Goal: Information Seeking & Learning: Learn about a topic

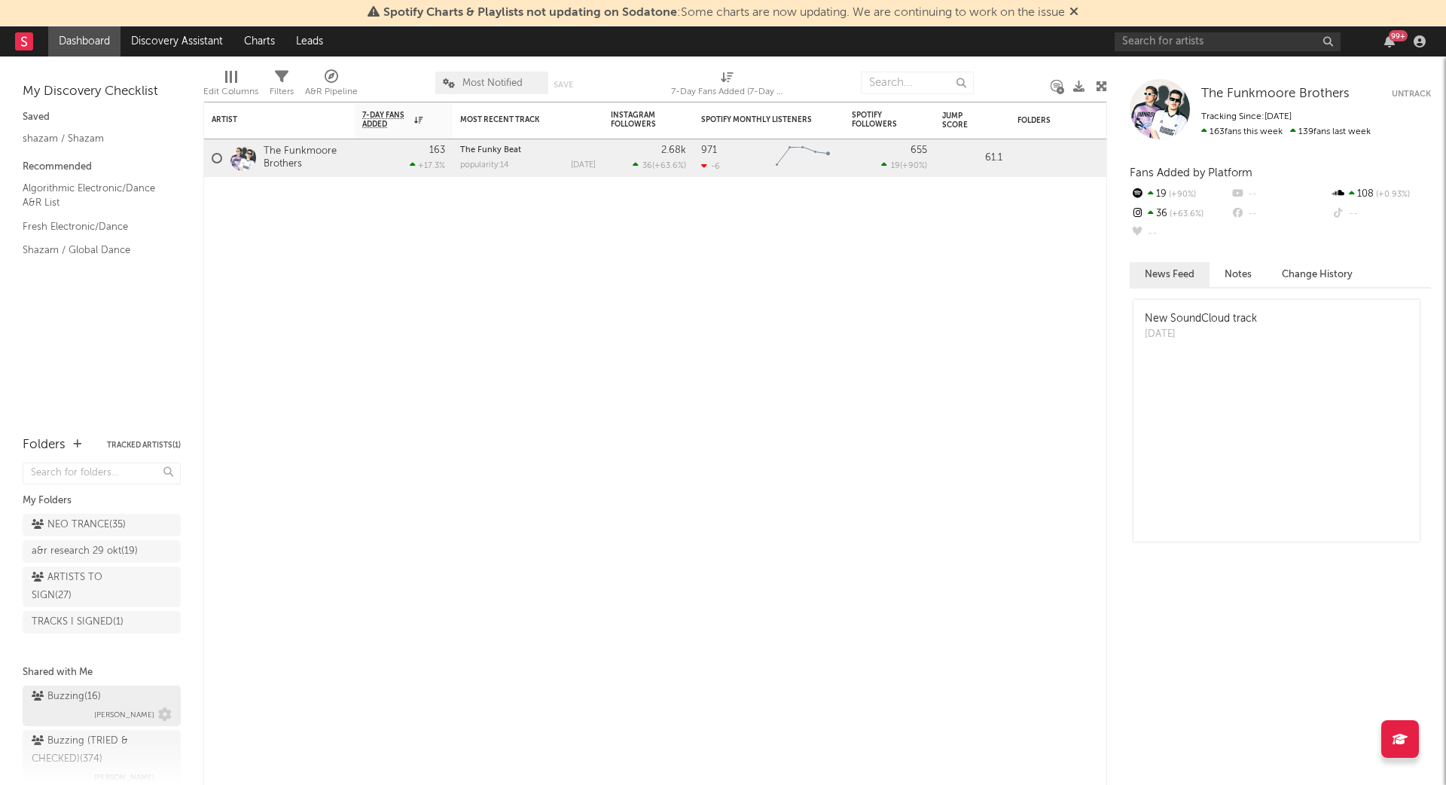
click at [80, 690] on div "Buzzing ( 16 )" at bounding box center [66, 697] width 69 height 18
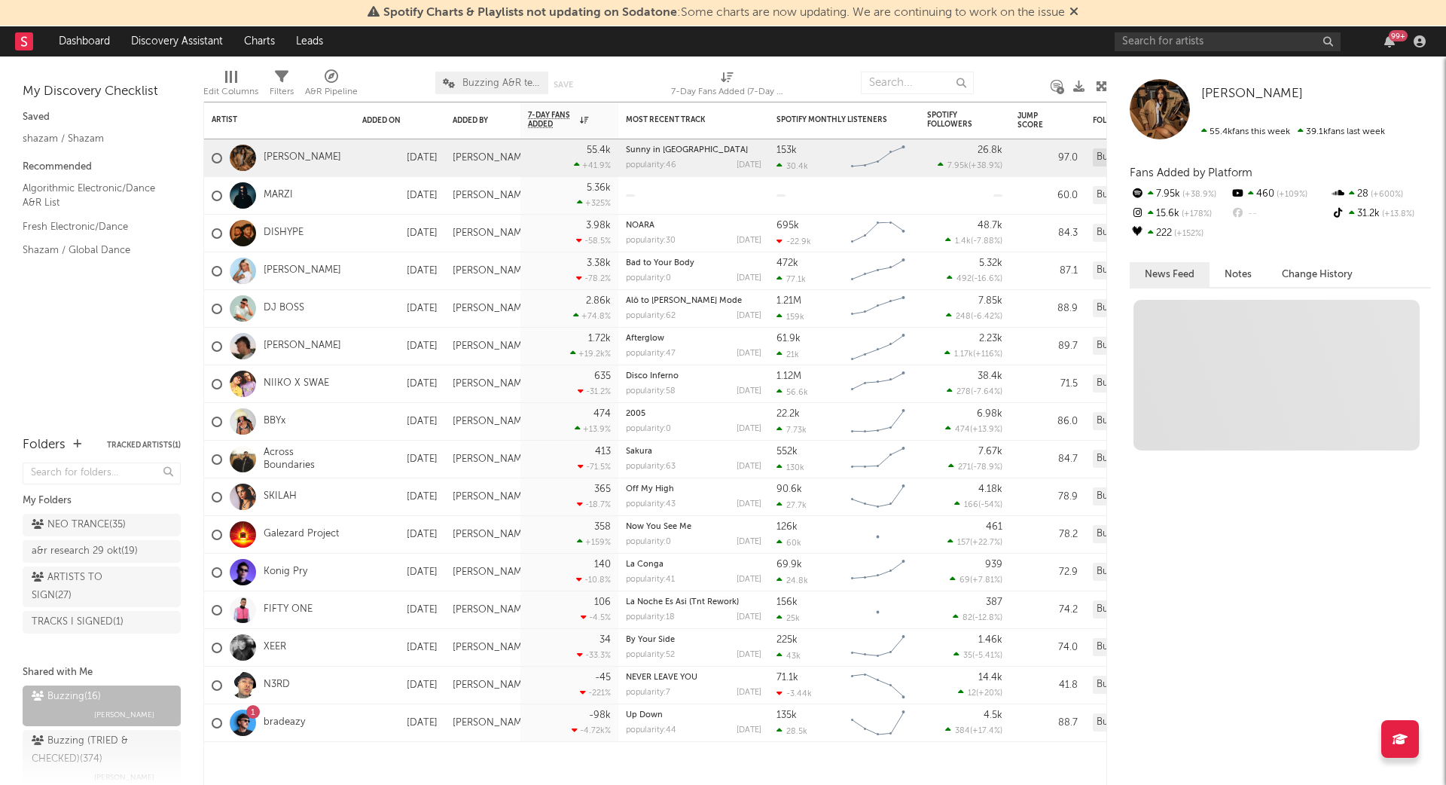
click at [1192, 51] on div "99 +" at bounding box center [1273, 41] width 316 height 30
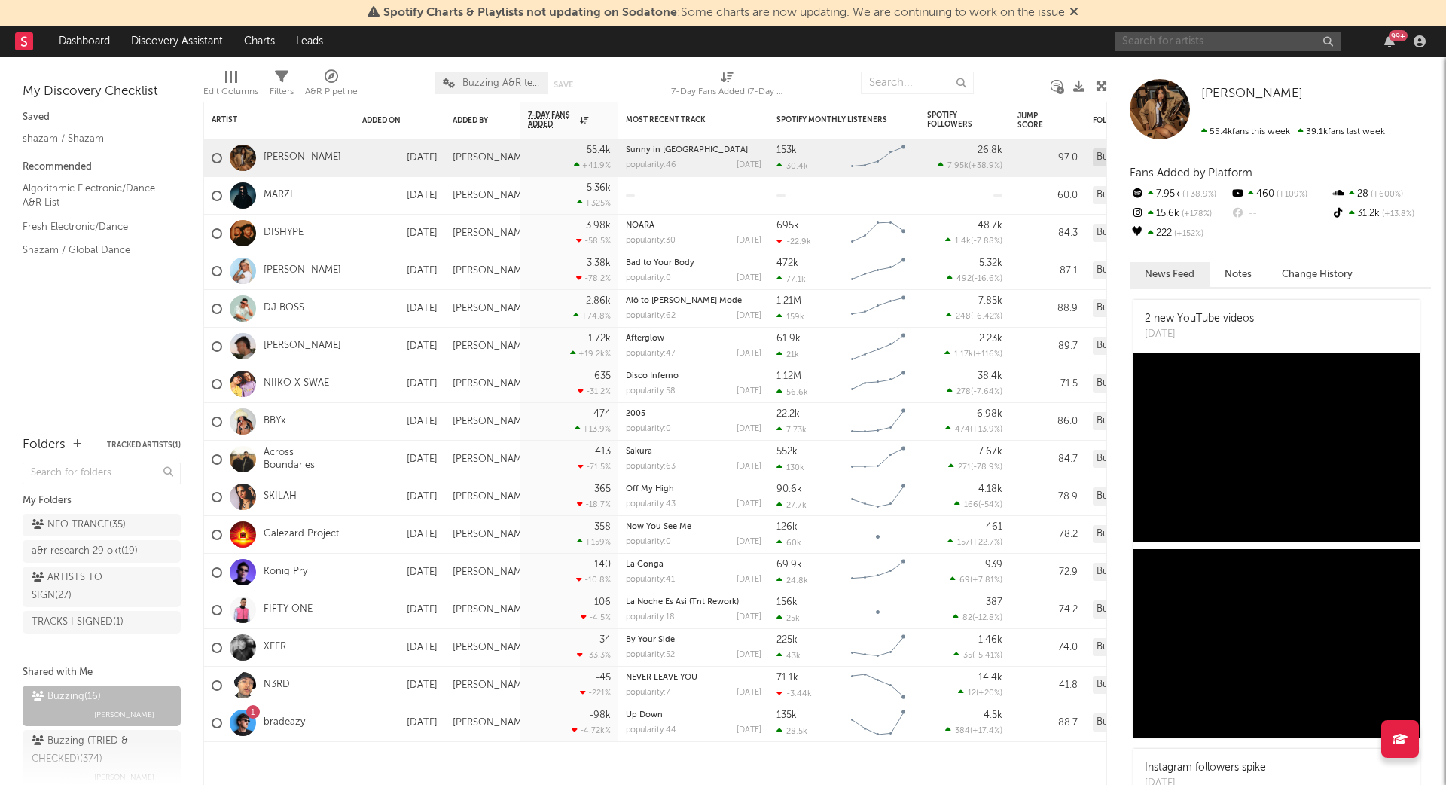
click at [1198, 41] on input "text" at bounding box center [1228, 41] width 226 height 19
type input "jude york"
click at [1196, 43] on input "jude york" at bounding box center [1228, 41] width 226 height 19
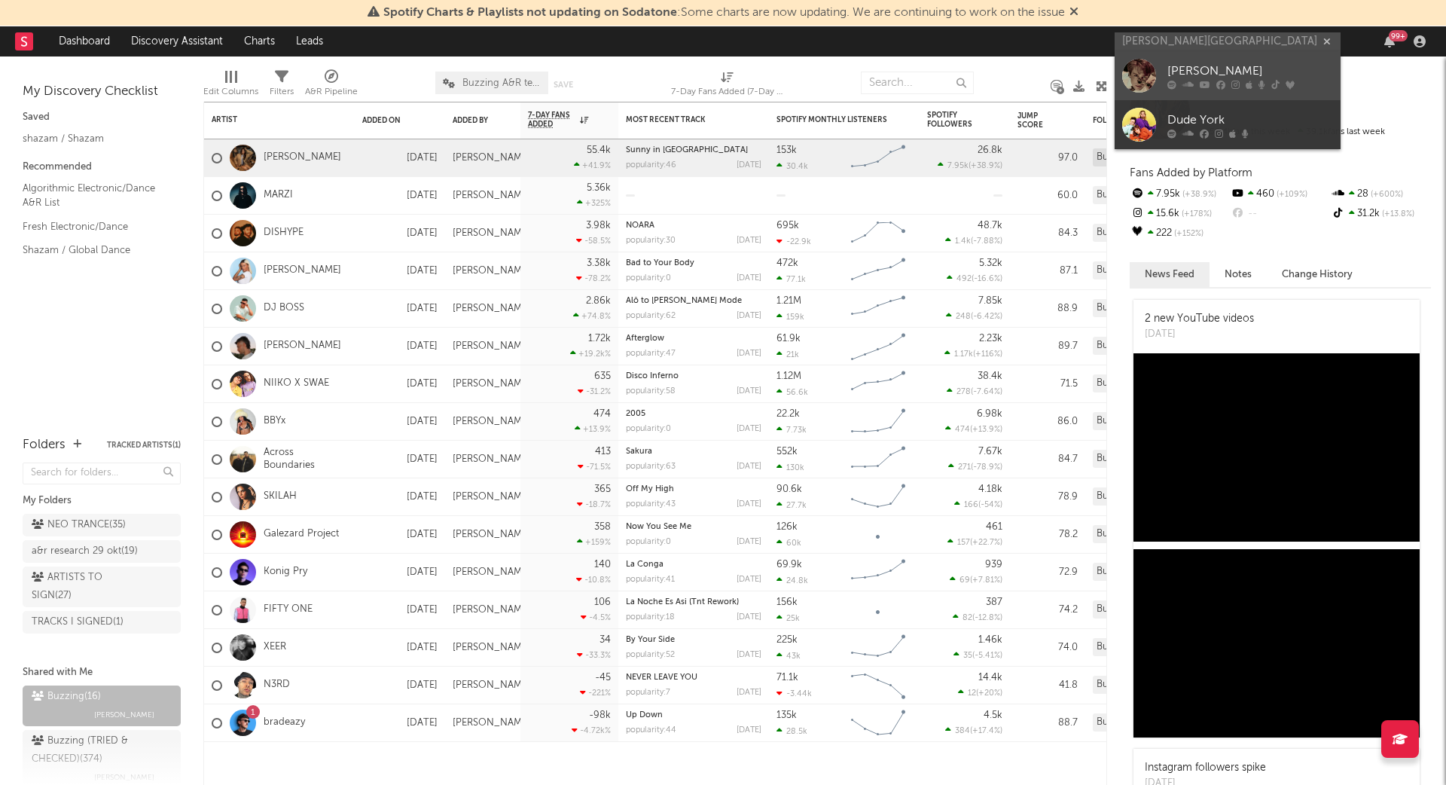
click at [1196, 74] on div "[PERSON_NAME]" at bounding box center [1251, 72] width 166 height 18
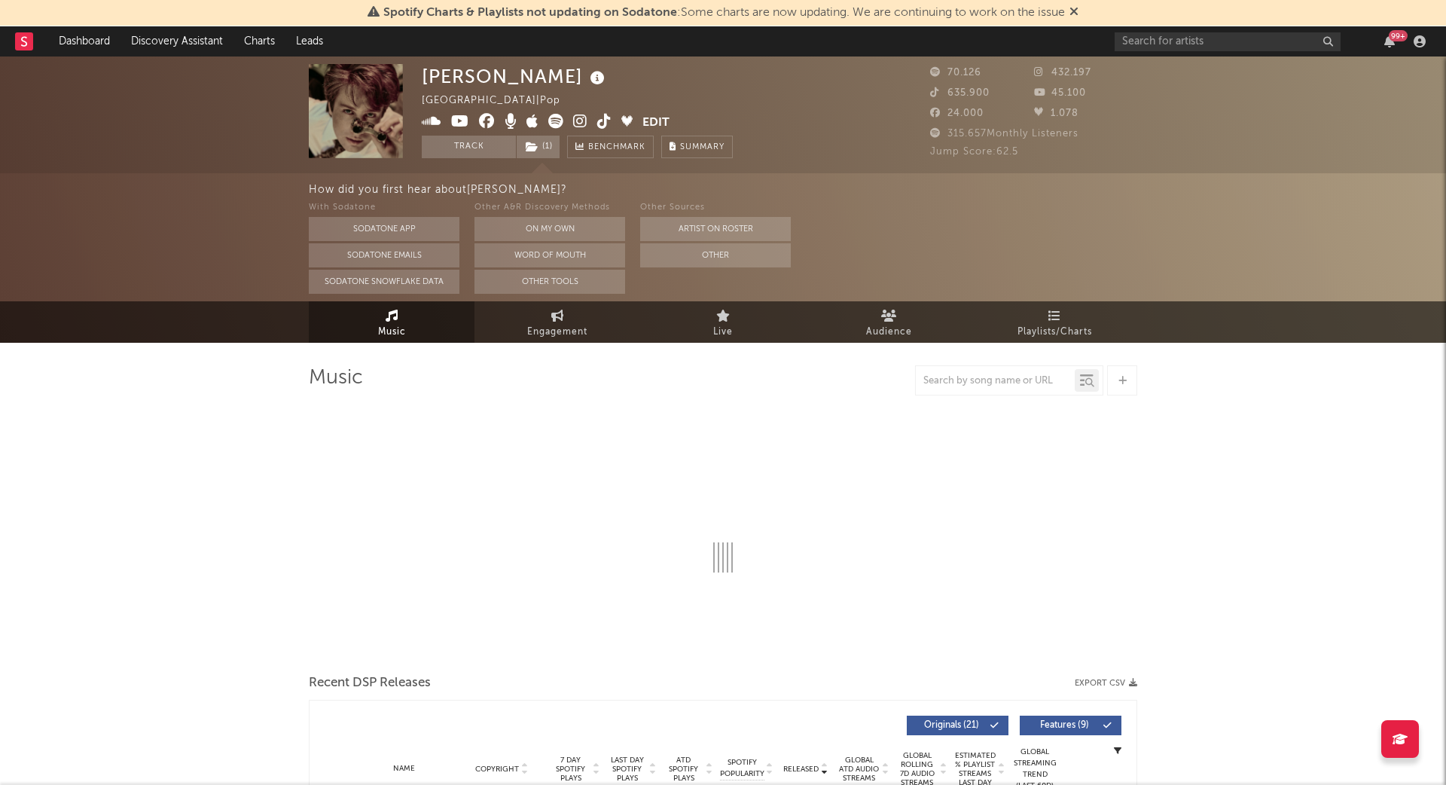
select select "6m"
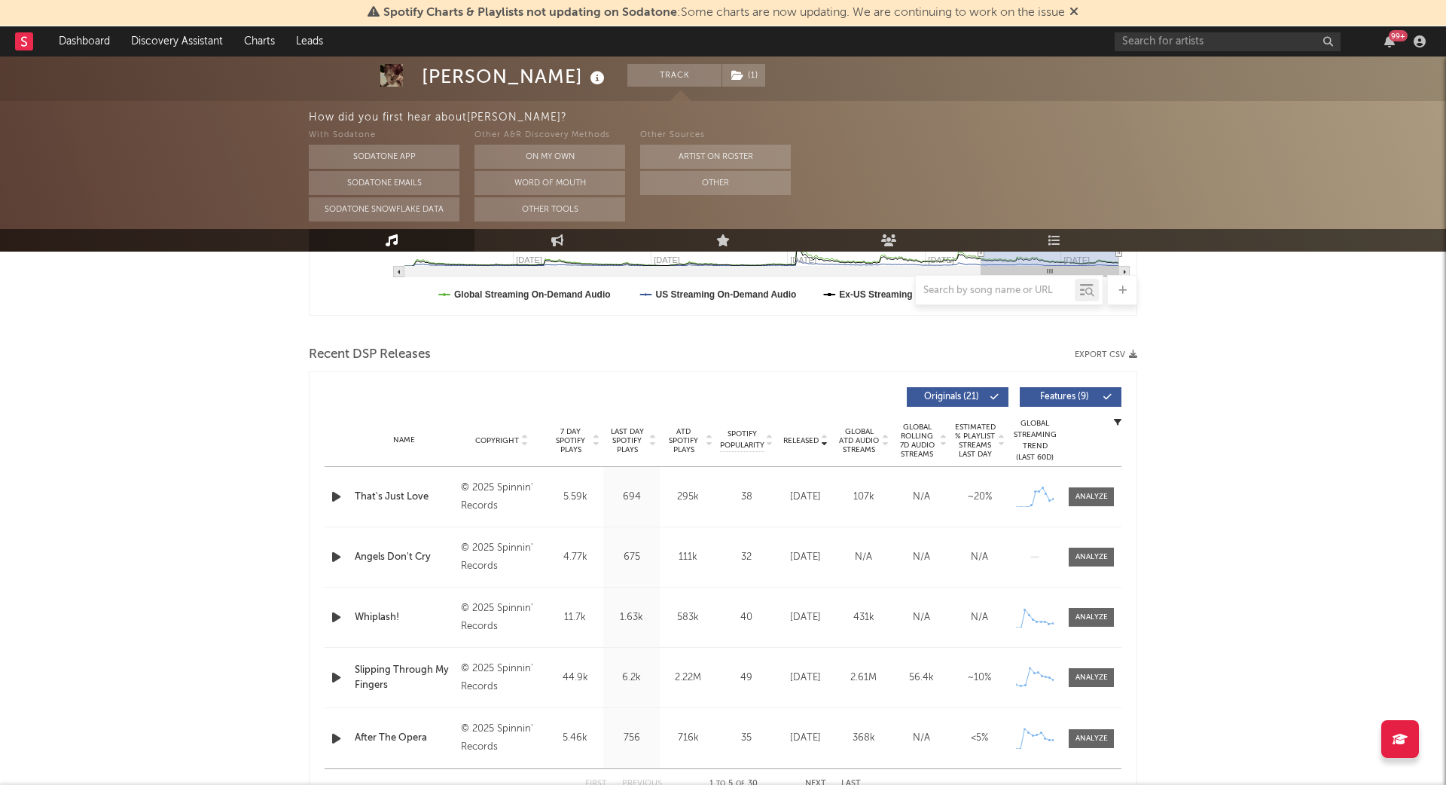
scroll to position [512, 0]
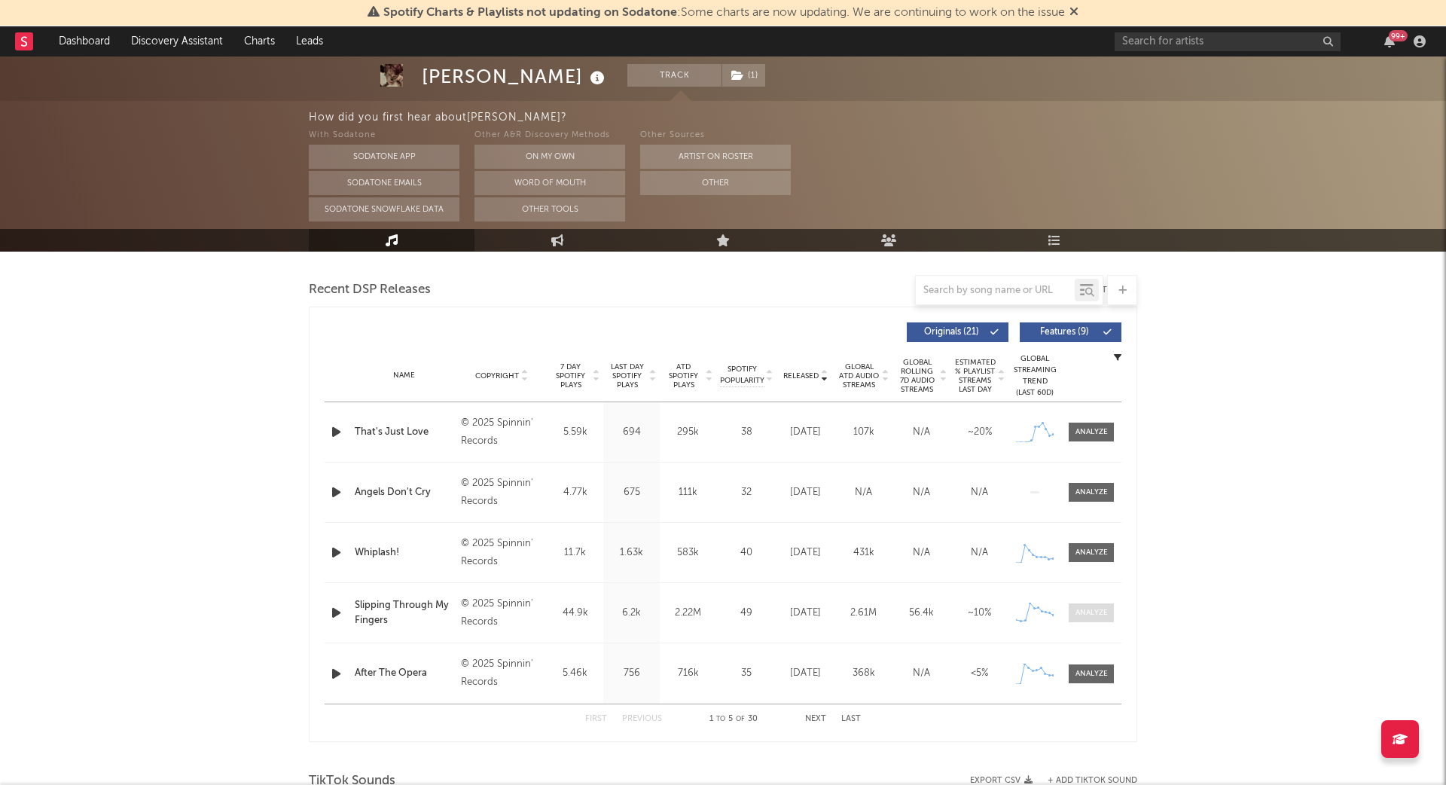
click at [1094, 611] on div at bounding box center [1092, 612] width 32 height 11
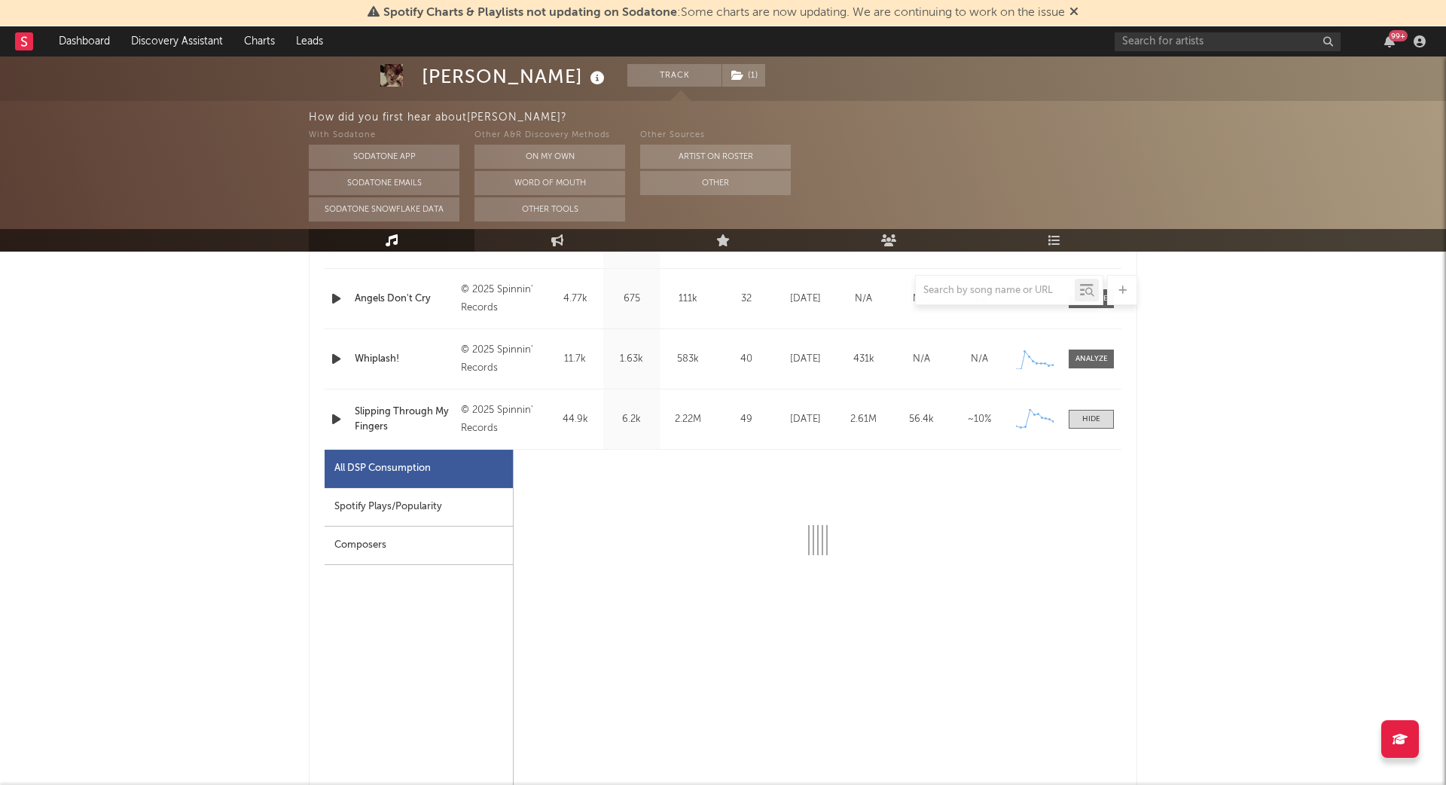
scroll to position [717, 0]
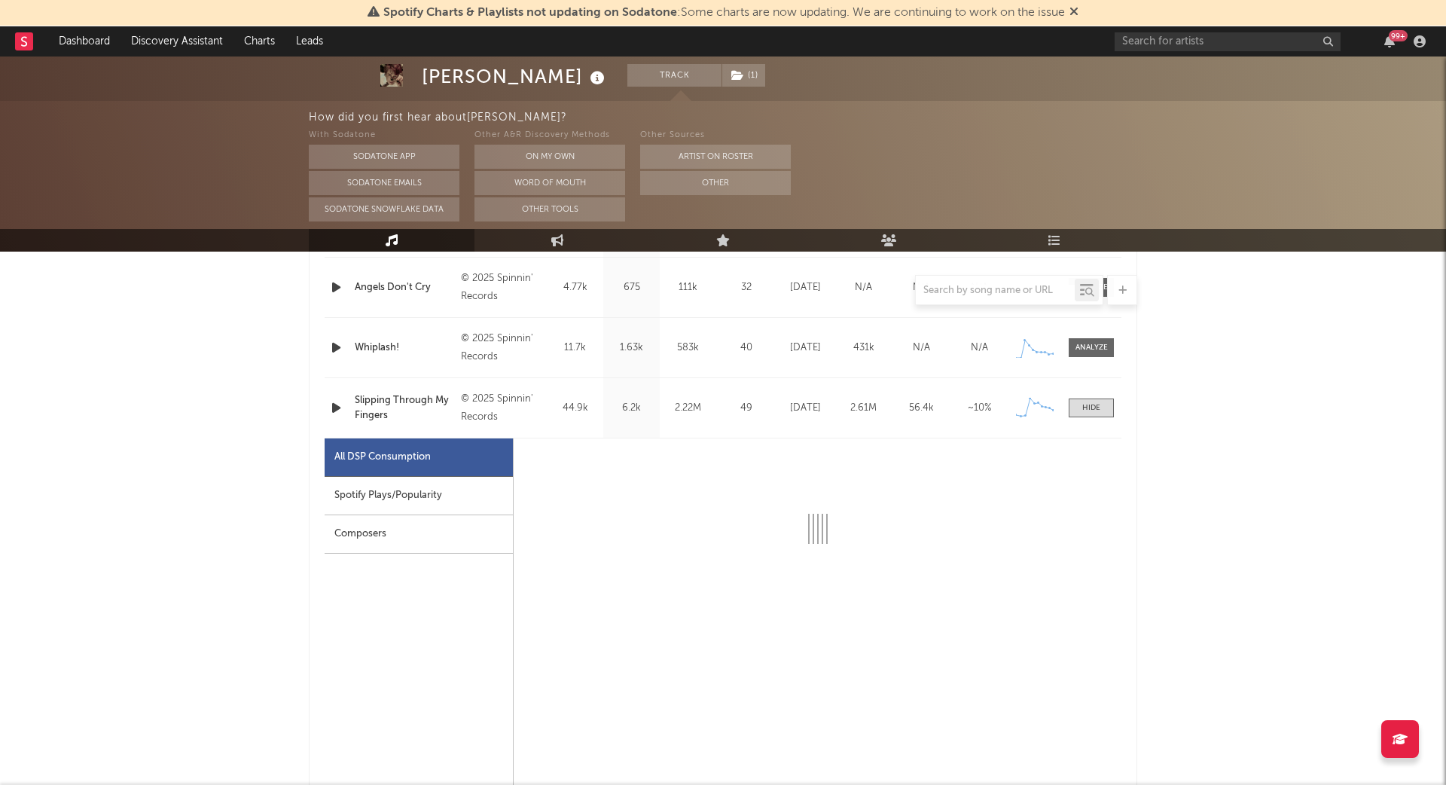
click at [447, 496] on div "Spotify Plays/Popularity" at bounding box center [419, 496] width 188 height 38
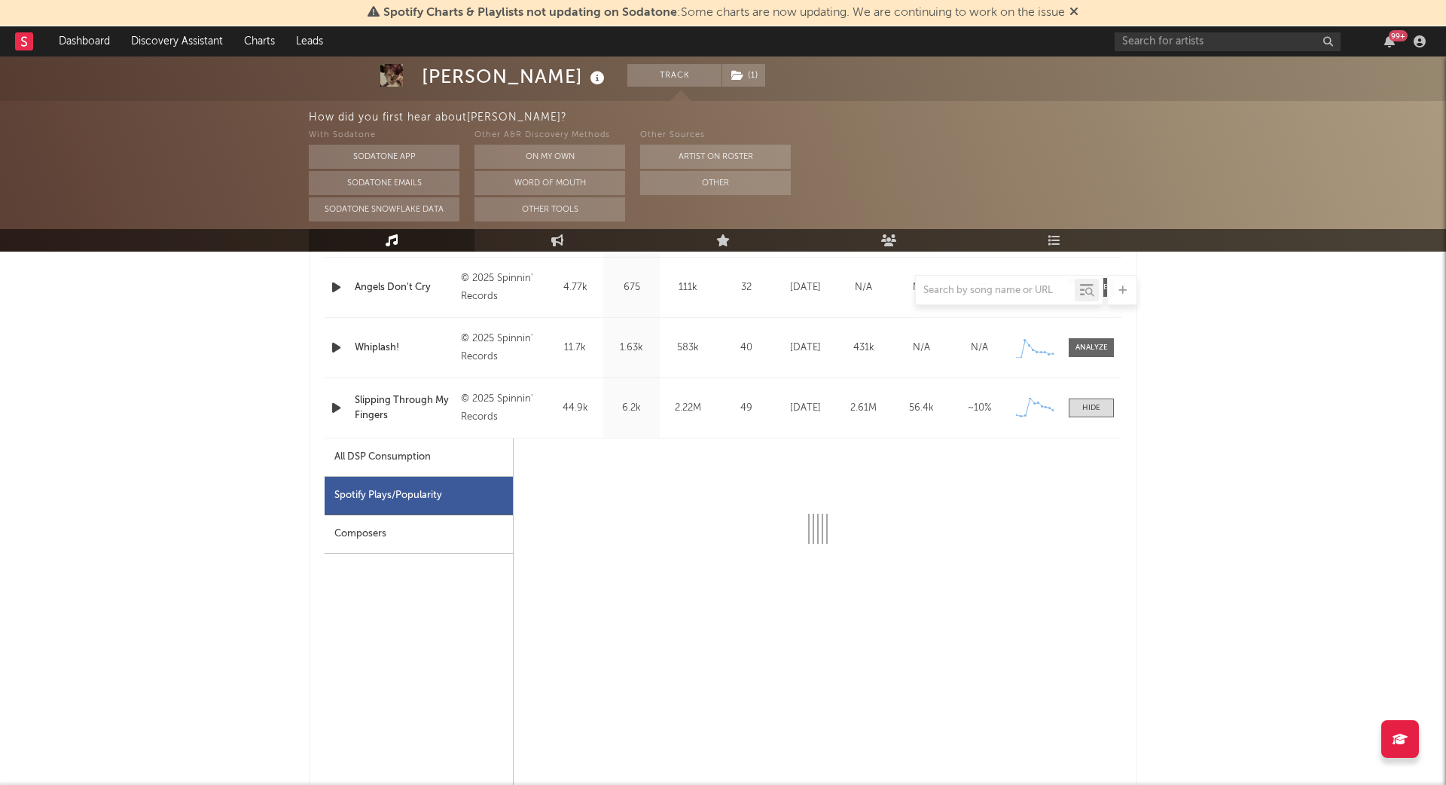
select select "6m"
select select "1w"
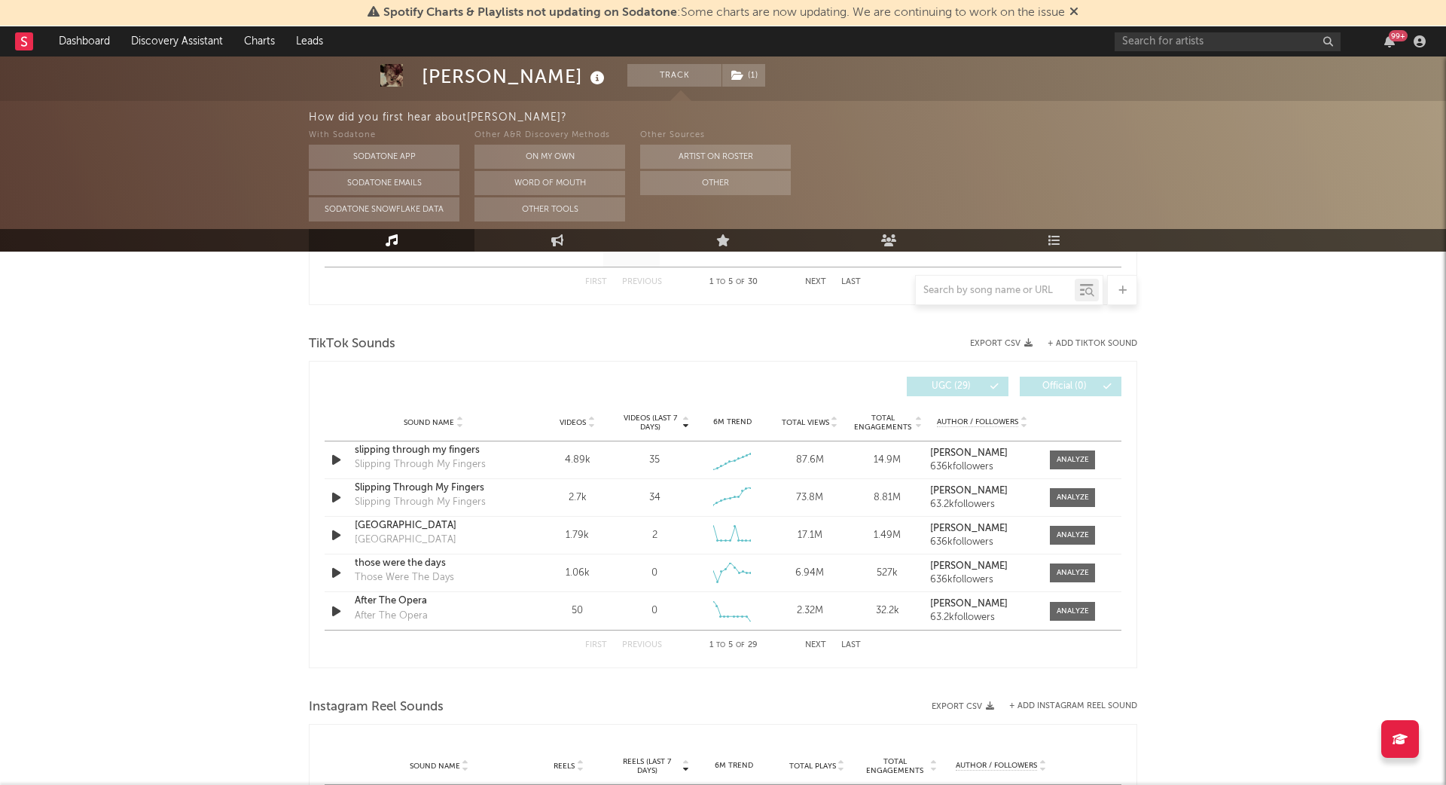
scroll to position [1667, 0]
click at [1077, 456] on div at bounding box center [1073, 458] width 32 height 11
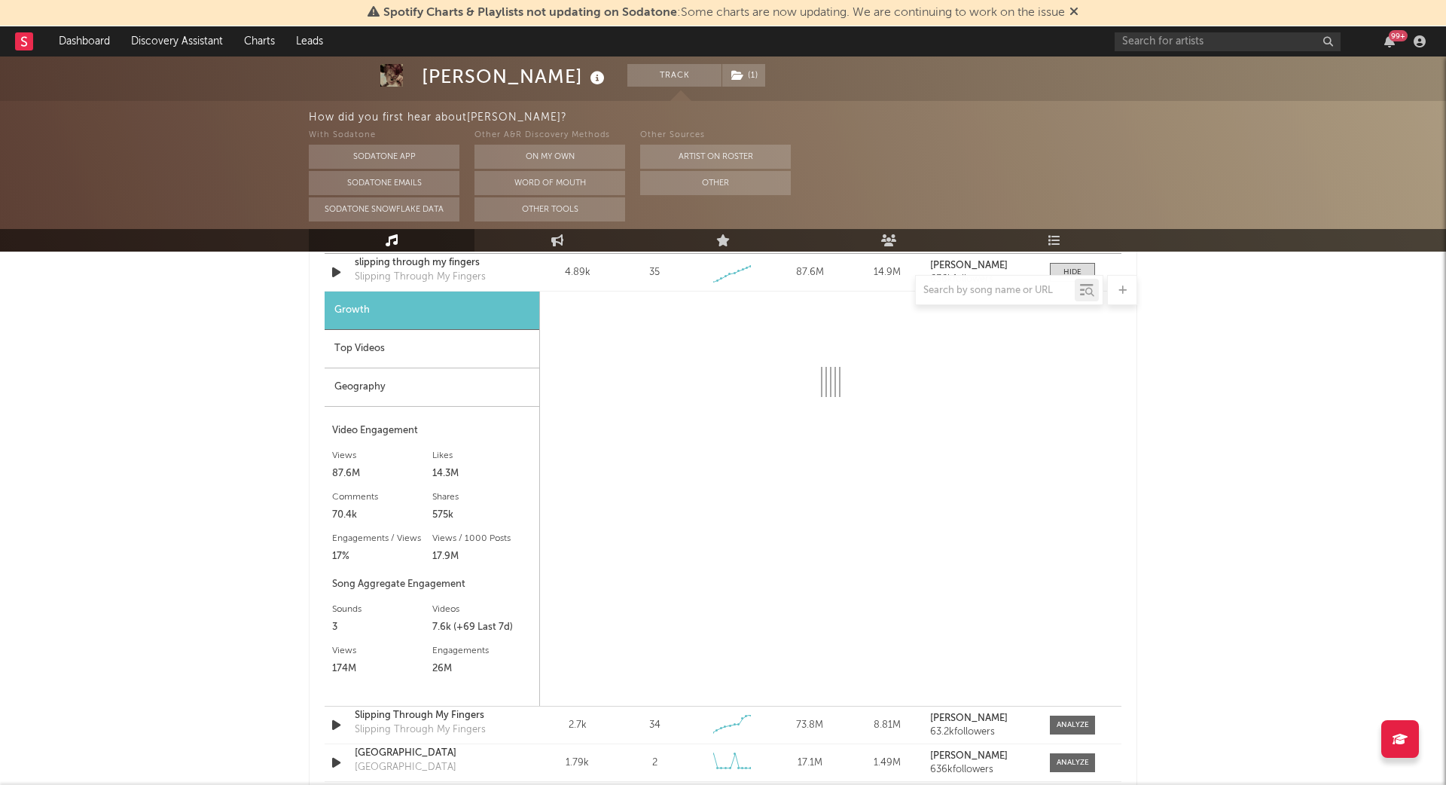
select select "6m"
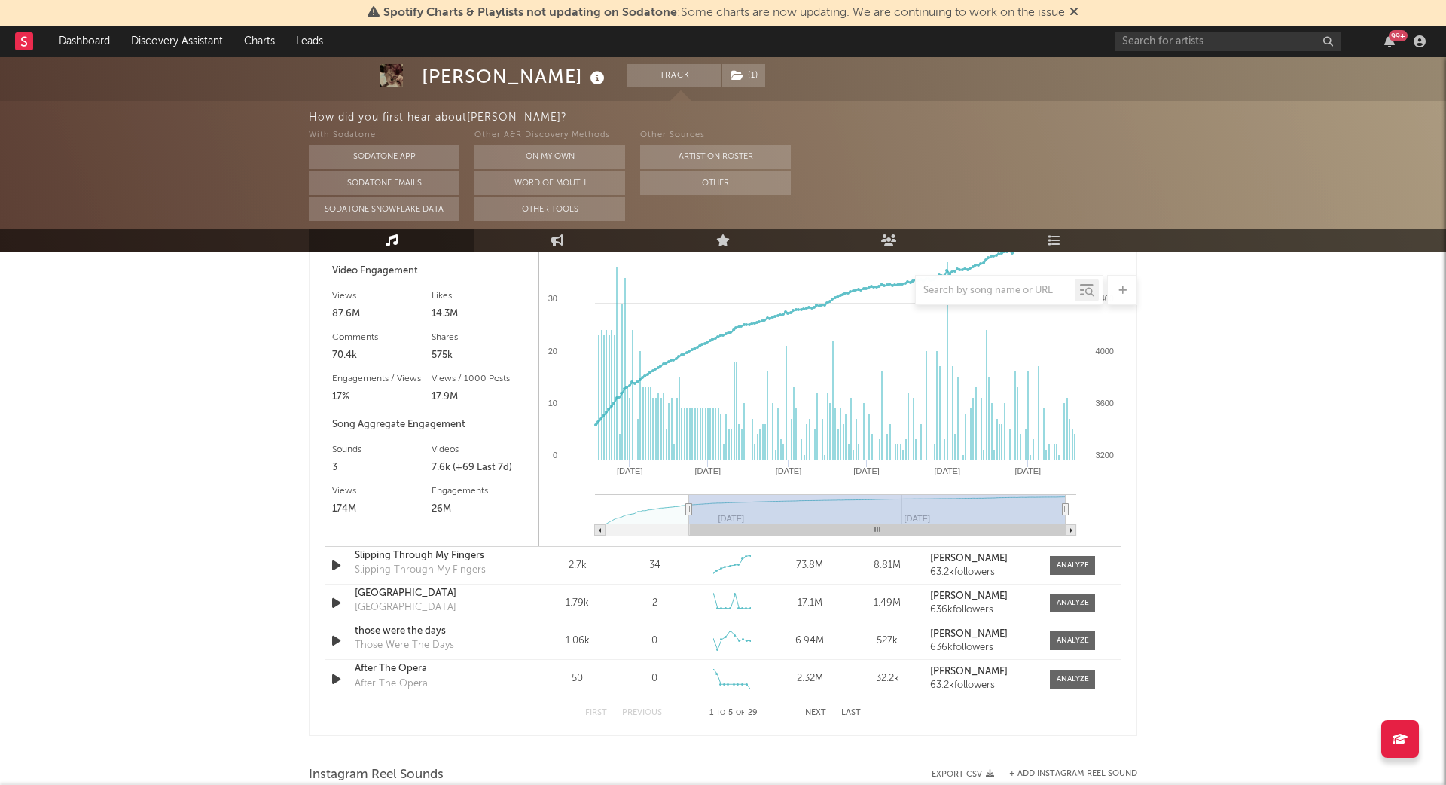
scroll to position [2020, 0]
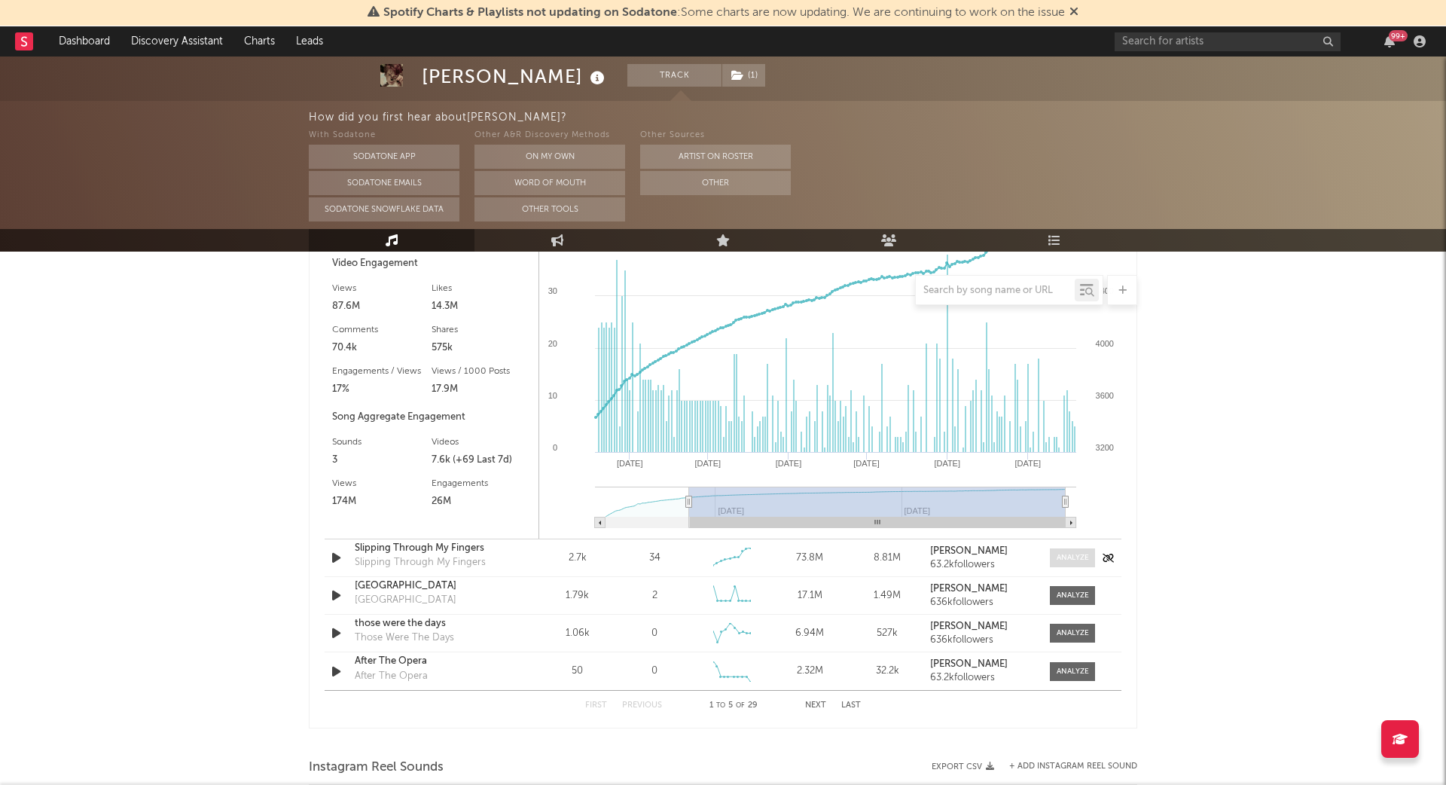
click at [1070, 557] on div at bounding box center [1073, 557] width 32 height 11
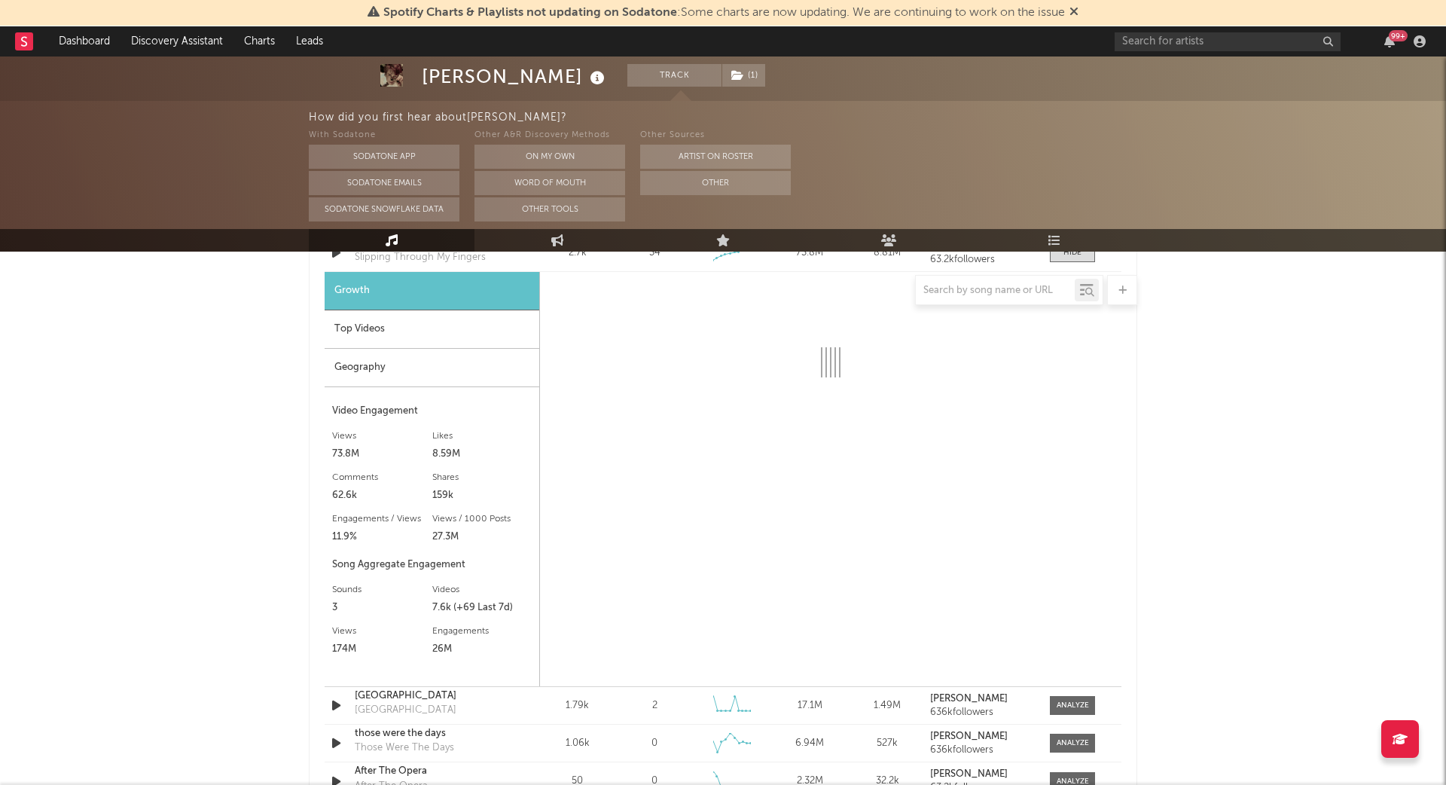
select select "6m"
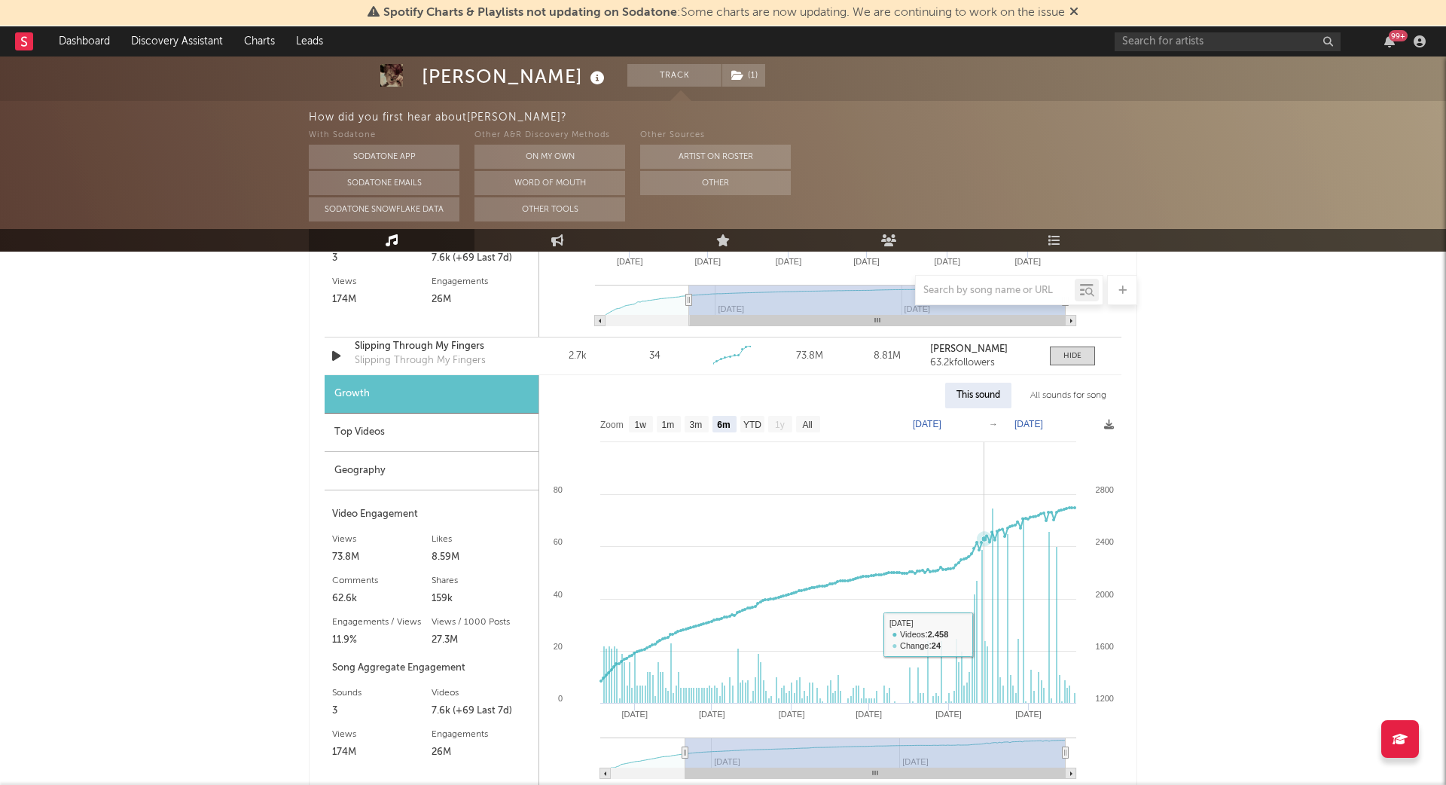
scroll to position [2220, 0]
click at [437, 342] on div "Slipping Through My Fingers" at bounding box center [433, 348] width 157 height 15
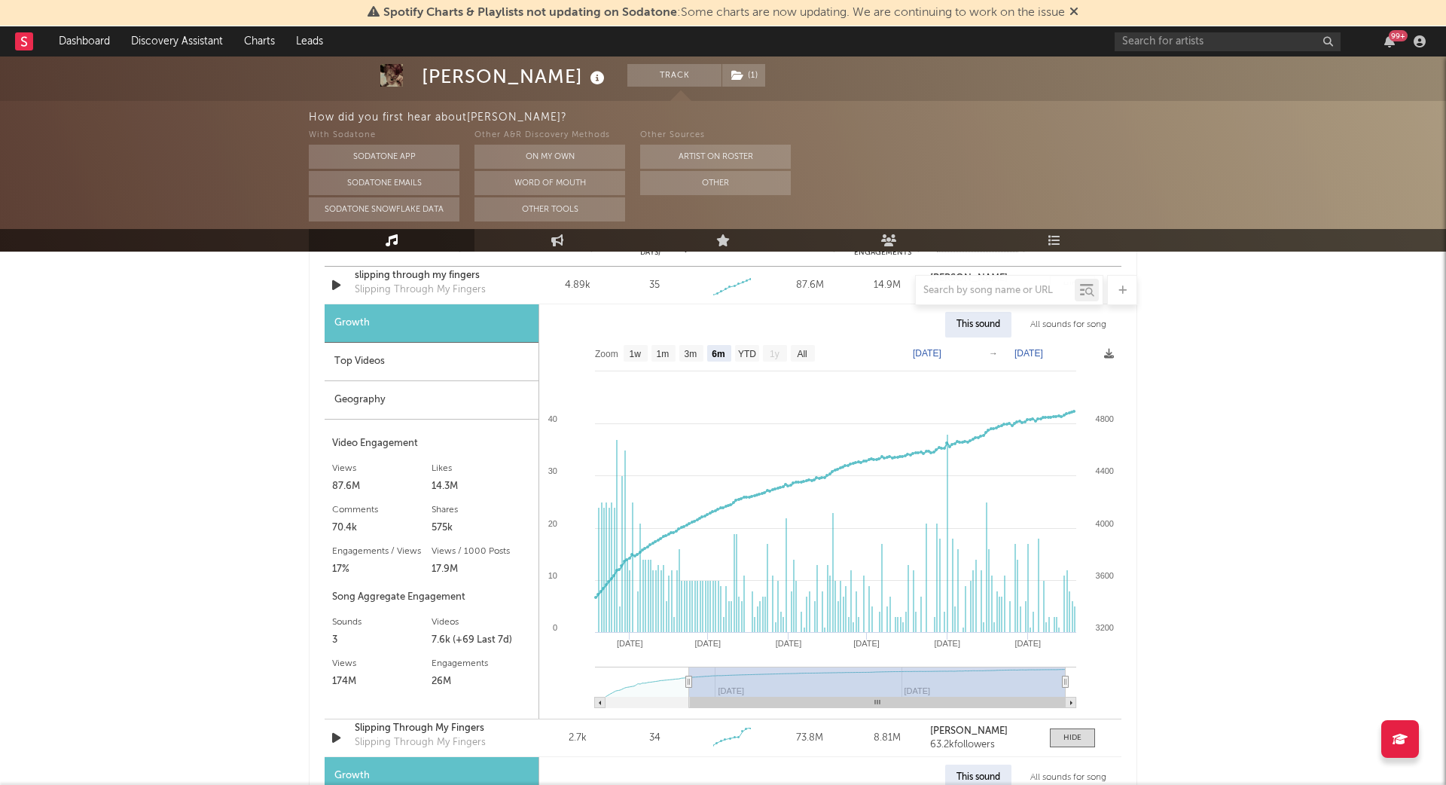
scroll to position [1775, 0]
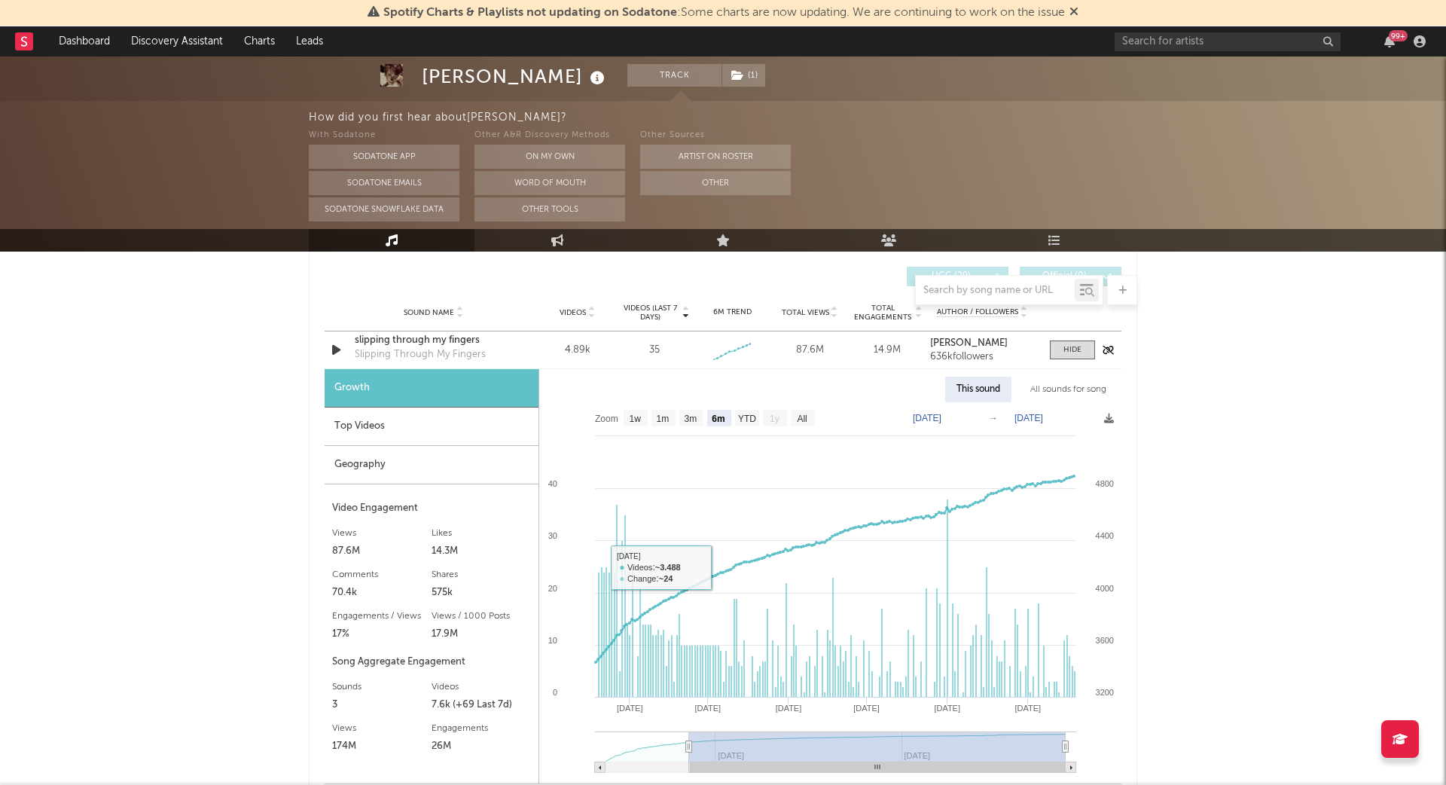
click at [444, 342] on div "slipping through my fingers" at bounding box center [433, 340] width 157 height 15
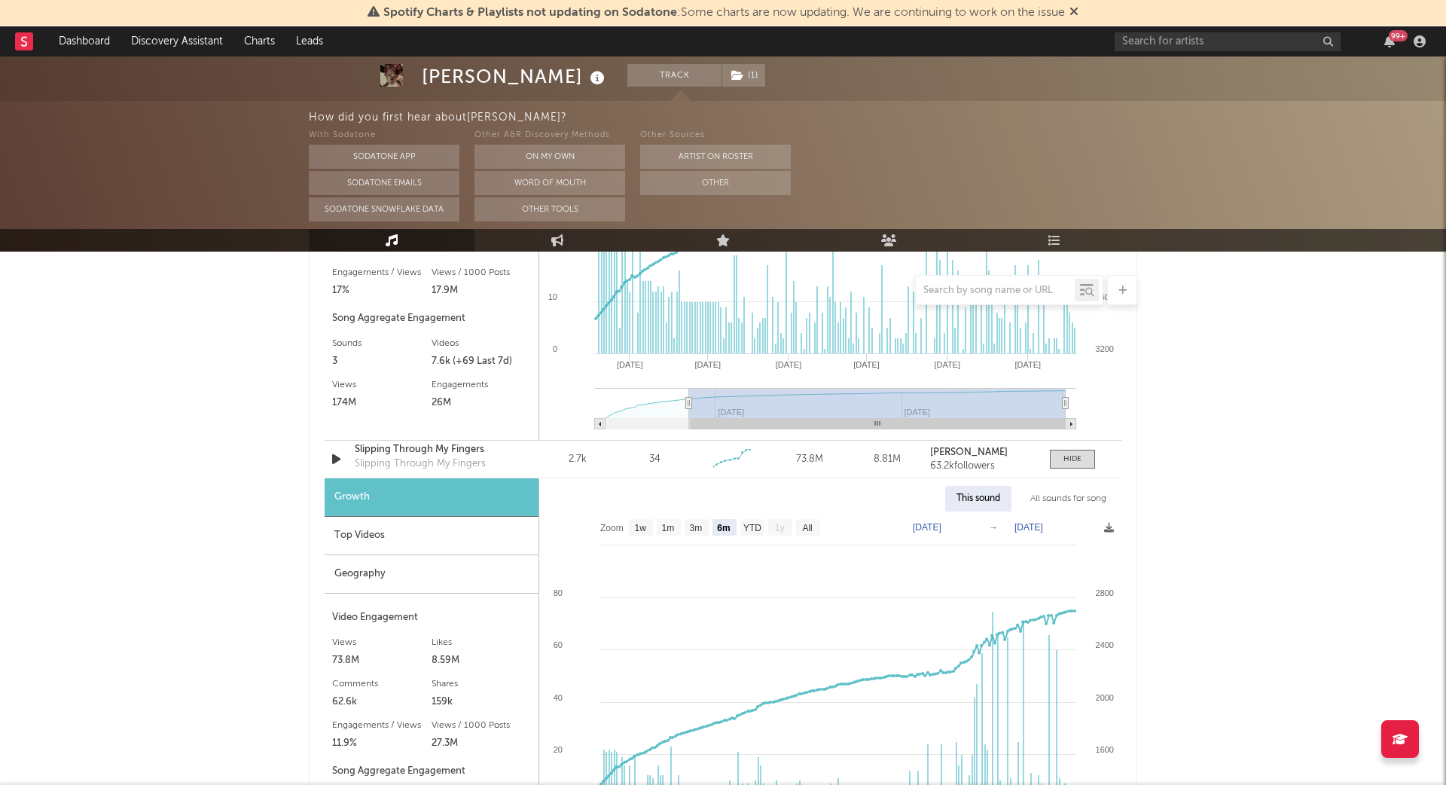
scroll to position [2347, 0]
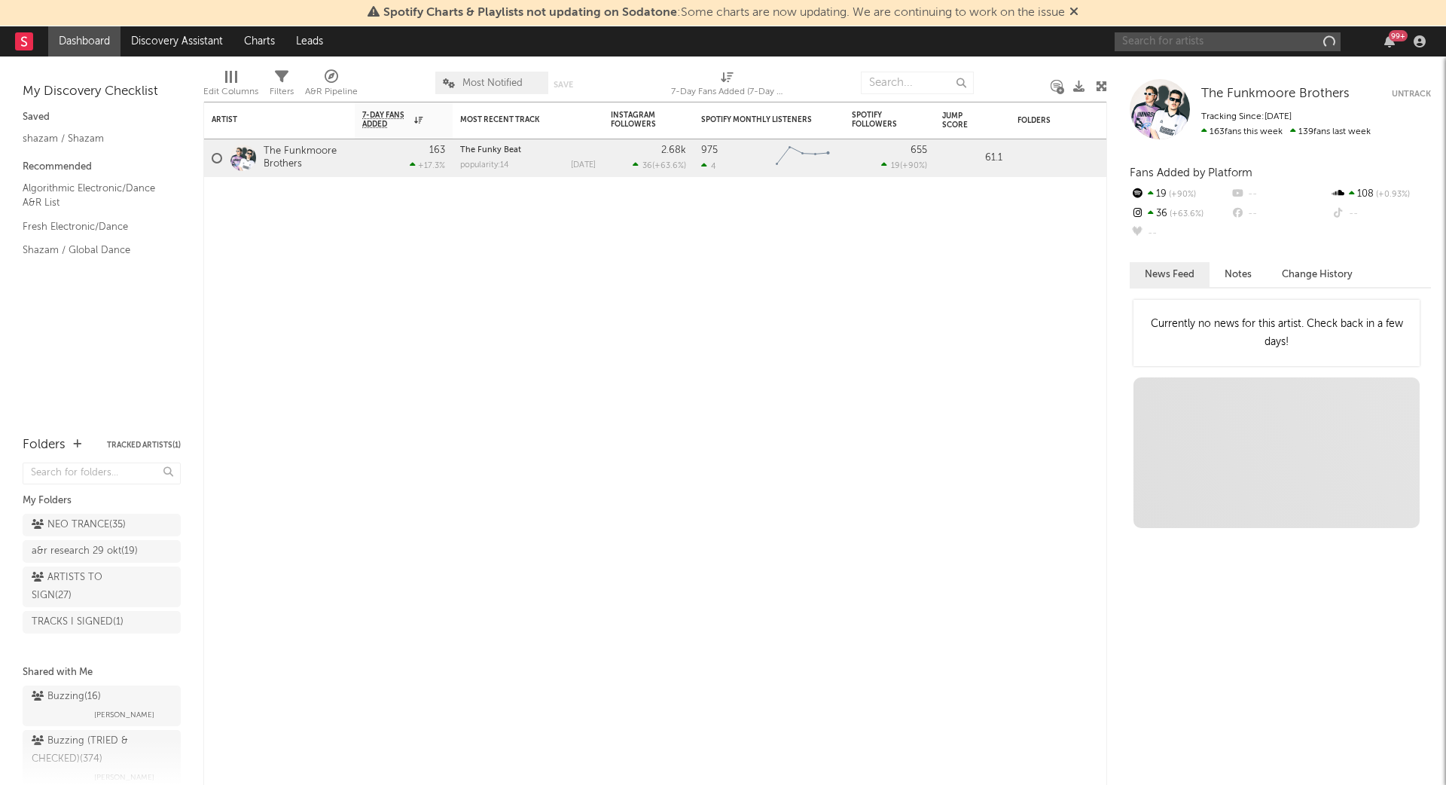
click at [1221, 39] on input "text" at bounding box center [1228, 41] width 226 height 19
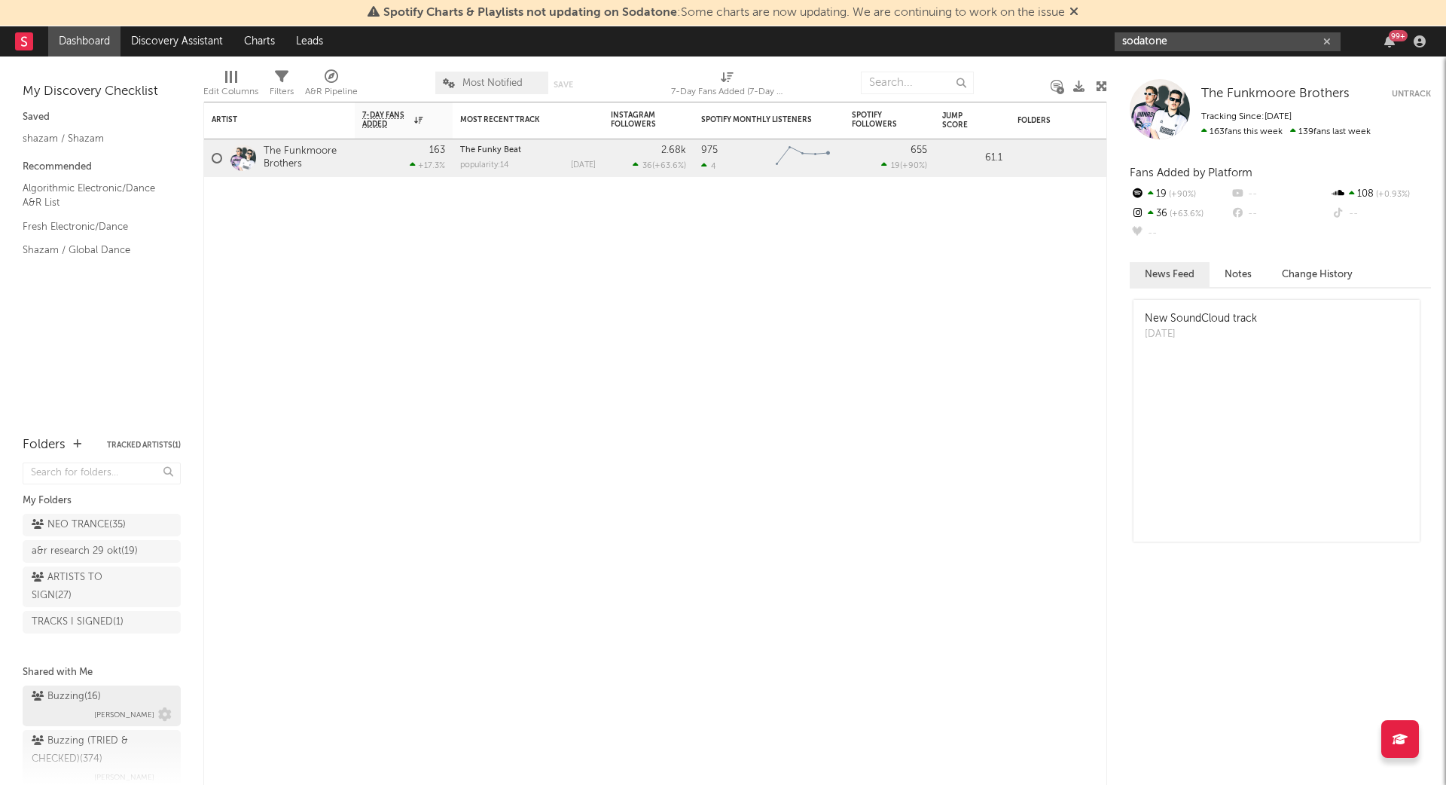
type input "sodatone"
click at [87, 691] on div "Buzzing ( 16 )" at bounding box center [66, 697] width 69 height 18
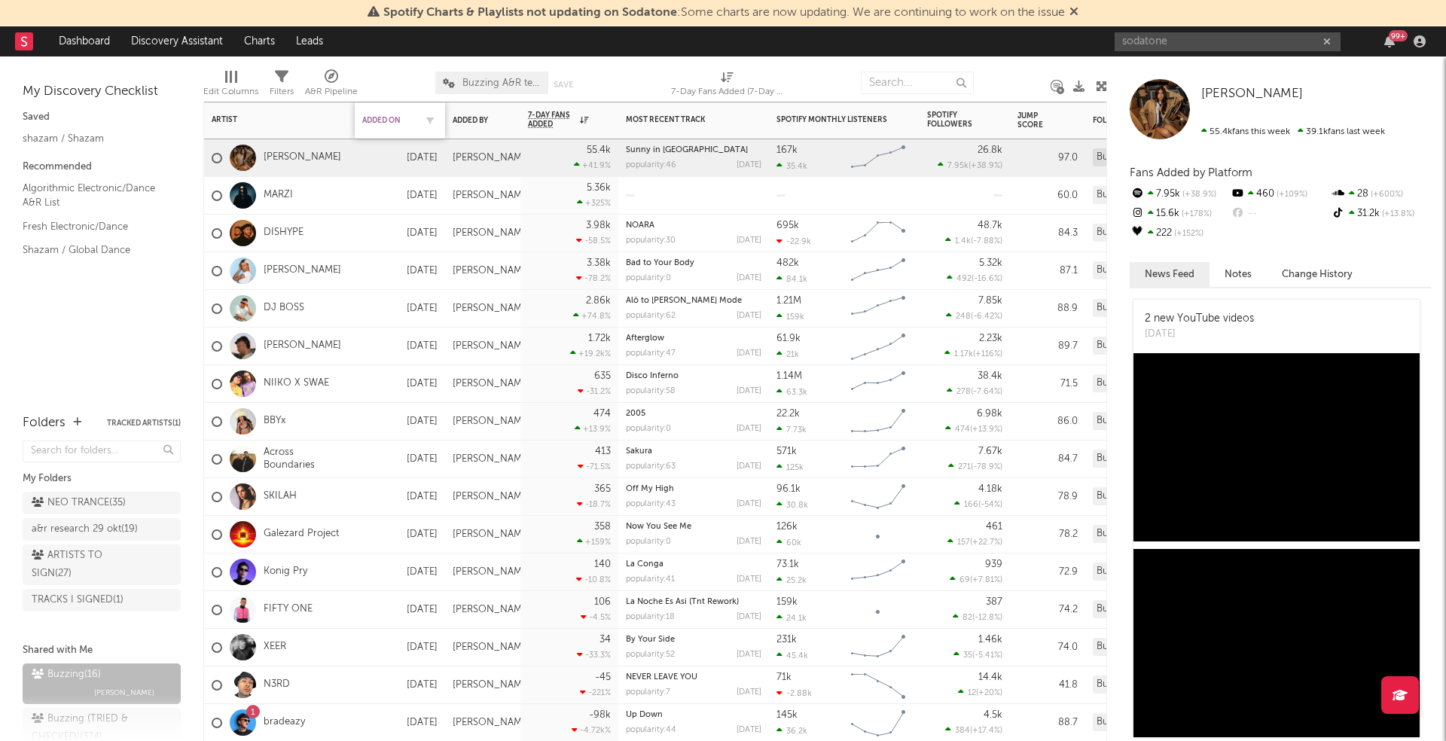
click at [392, 117] on div "Added On" at bounding box center [388, 120] width 53 height 9
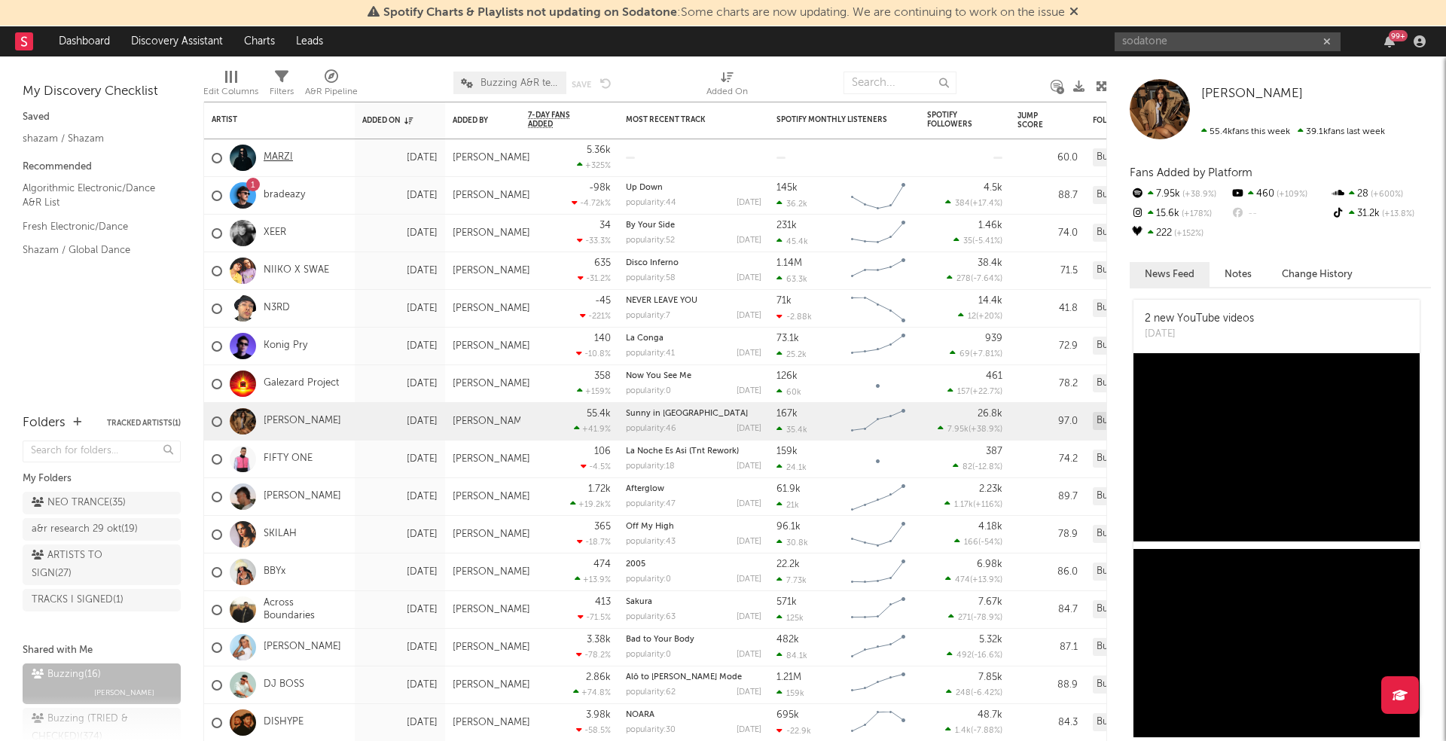
click at [269, 151] on link "MARZI" at bounding box center [278, 157] width 29 height 13
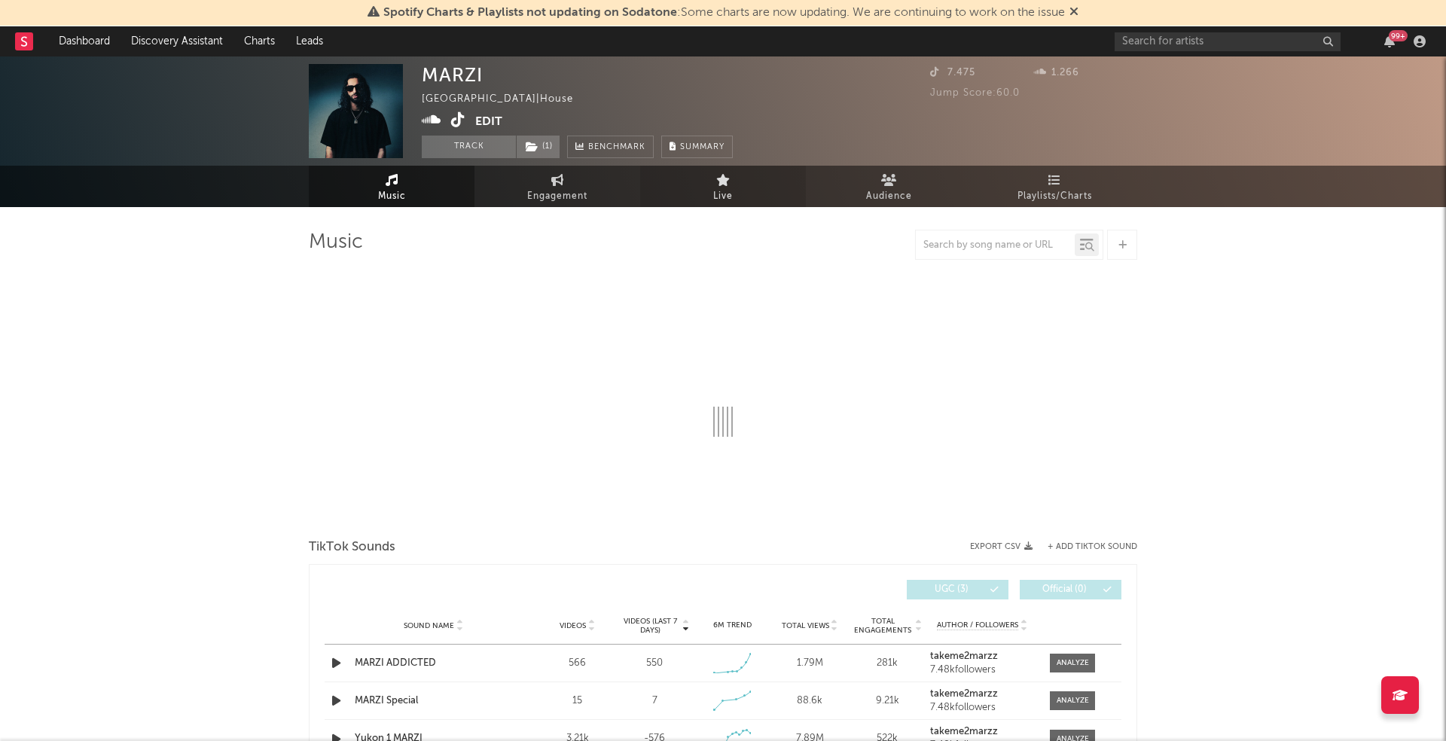
select select "1w"
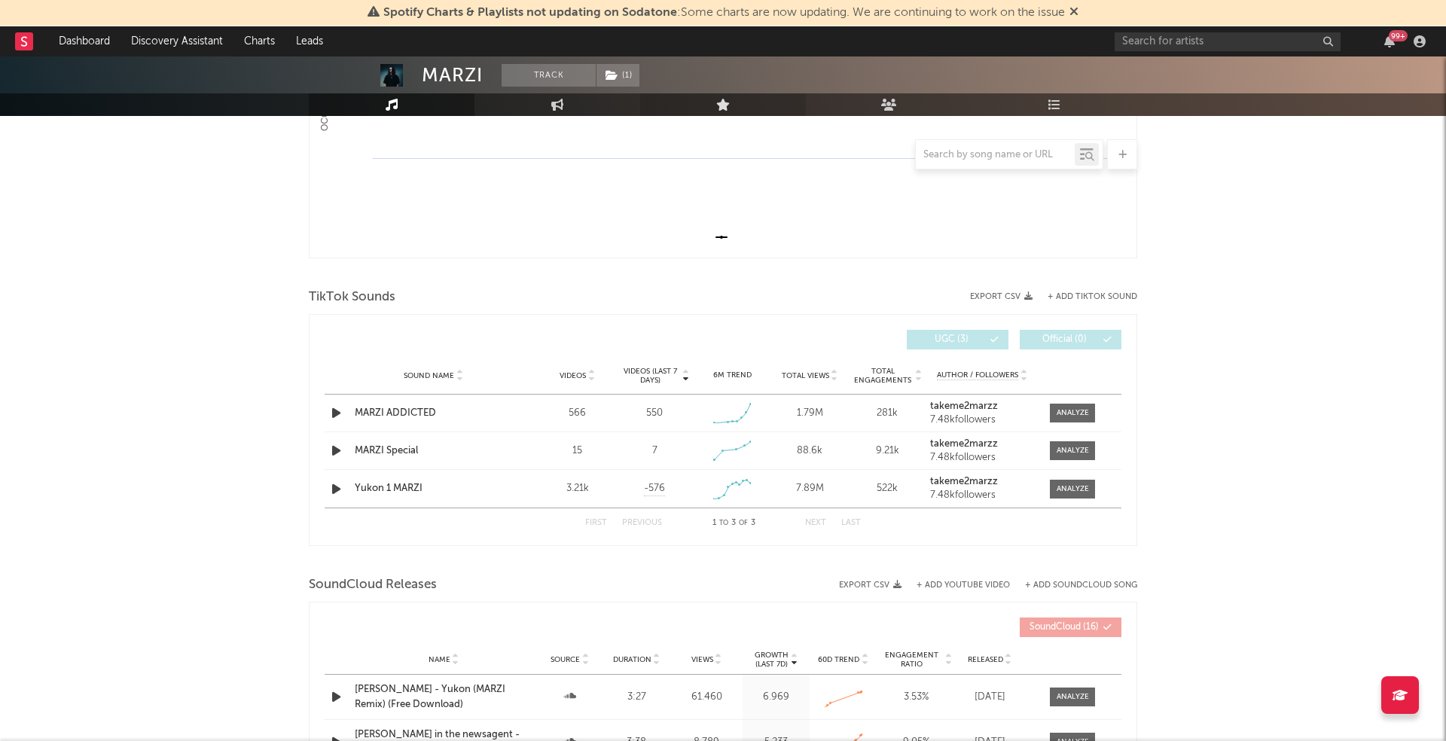
scroll to position [374, 0]
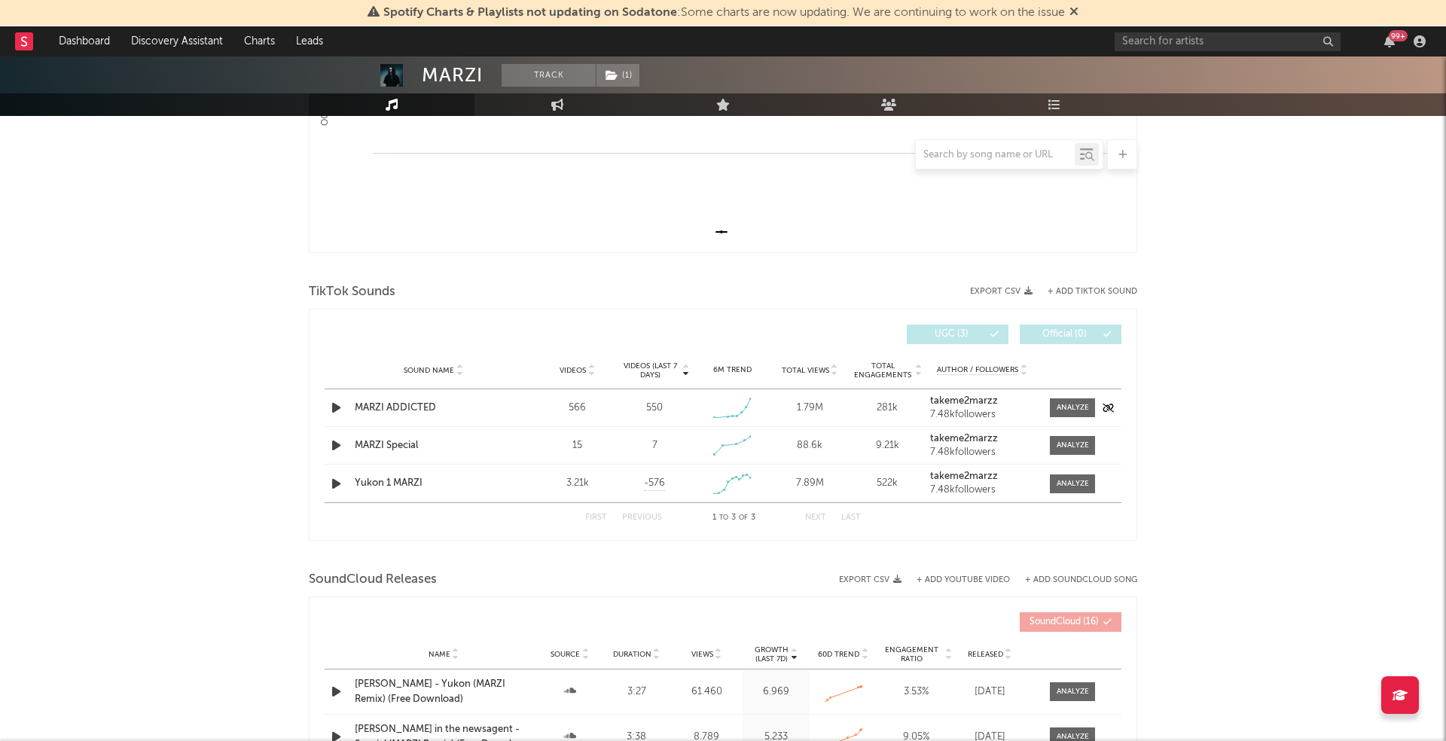
click at [336, 405] on icon "button" at bounding box center [336, 407] width 16 height 19
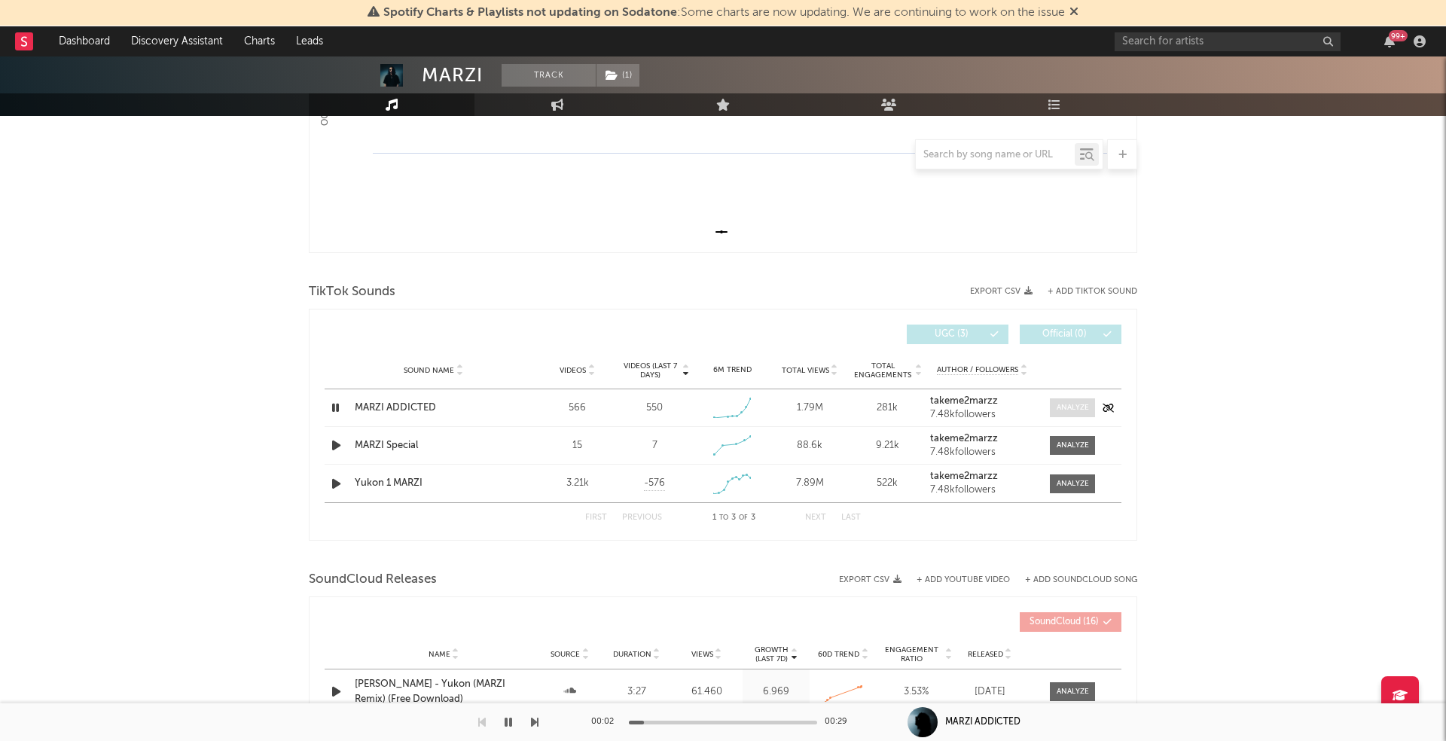
click at [1077, 402] on div at bounding box center [1073, 407] width 32 height 11
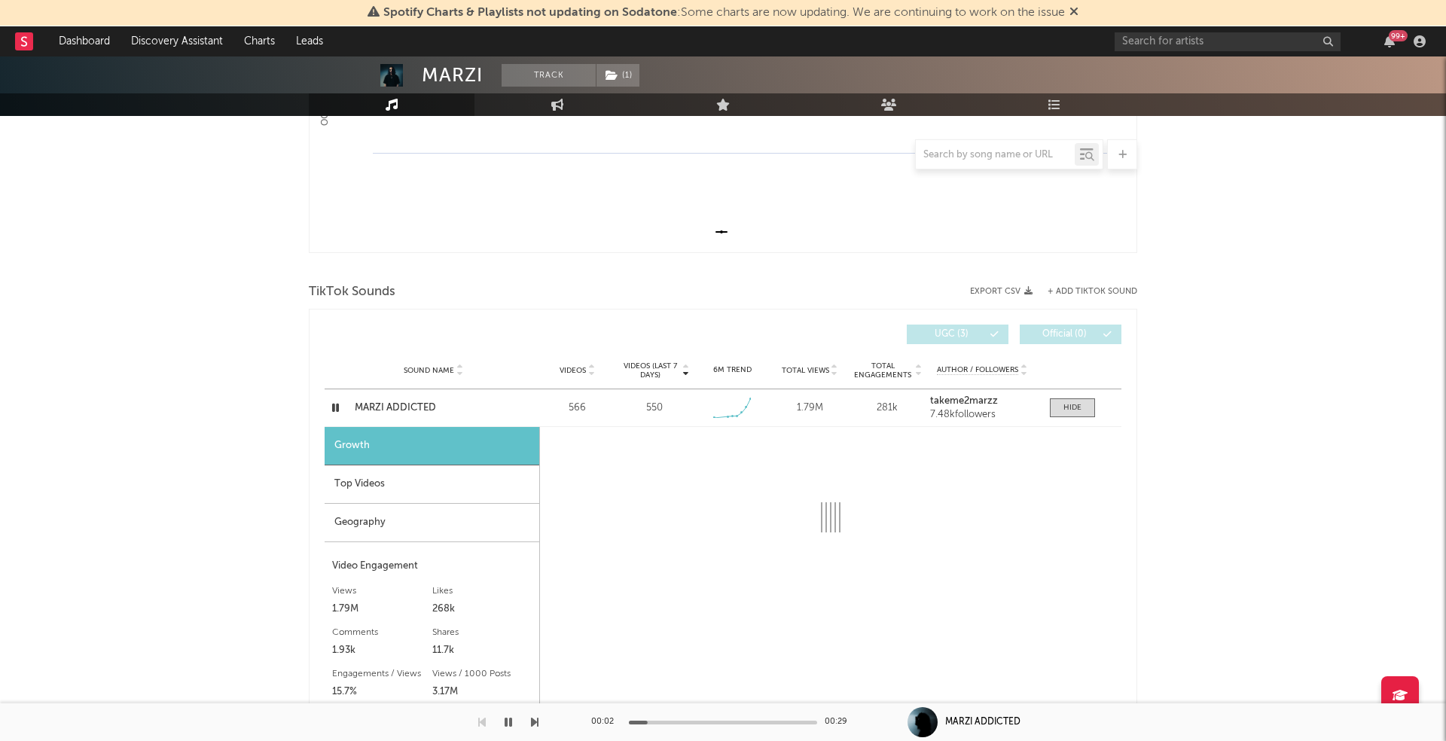
select select "1w"
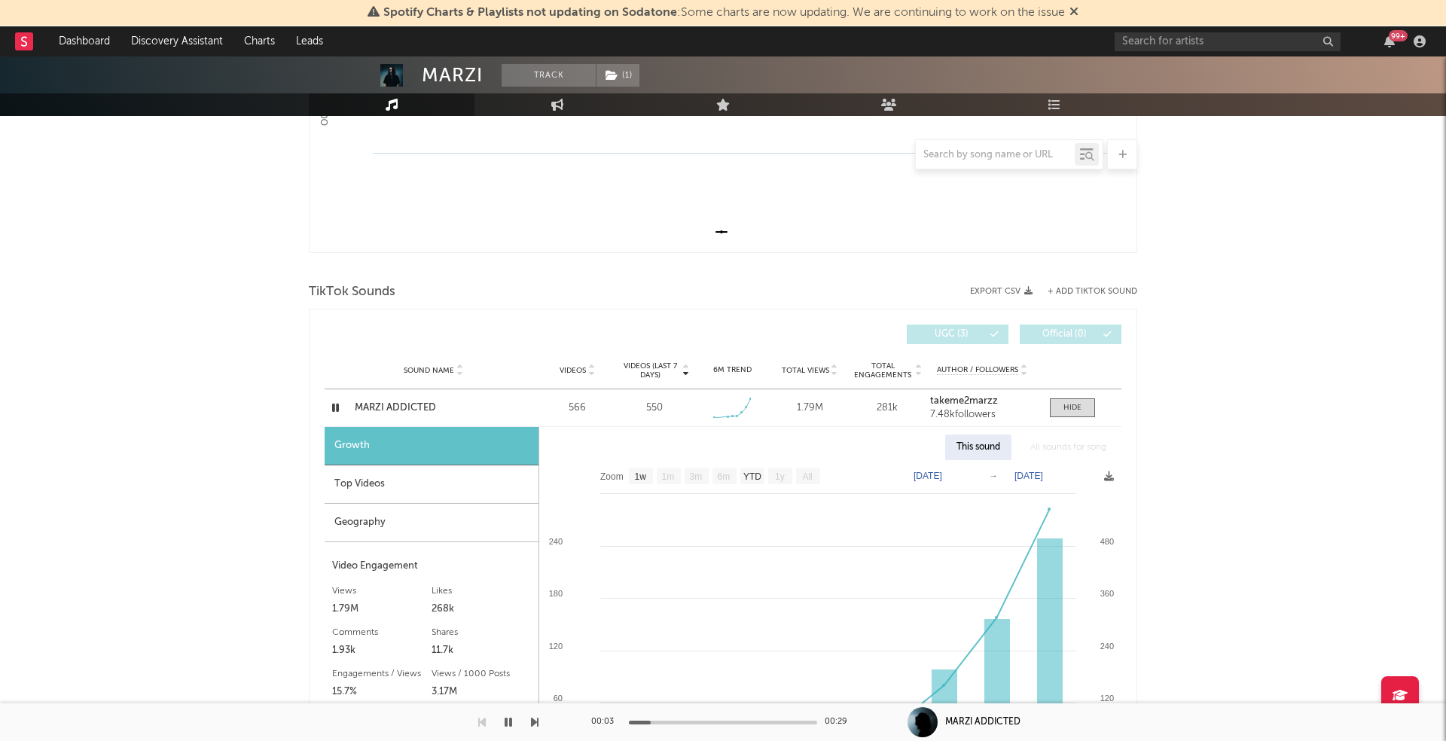
click at [425, 475] on div "Top Videos" at bounding box center [432, 485] width 214 height 38
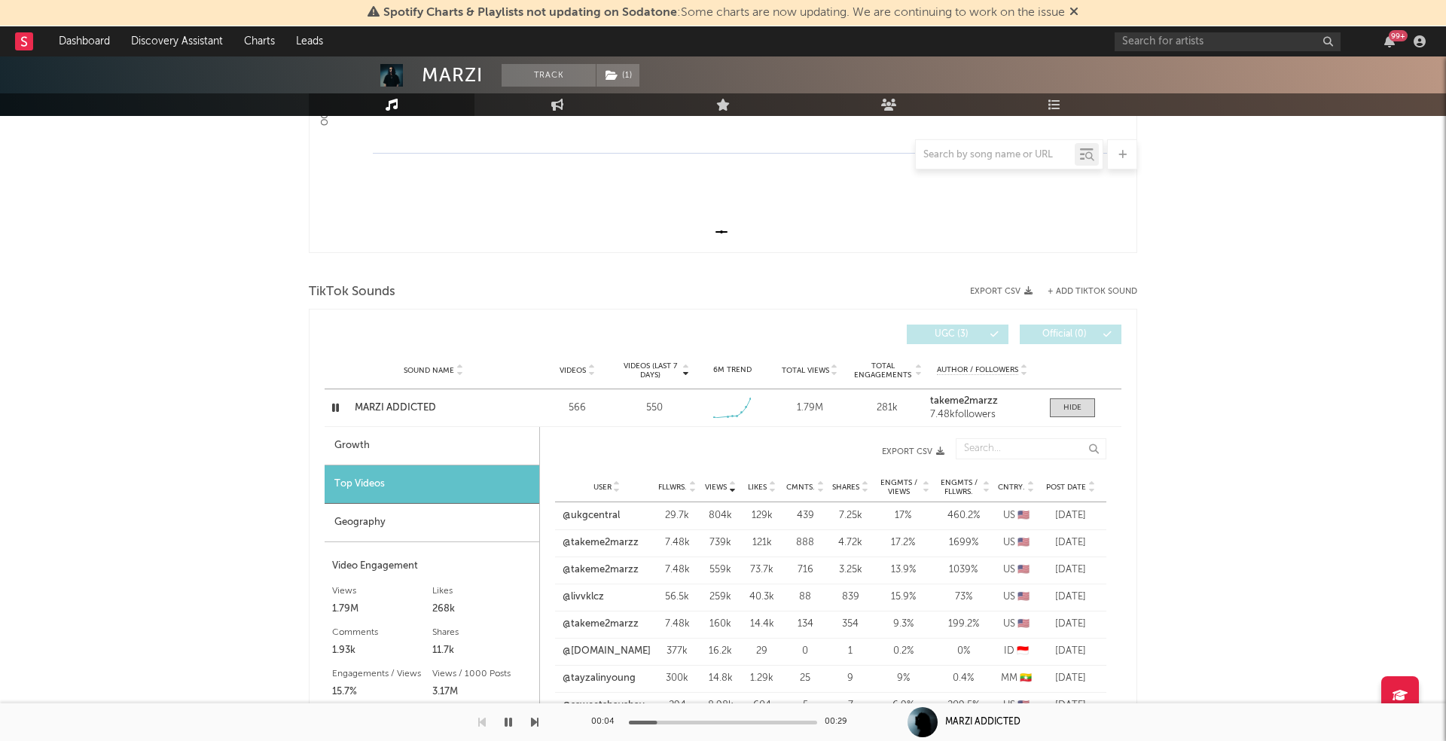
click at [409, 427] on div "Growth" at bounding box center [432, 446] width 215 height 38
select select "1w"
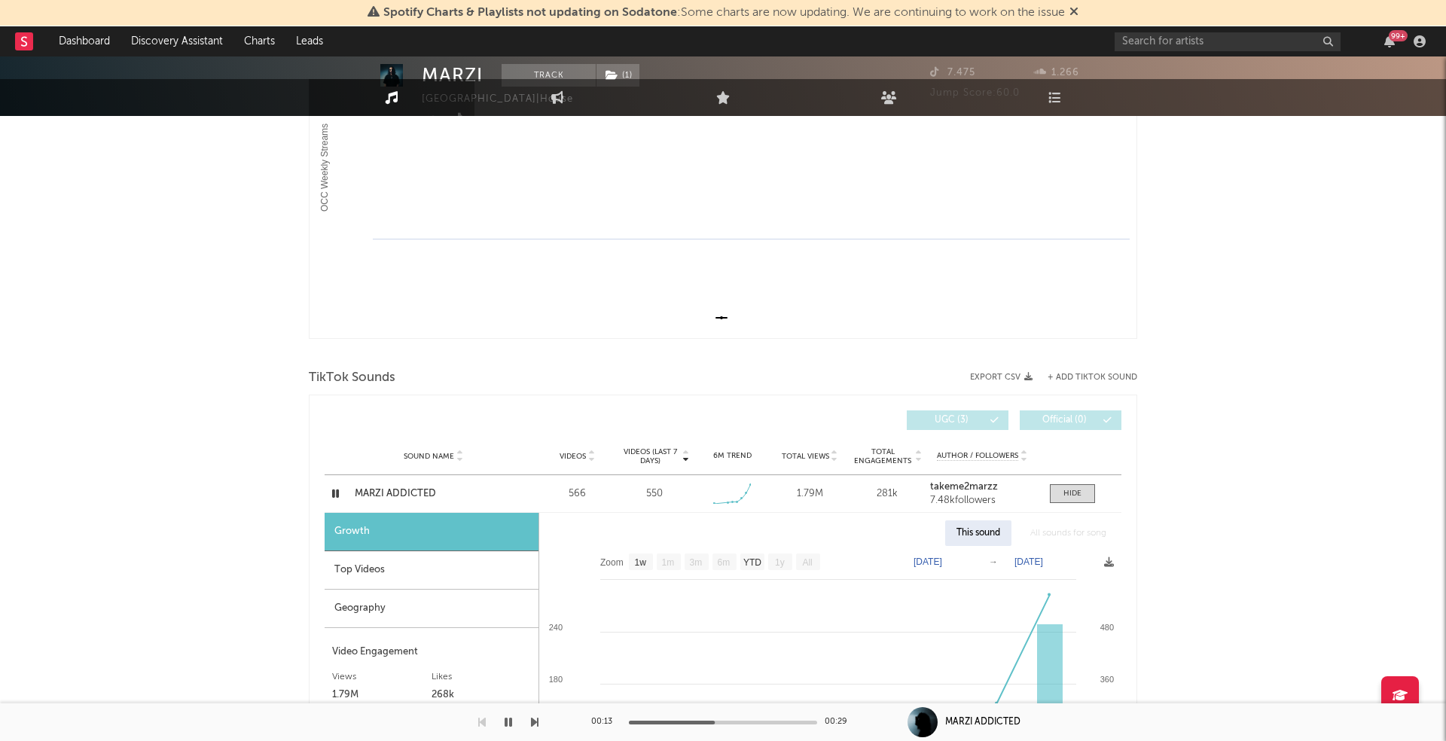
scroll to position [295, 0]
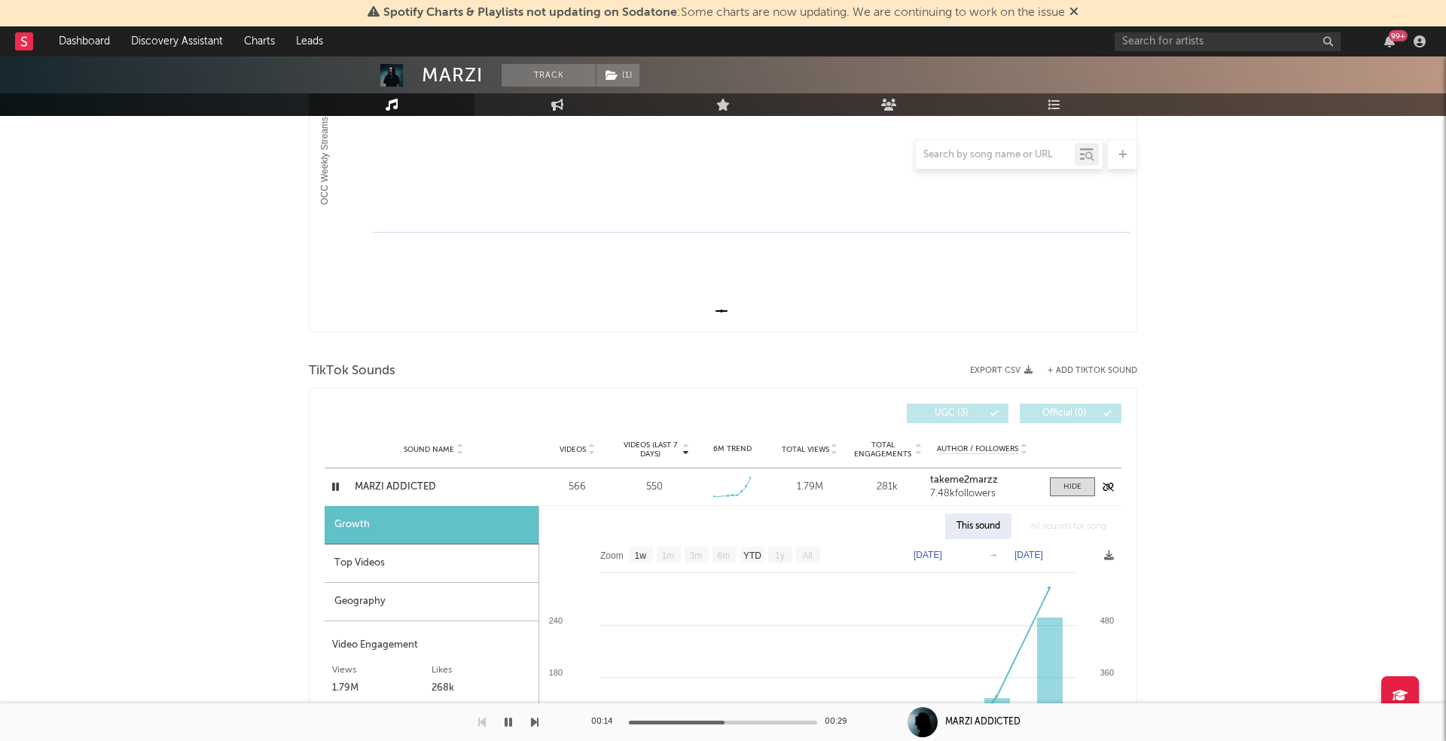
click at [954, 478] on strong "takeme2marzz" at bounding box center [964, 480] width 68 height 10
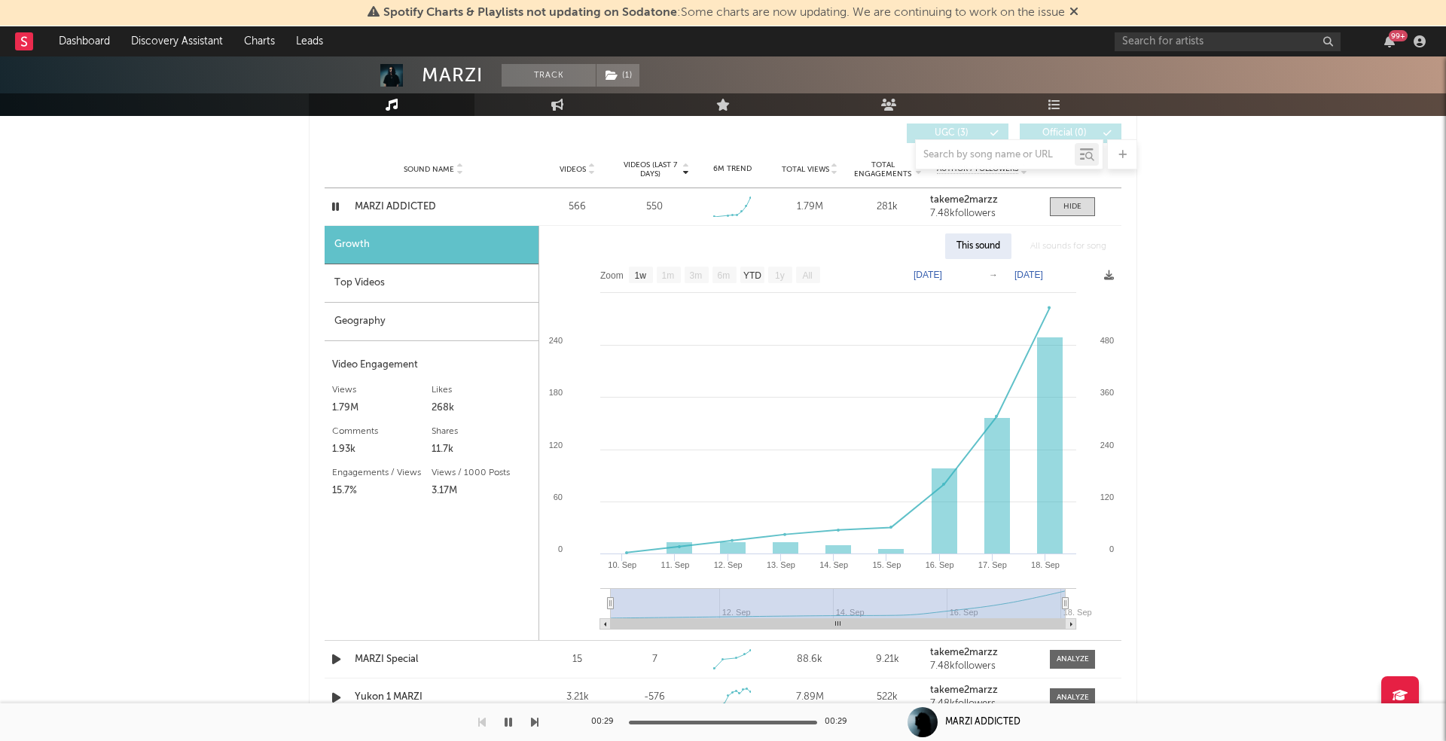
scroll to position [573, 0]
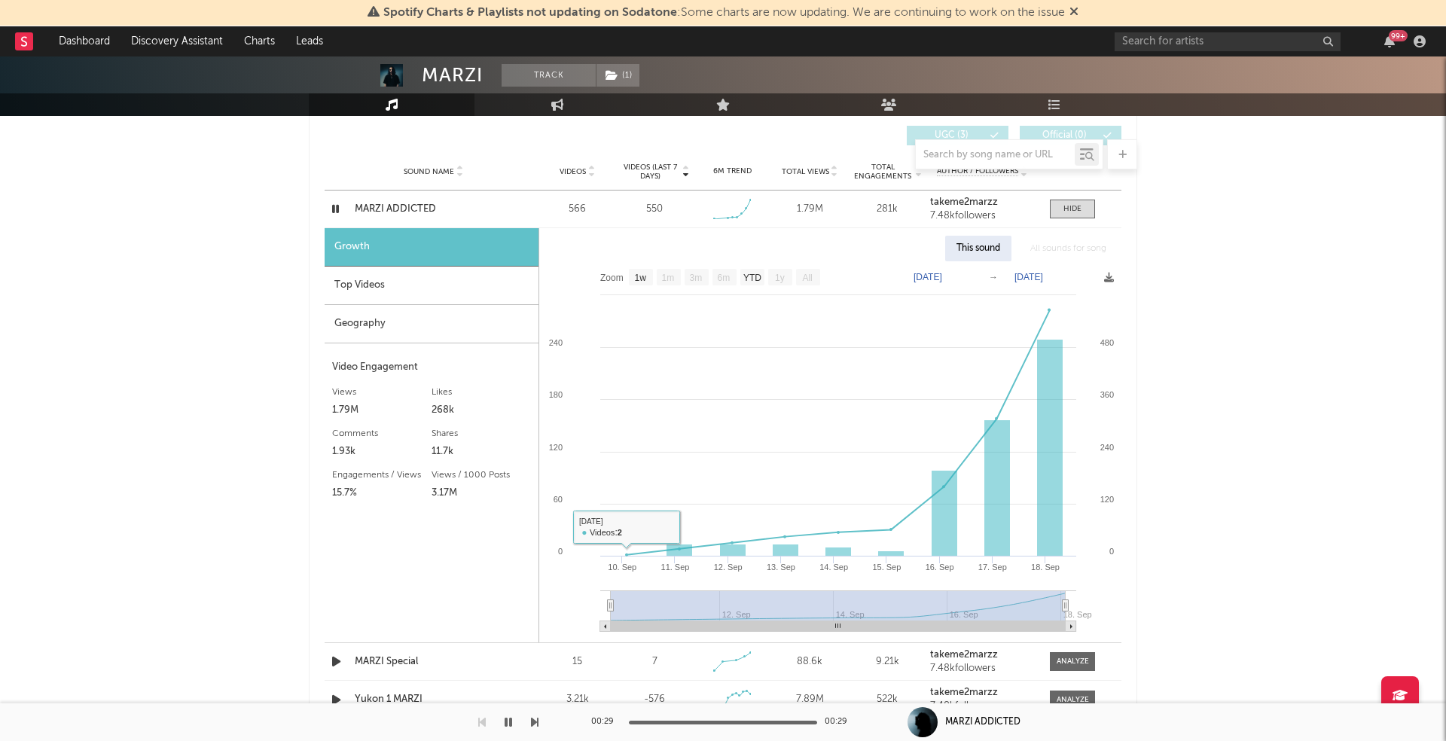
click at [385, 262] on div "Growth" at bounding box center [432, 247] width 214 height 38
click at [376, 276] on div "Top Videos" at bounding box center [432, 286] width 214 height 38
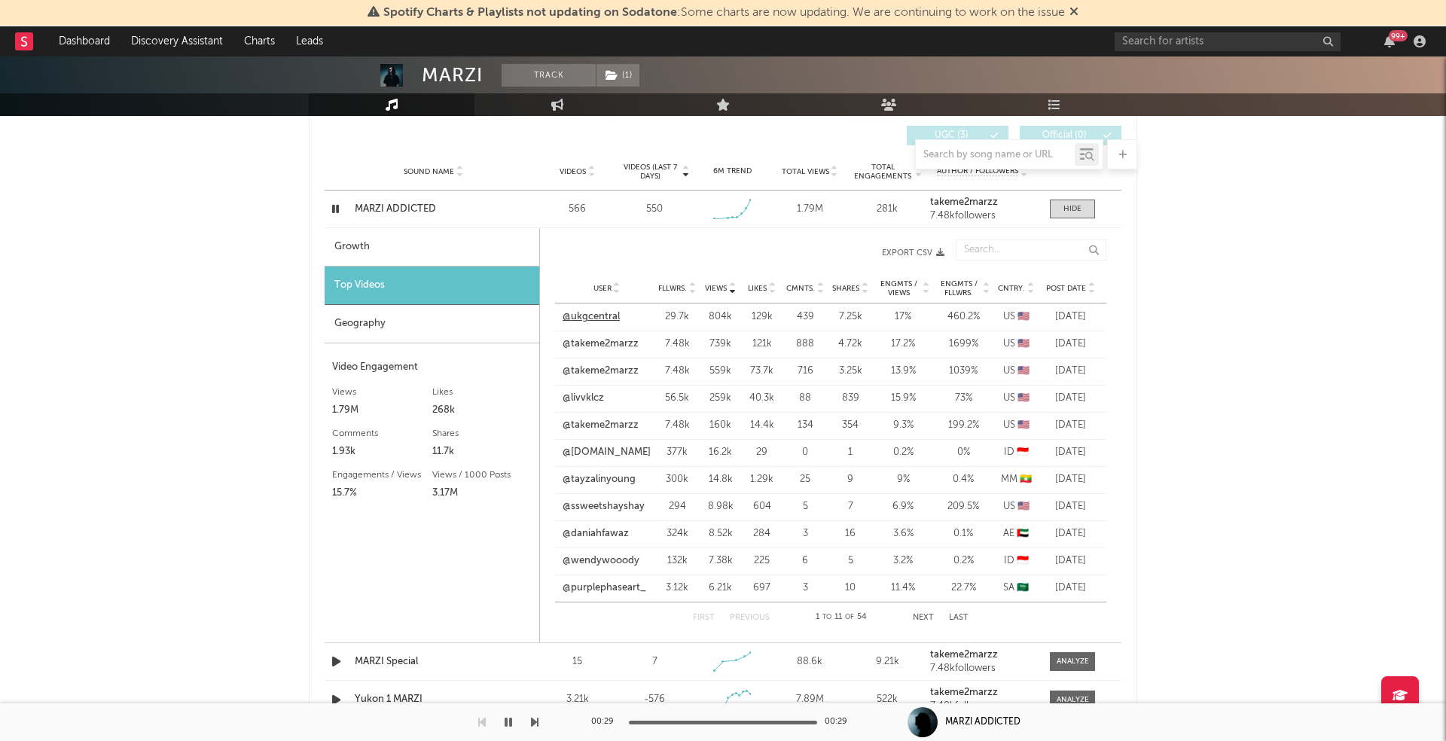
click at [594, 317] on link "@ukgcentral" at bounding box center [591, 317] width 57 height 15
click at [379, 316] on div "Geography" at bounding box center [432, 324] width 215 height 38
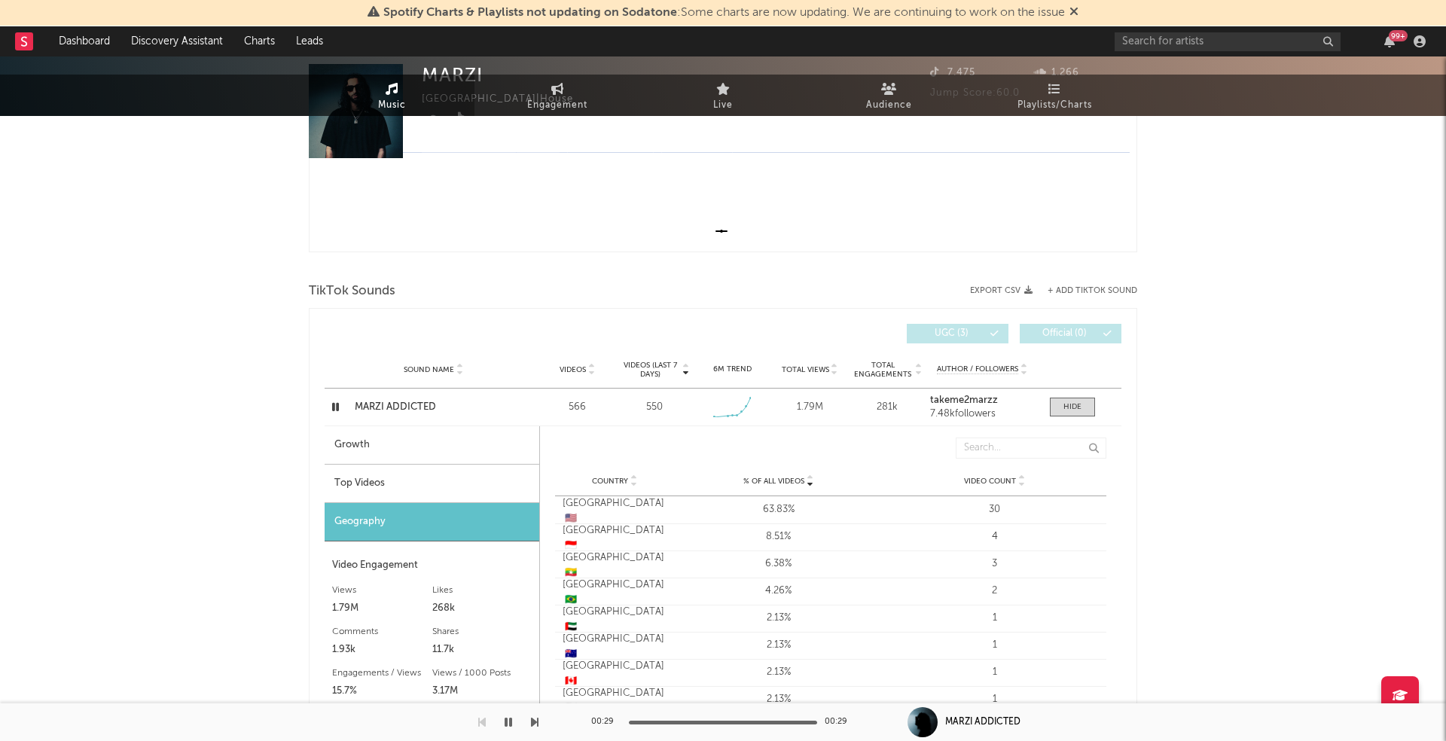
scroll to position [0, 0]
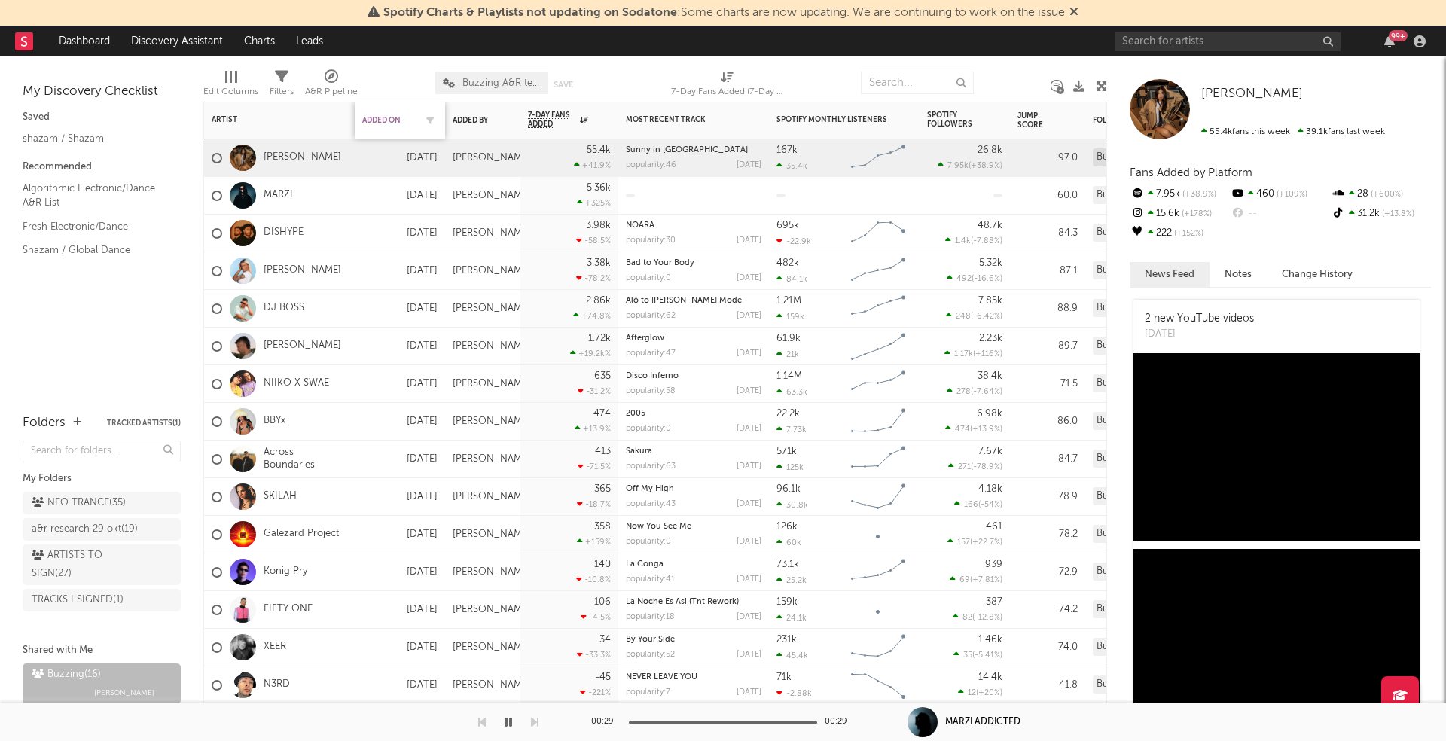
click at [395, 117] on div "Added On" at bounding box center [388, 120] width 53 height 9
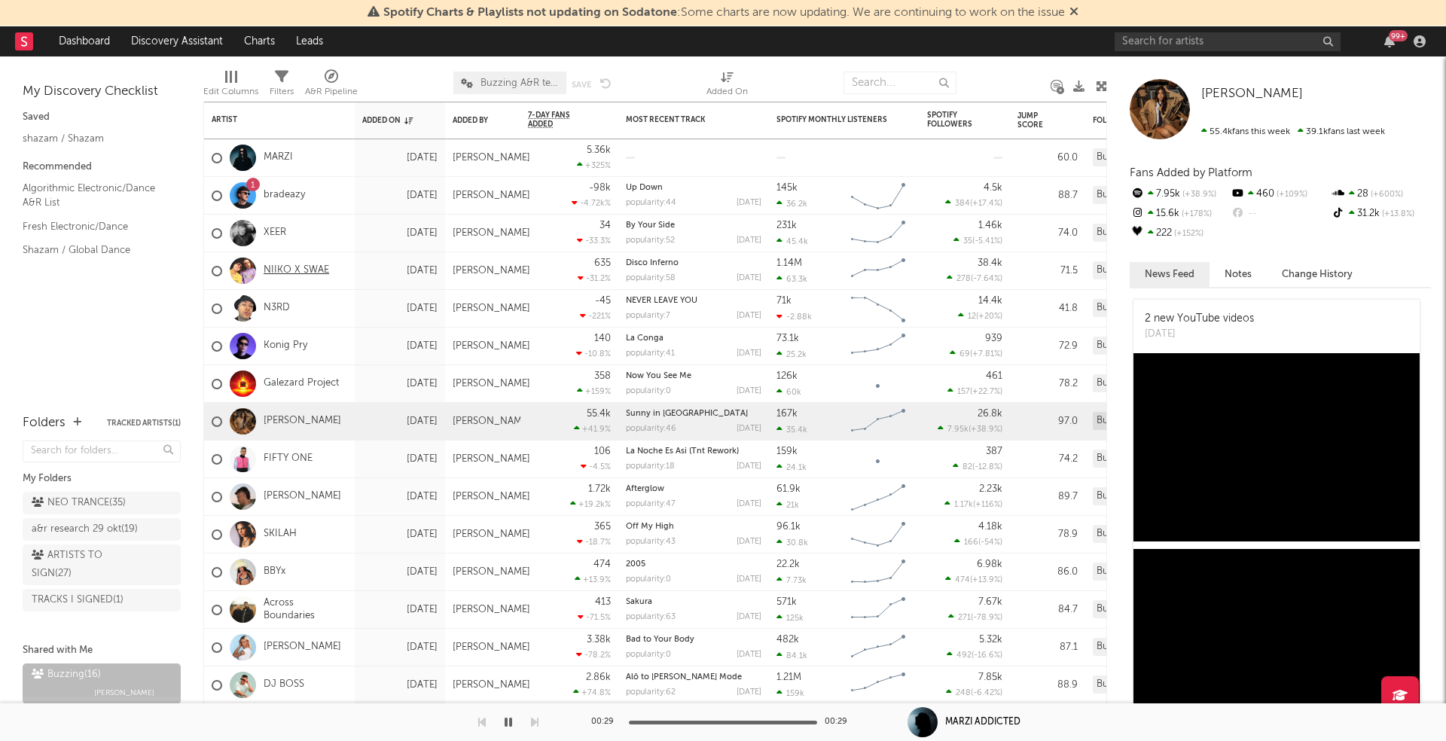
click at [309, 266] on link "NIIKO X SWAE" at bounding box center [297, 270] width 66 height 13
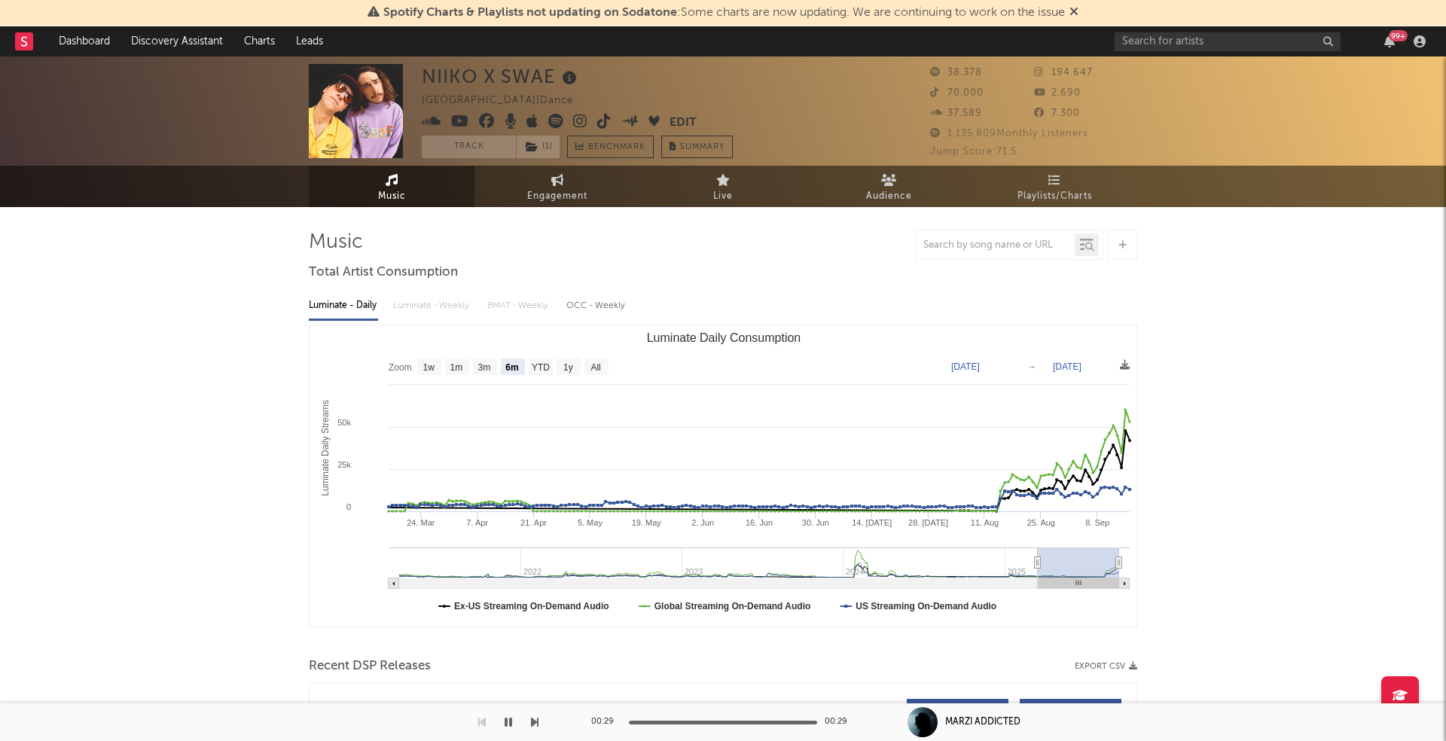
select select "6m"
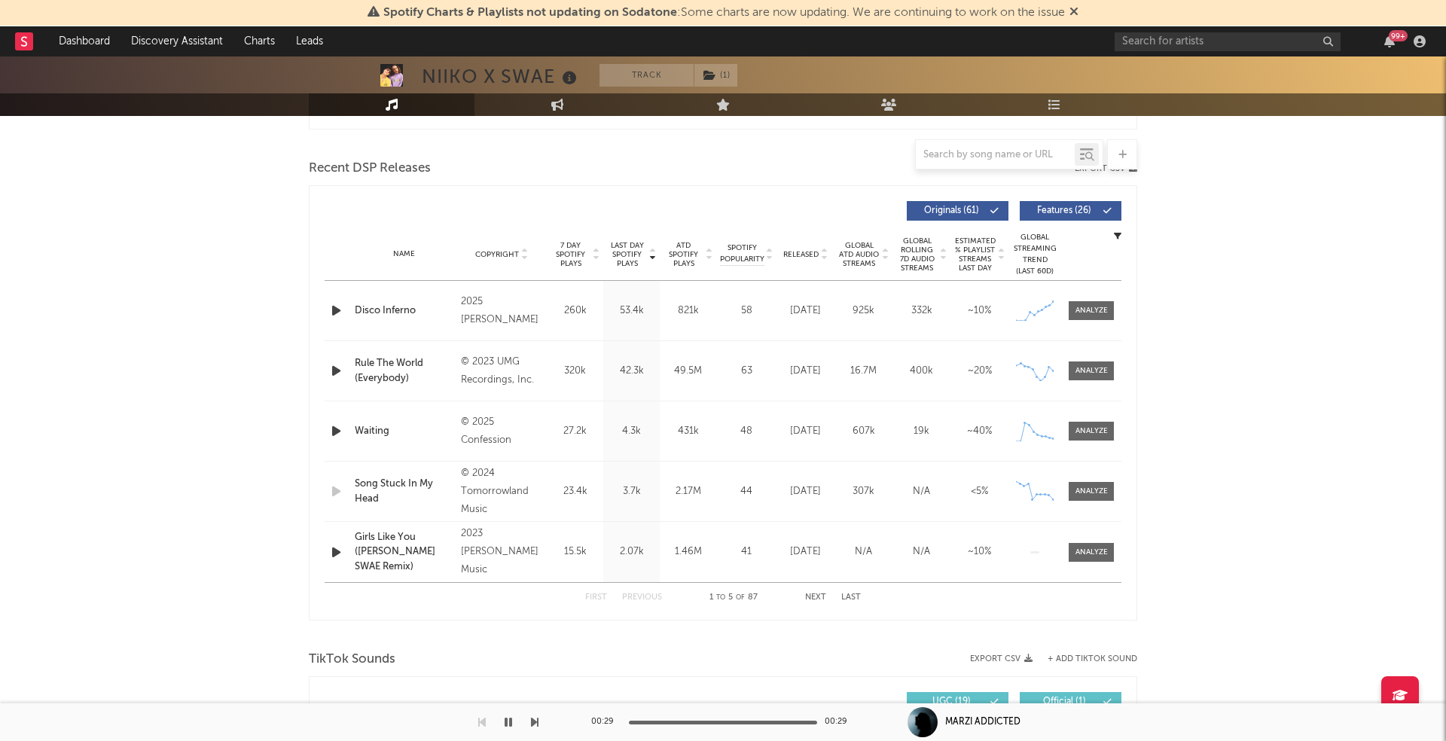
scroll to position [498, 0]
click at [337, 307] on icon "button" at bounding box center [336, 310] width 16 height 19
click at [1088, 307] on div at bounding box center [1092, 310] width 32 height 11
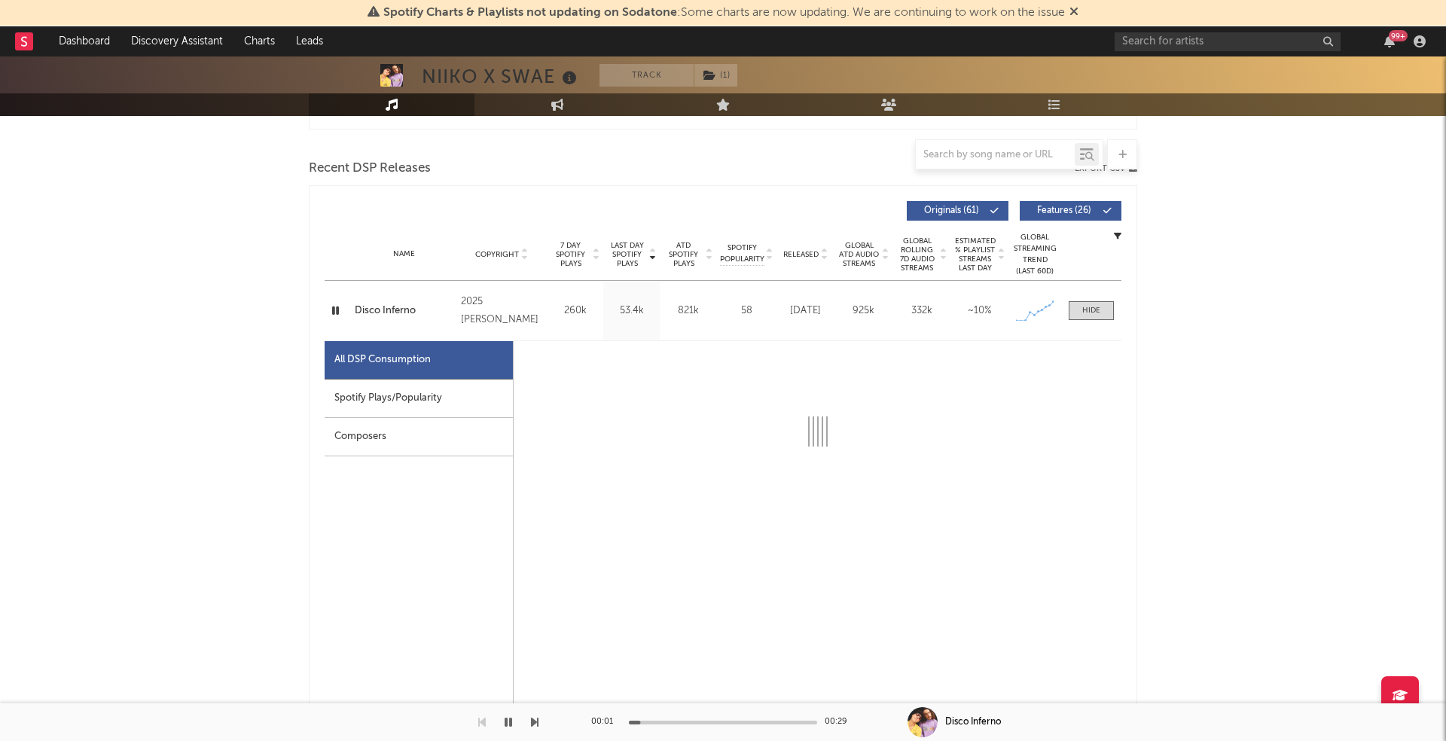
click at [411, 398] on div "Spotify Plays/Popularity" at bounding box center [419, 399] width 188 height 38
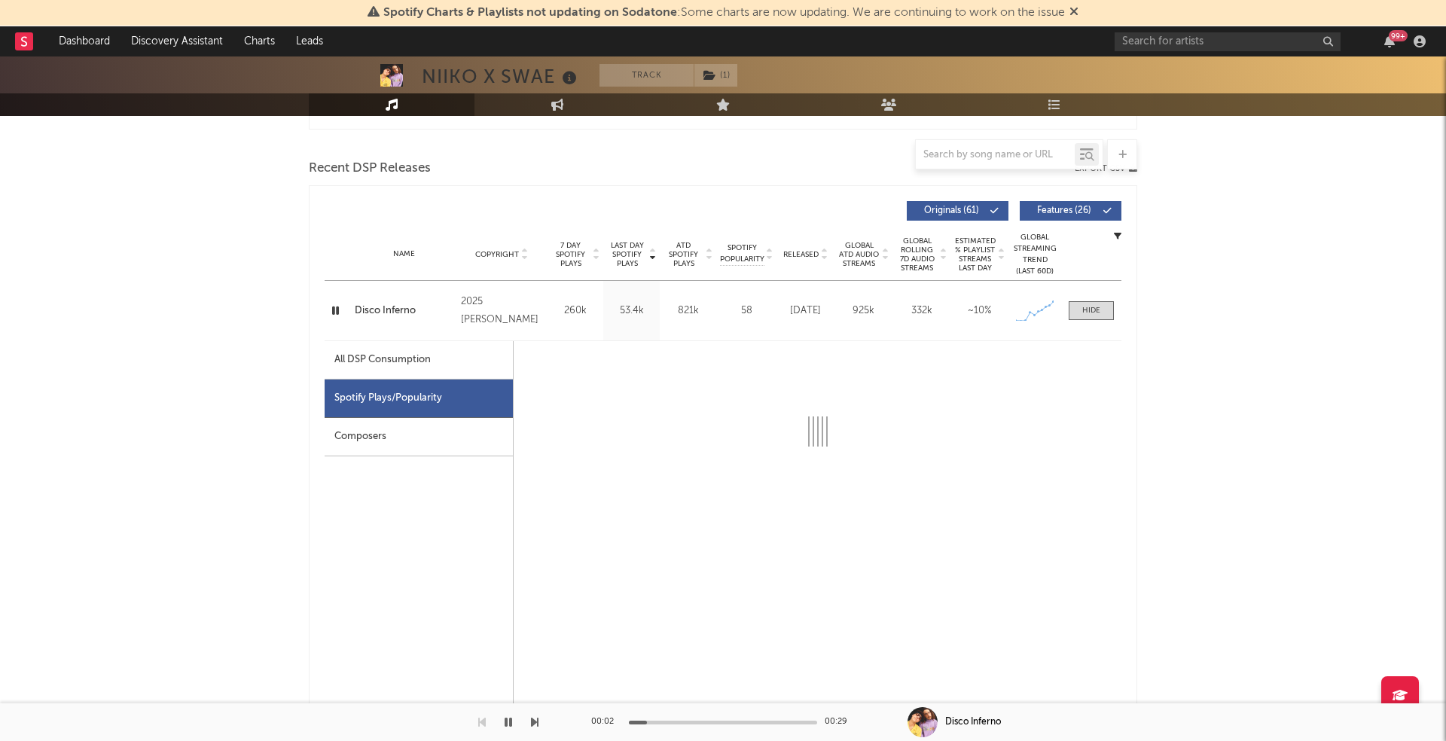
select select "1w"
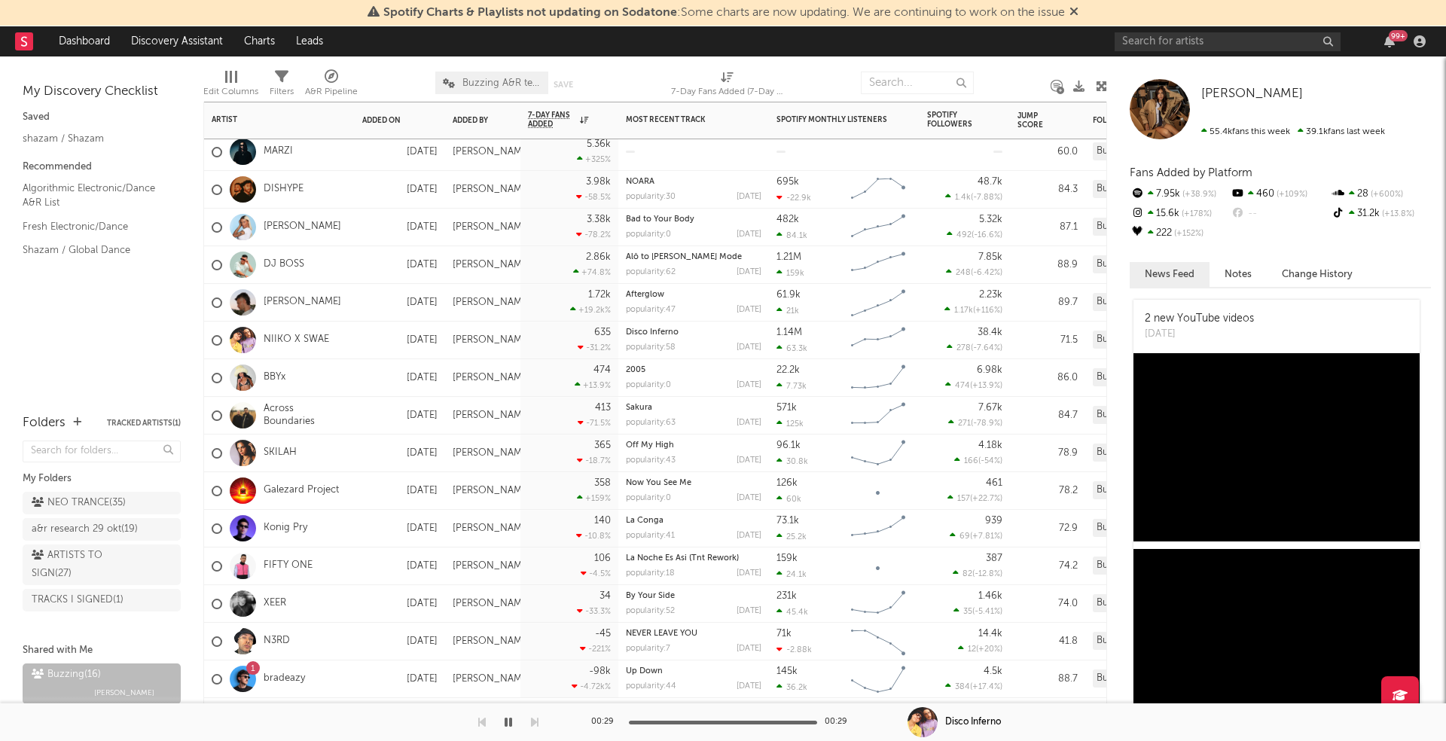
click at [279, 633] on div "N3RD" at bounding box center [251, 642] width 78 height 44
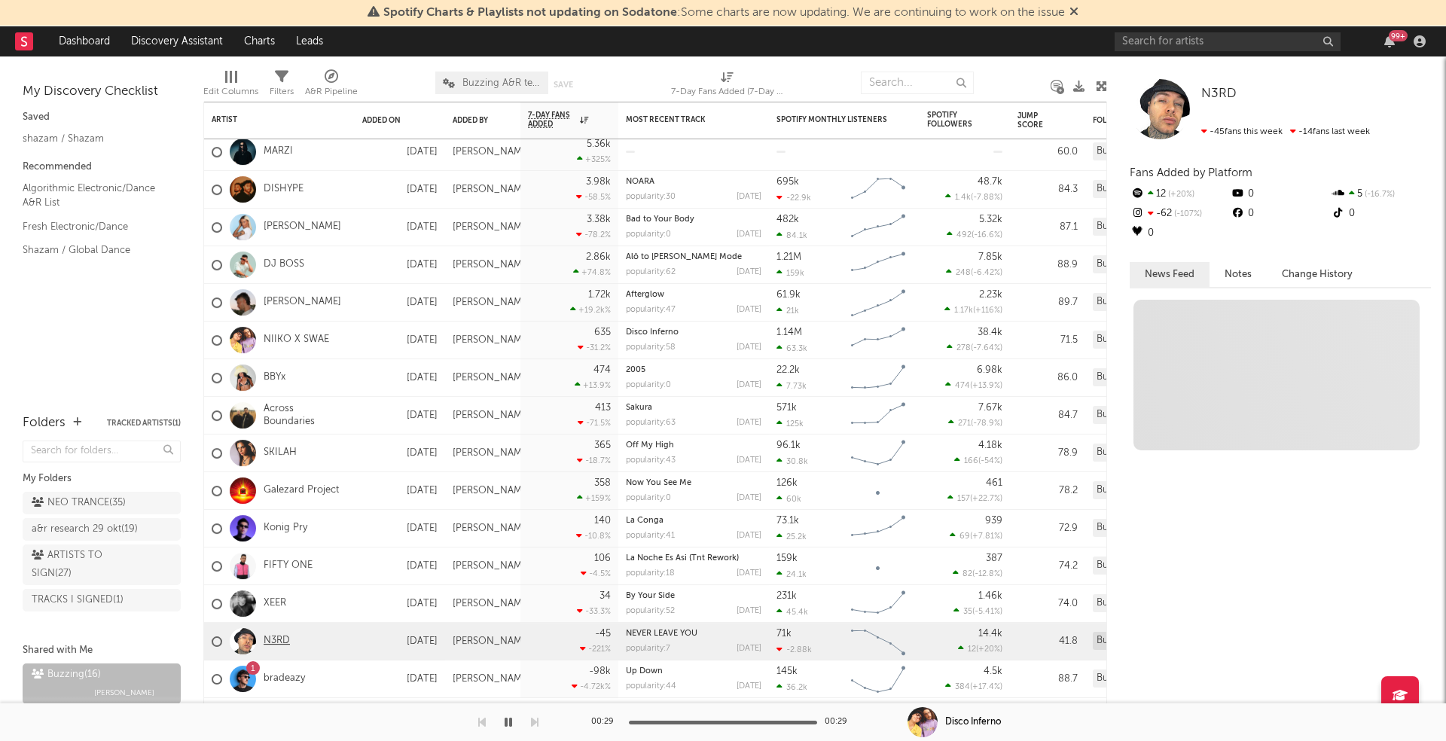
click at [276, 636] on link "N3RD" at bounding box center [277, 641] width 26 height 13
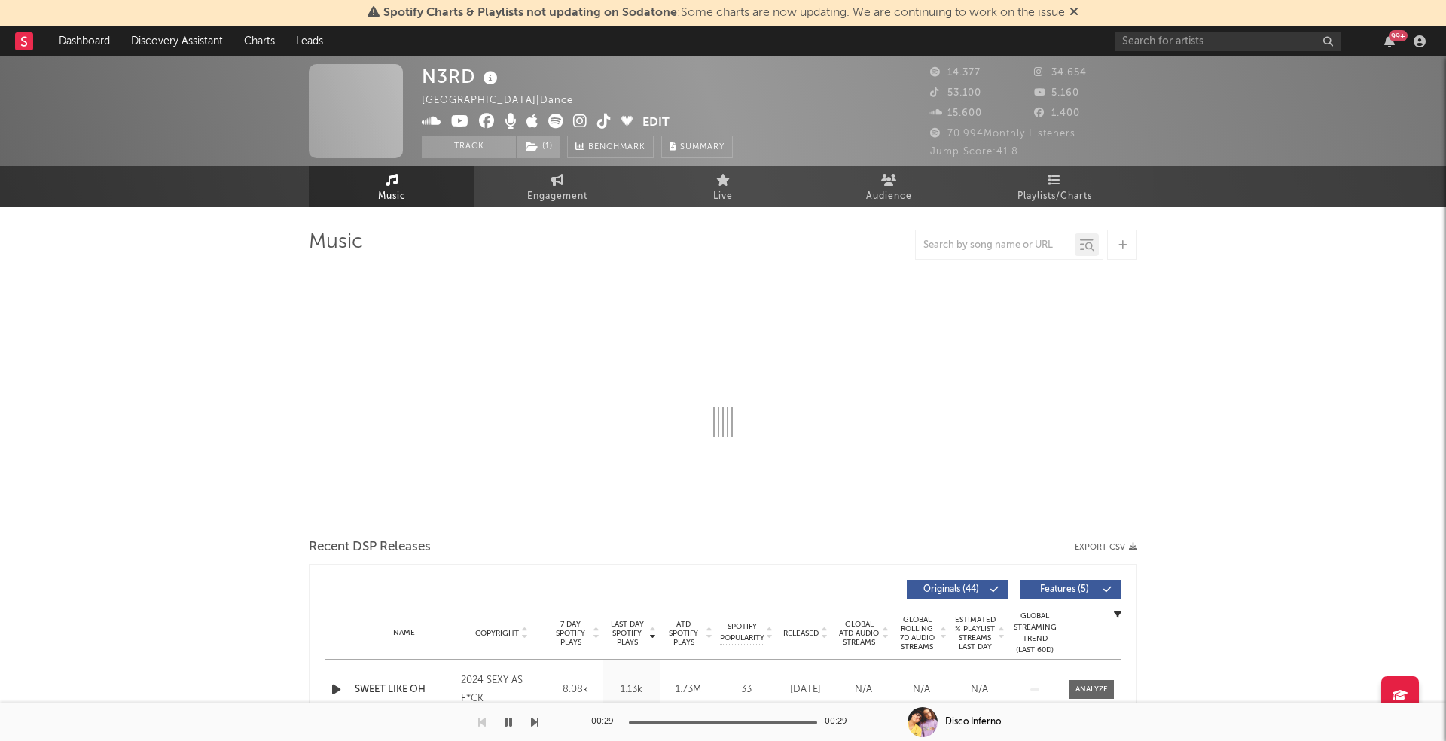
select select "6m"
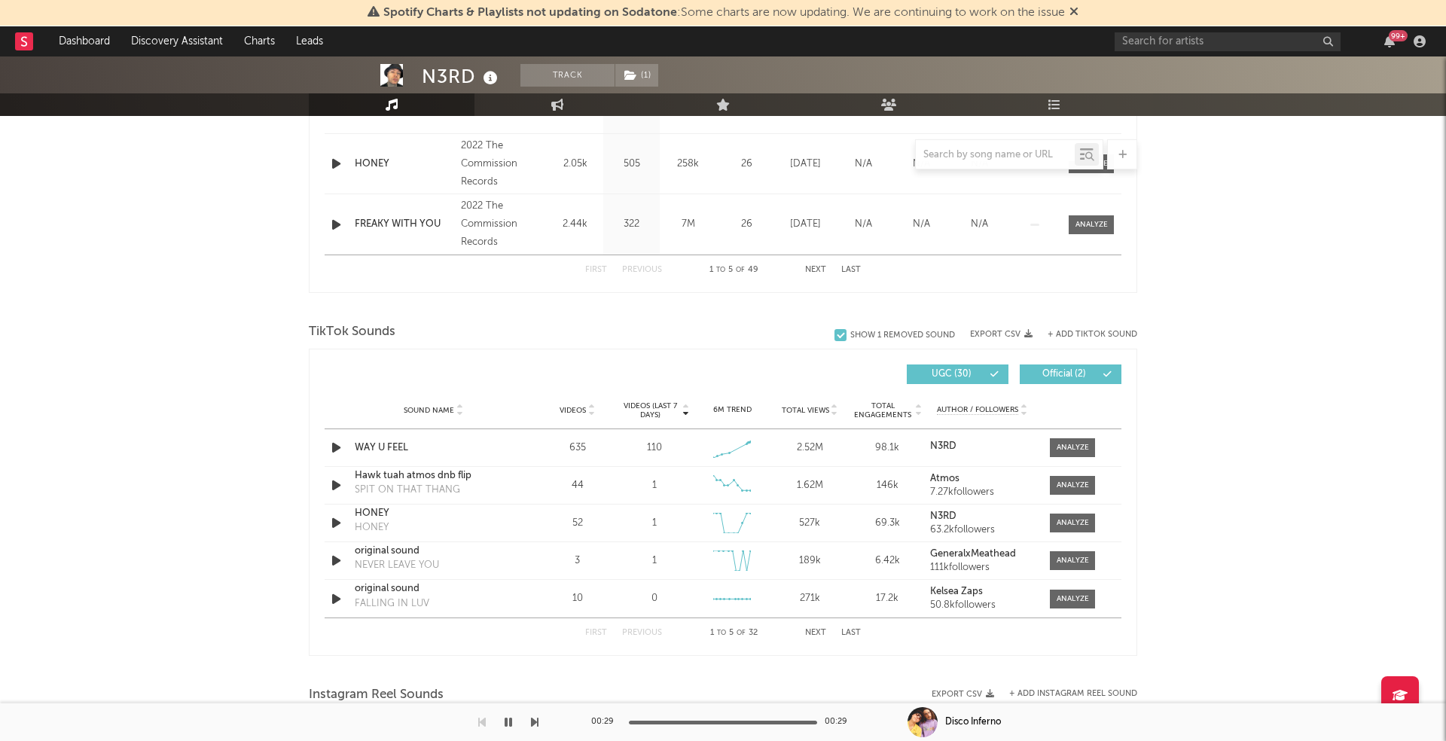
scroll to position [1008, 0]
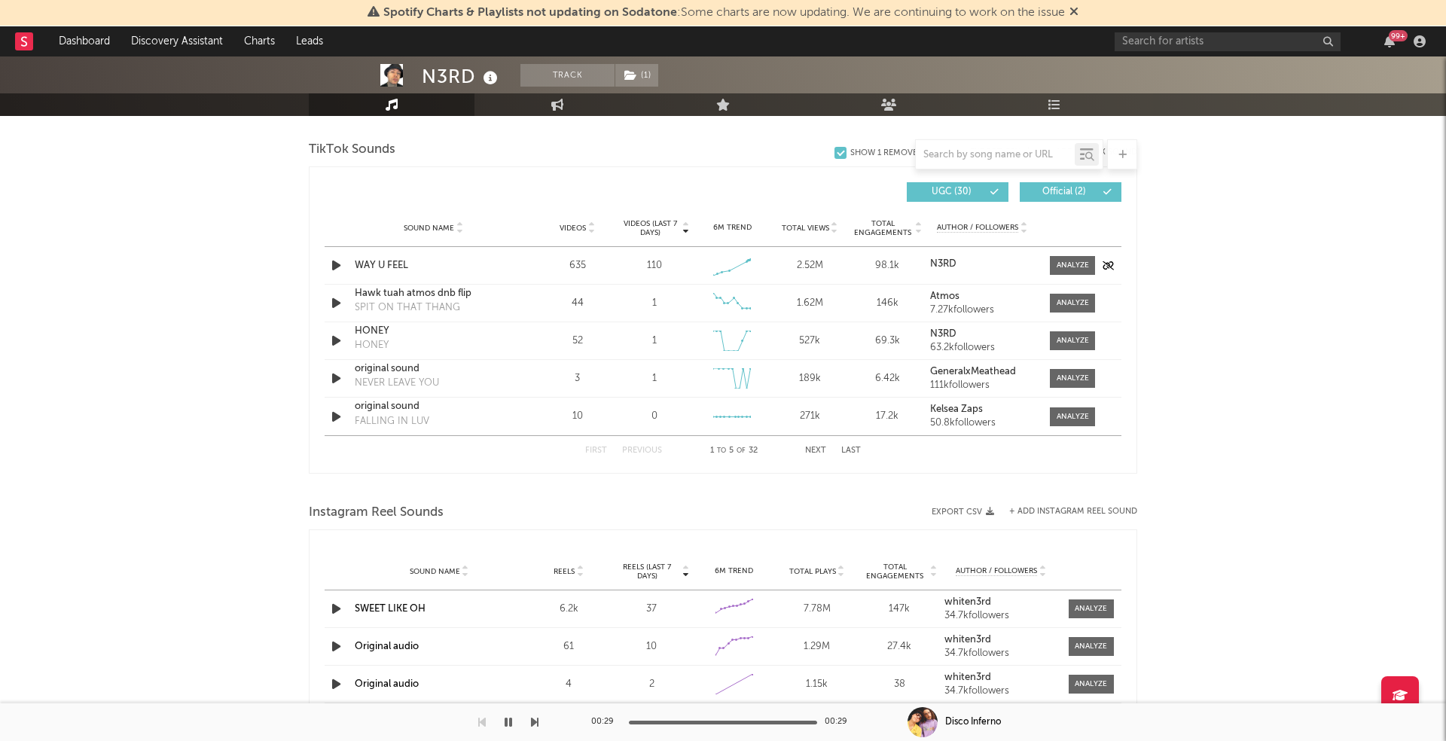
click at [338, 261] on icon "button" at bounding box center [336, 265] width 16 height 19
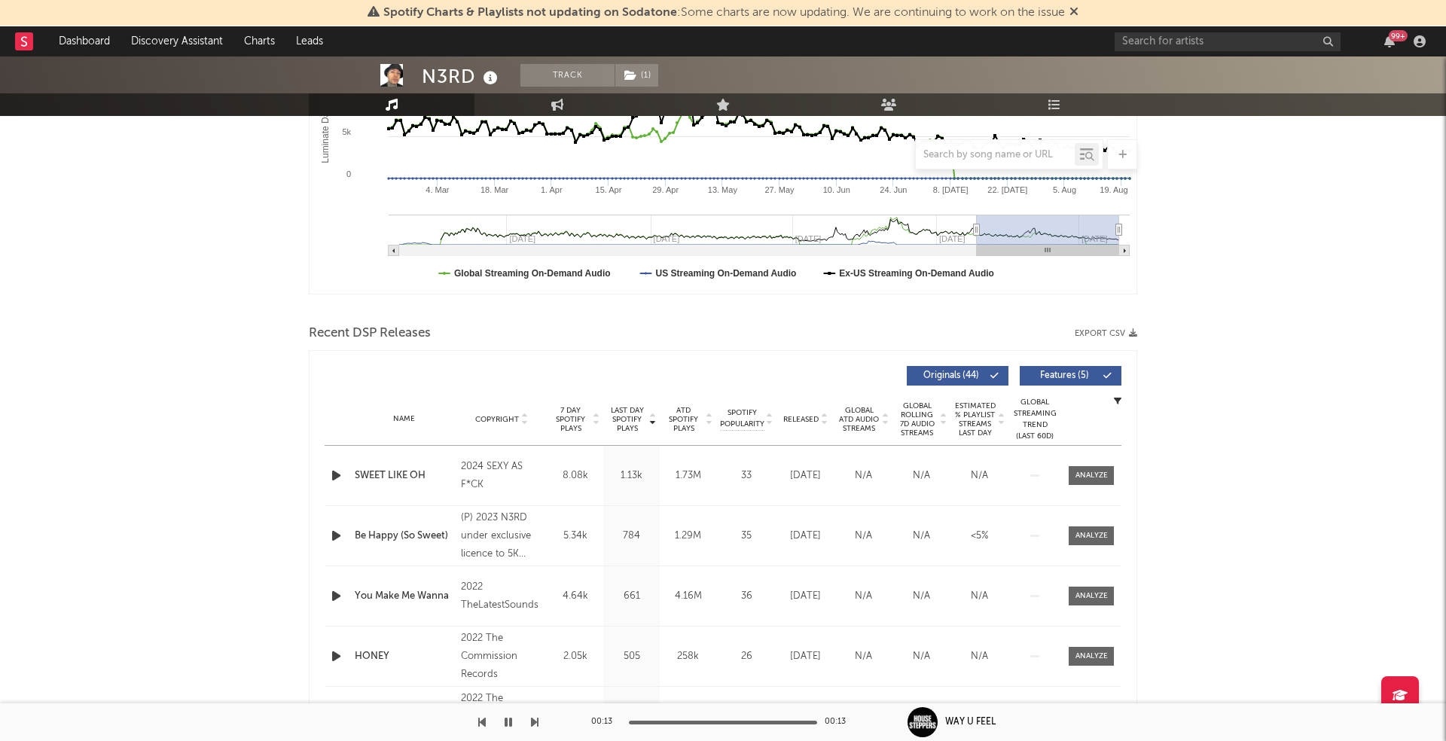
scroll to position [331, 0]
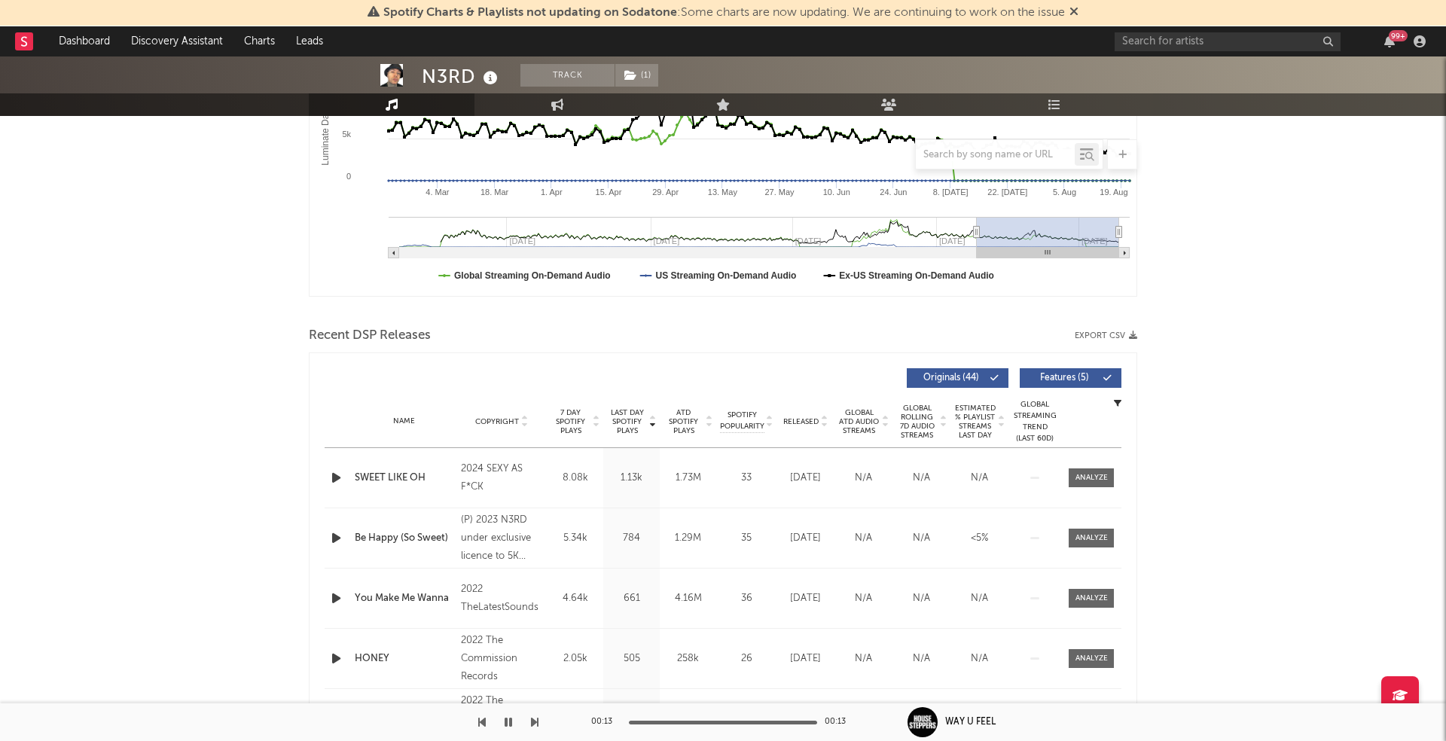
click at [804, 420] on span "Released" at bounding box center [800, 421] width 35 height 9
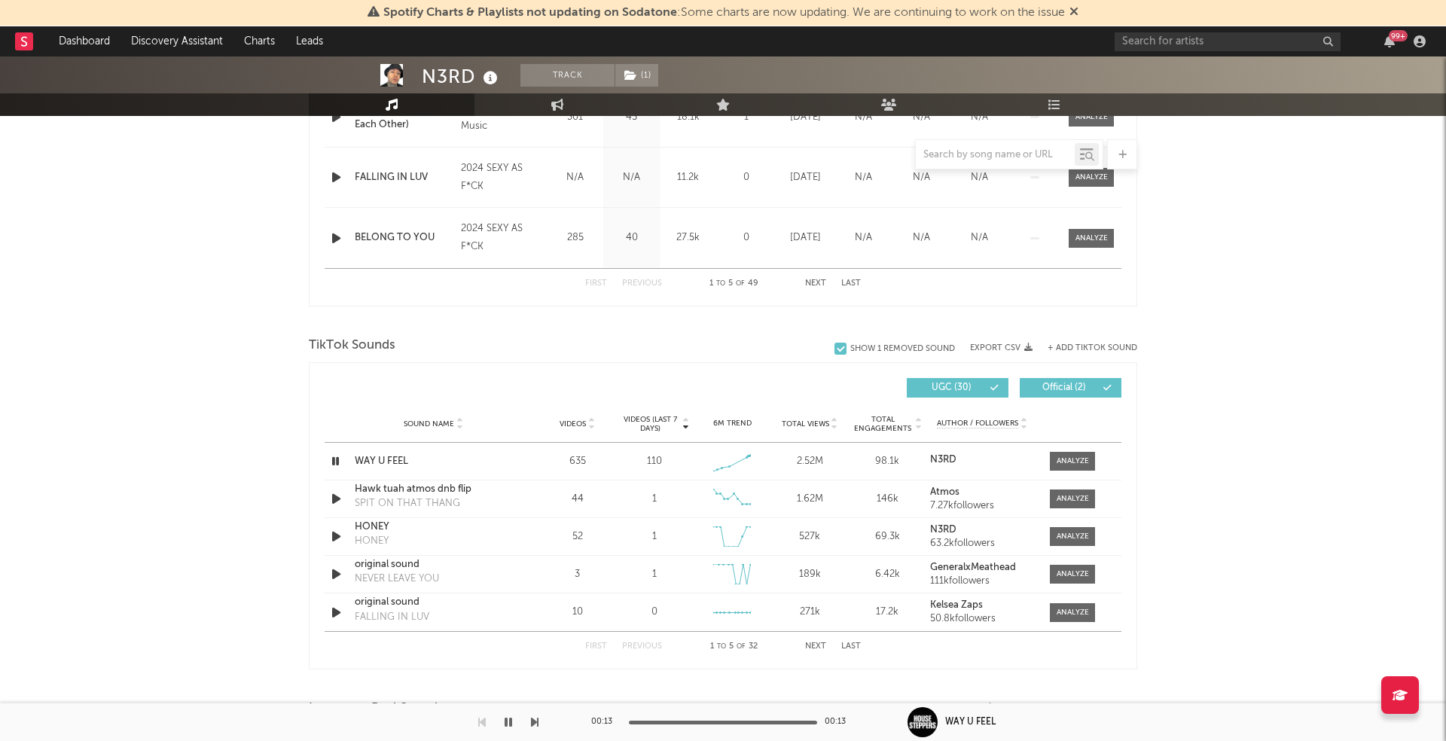
scroll to position [817, 0]
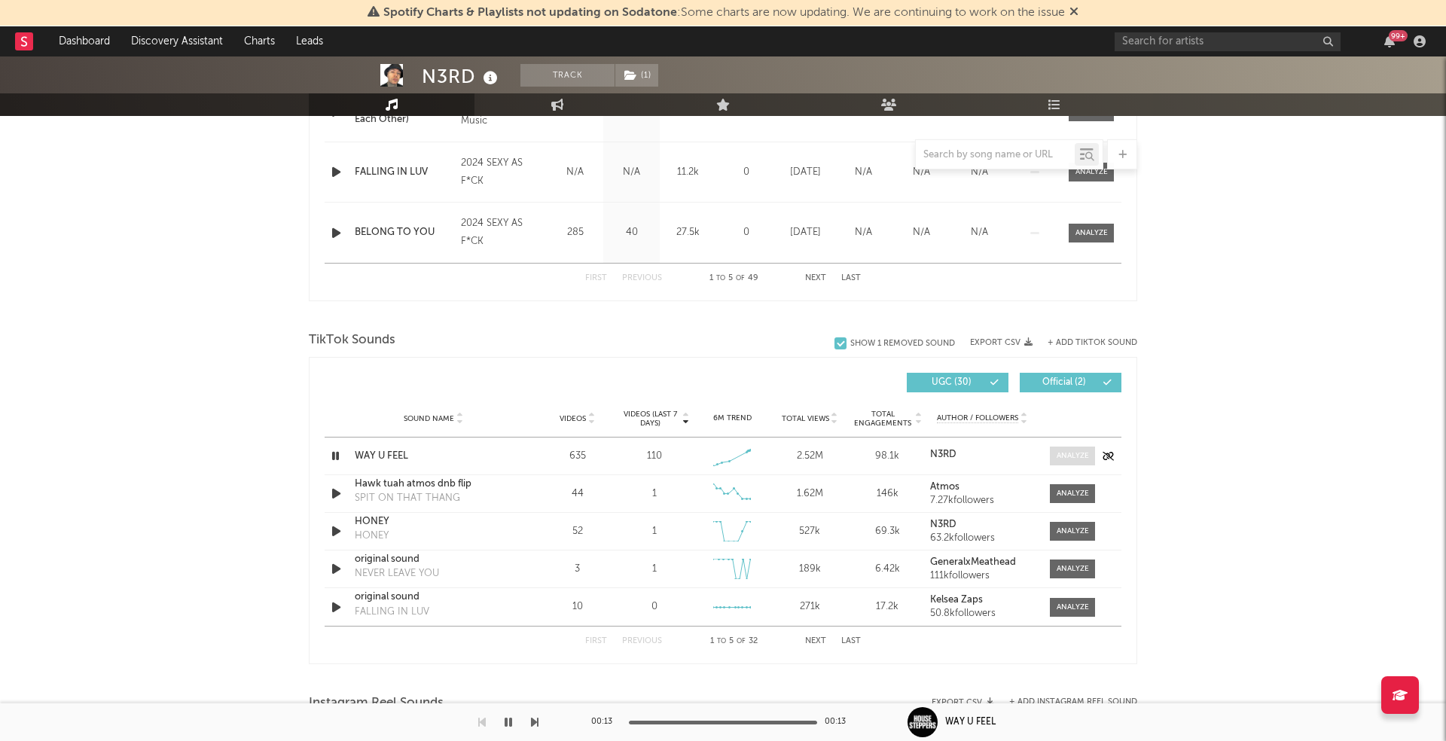
click at [1052, 447] on span at bounding box center [1072, 456] width 45 height 19
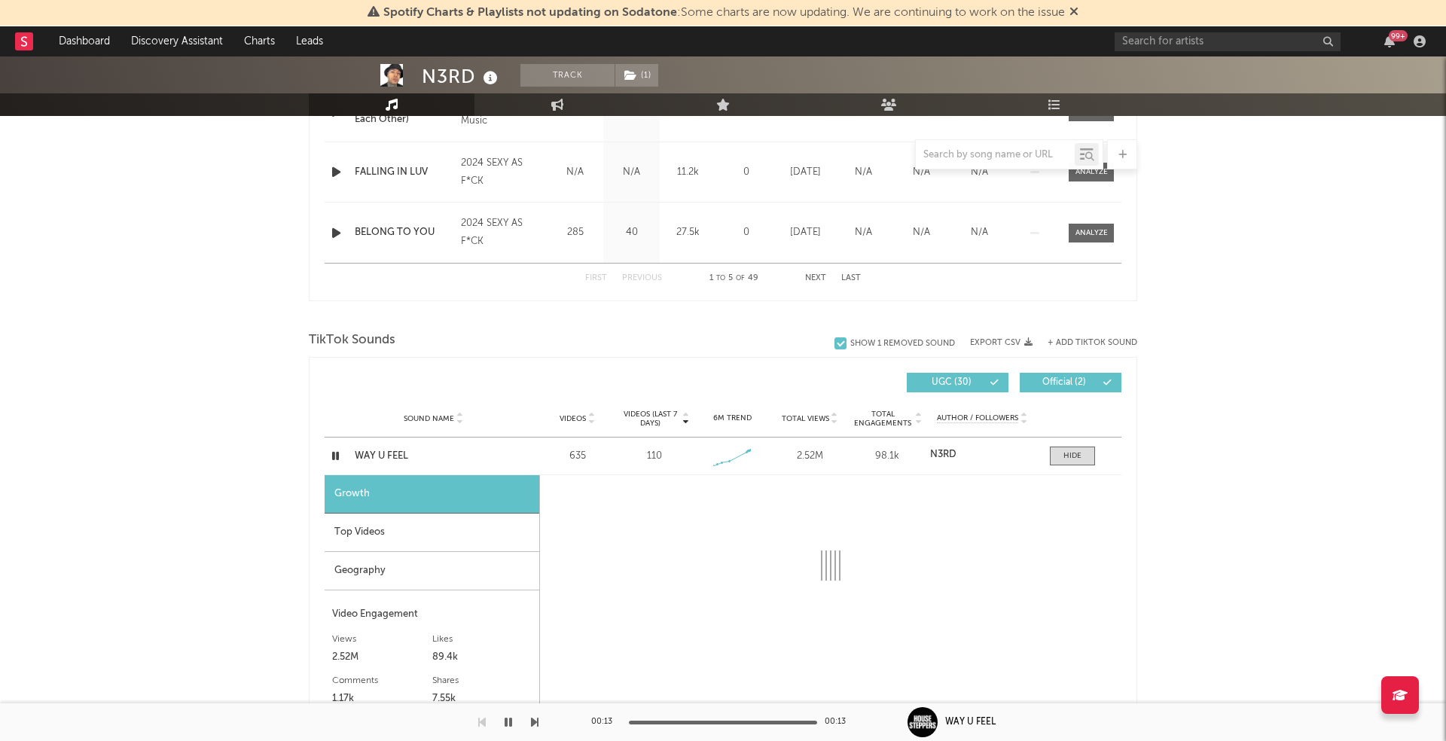
select select "1w"
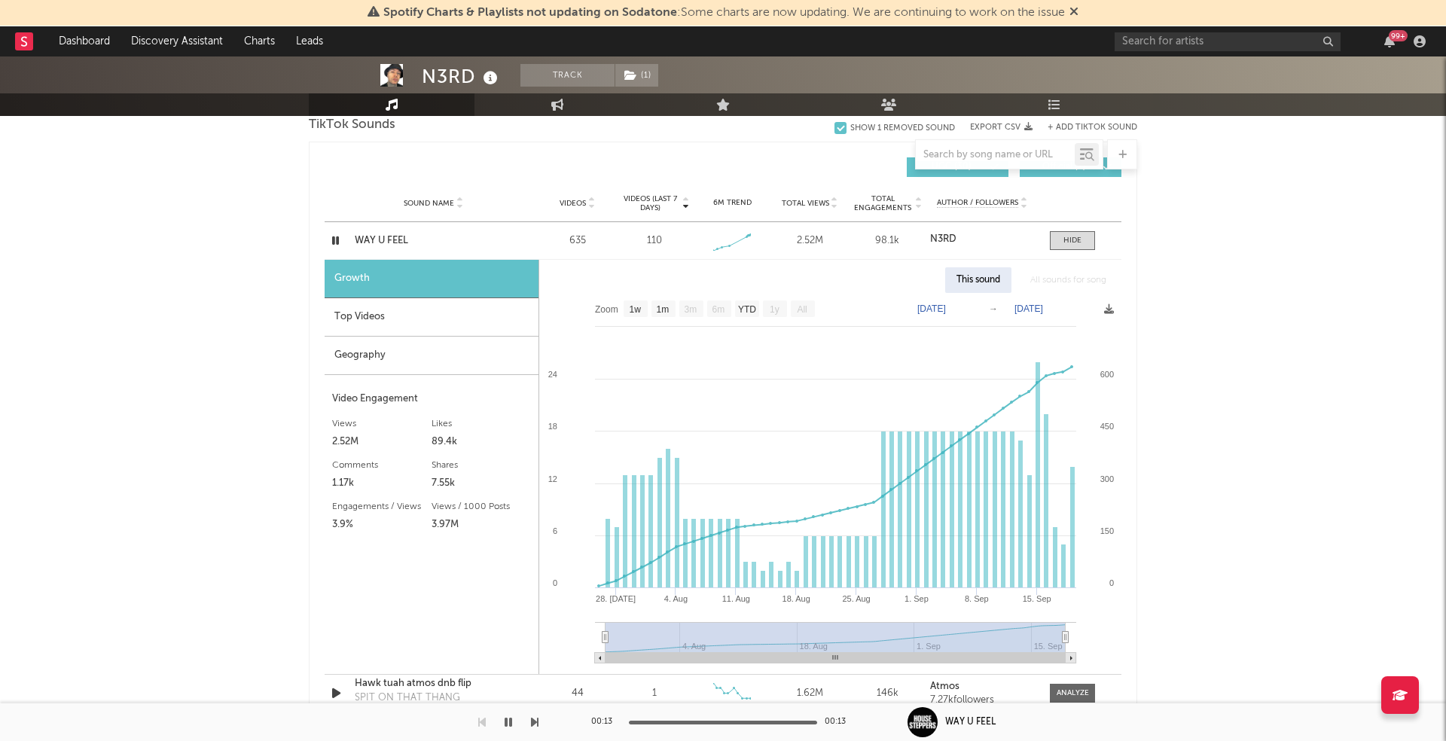
scroll to position [1043, 0]
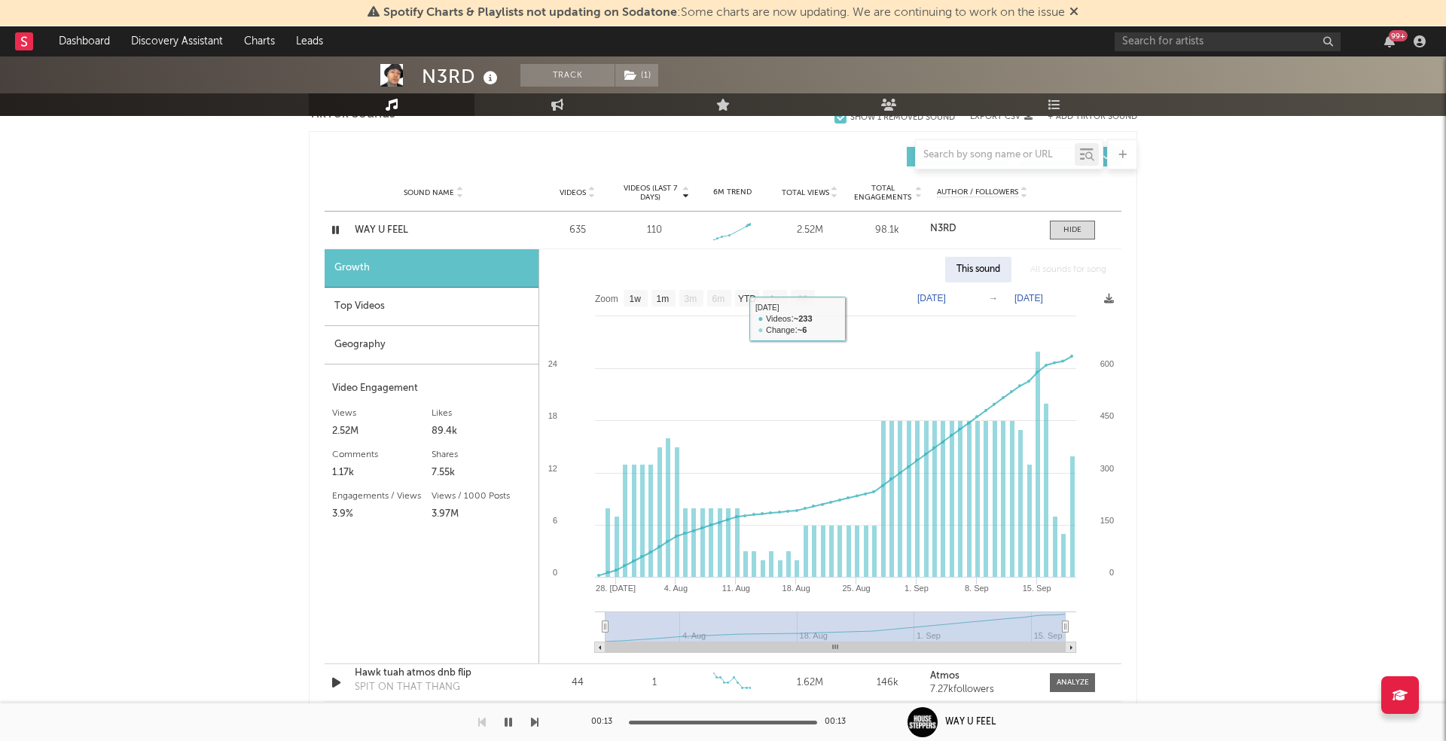
click at [453, 295] on div "Top Videos" at bounding box center [432, 307] width 214 height 38
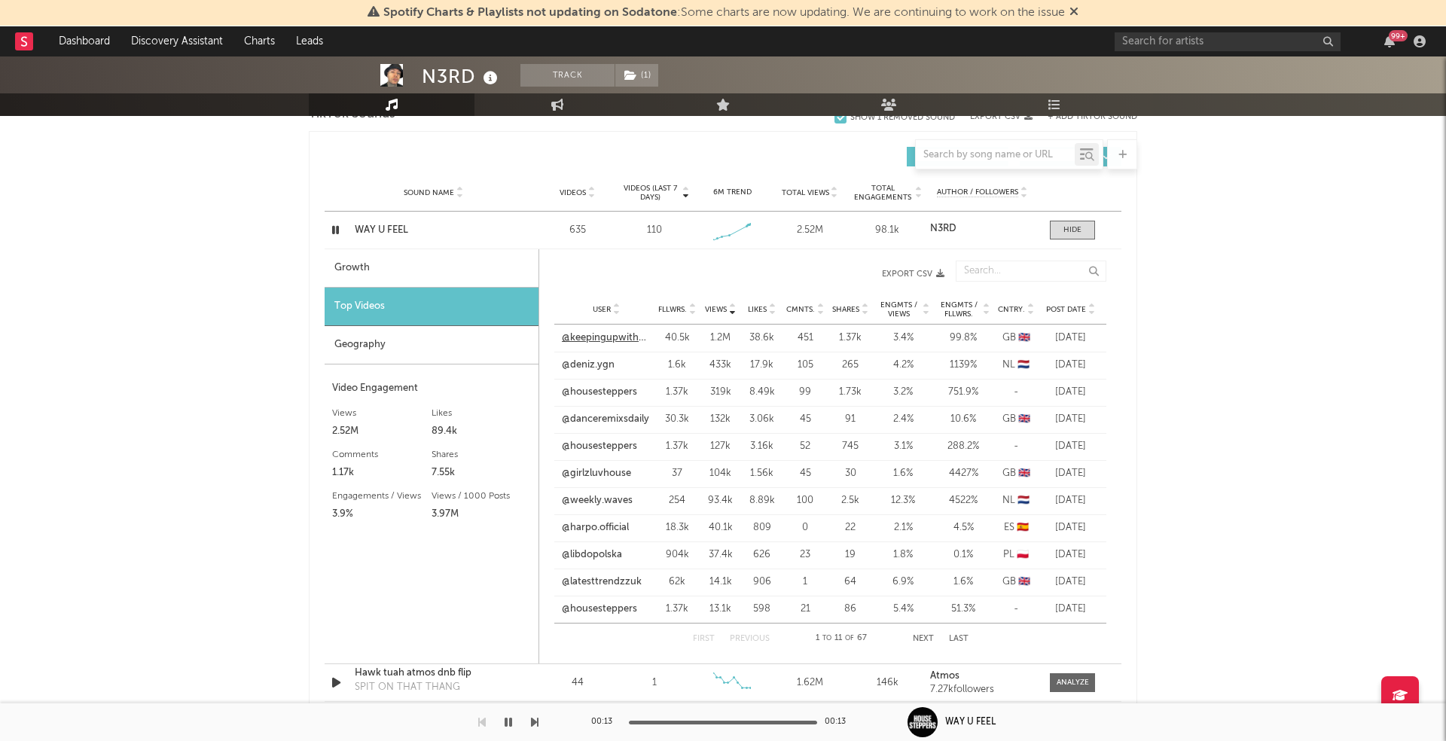
click at [618, 335] on link "@keepingupwithhayandbill" at bounding box center [606, 338] width 89 height 15
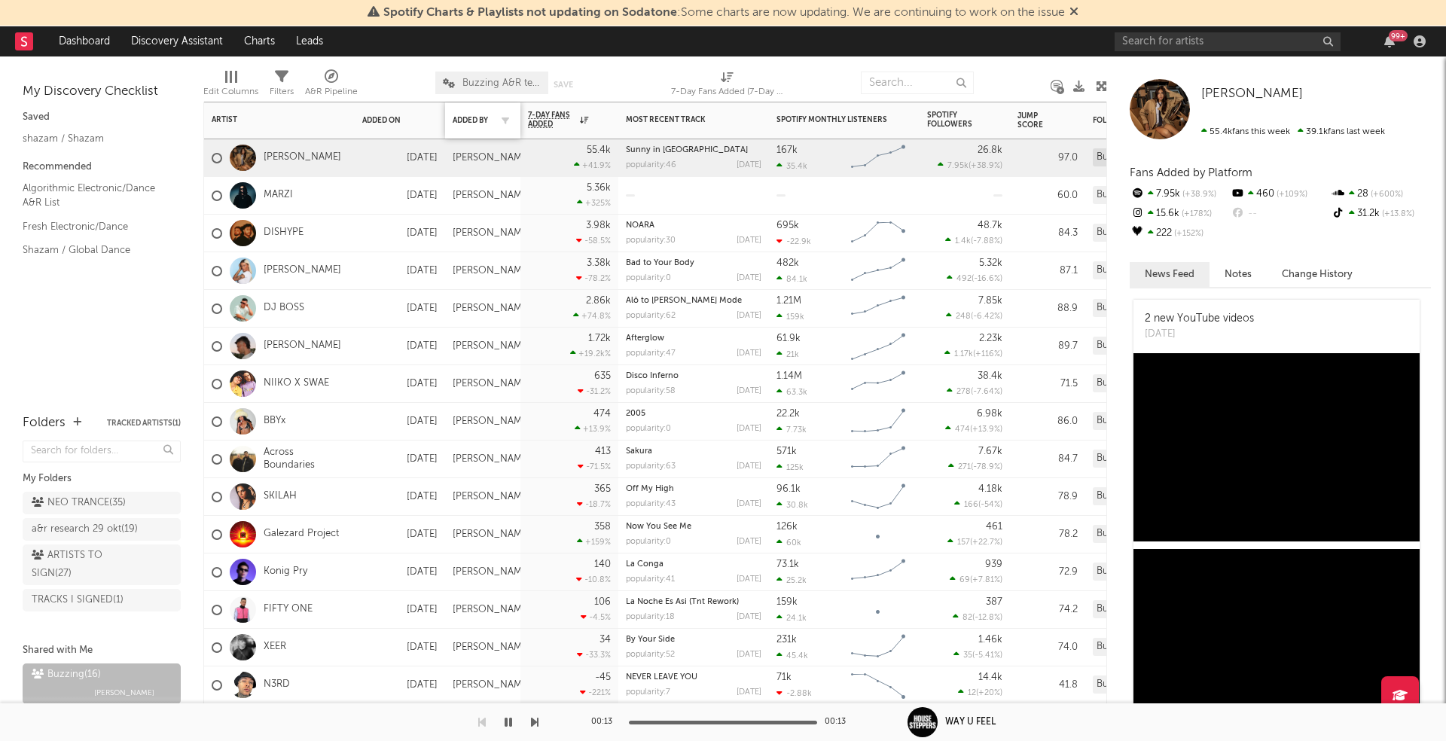
click at [474, 112] on div "Added By" at bounding box center [483, 121] width 60 height 32
click at [470, 116] on div "Added By" at bounding box center [472, 120] width 38 height 9
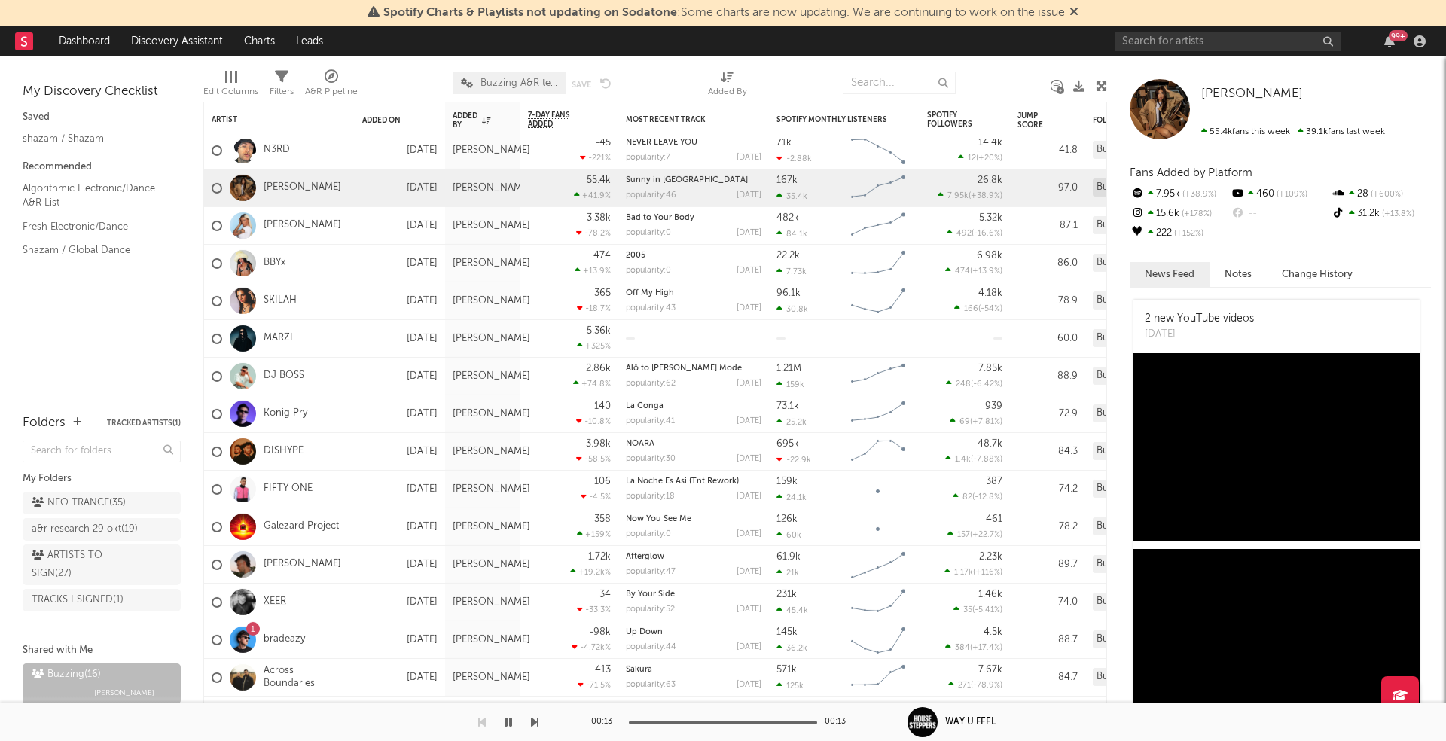
click at [278, 596] on link "XEER" at bounding box center [275, 602] width 23 height 13
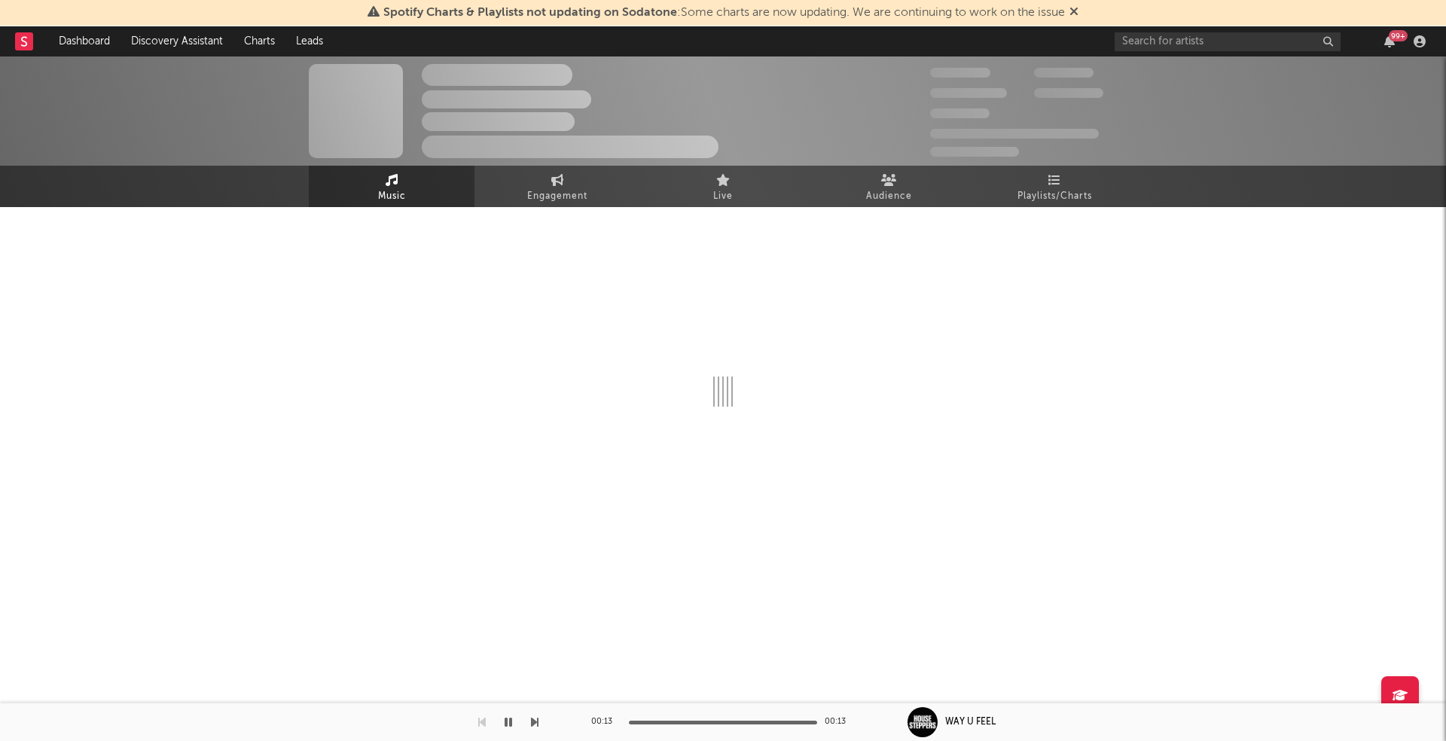
select select "6m"
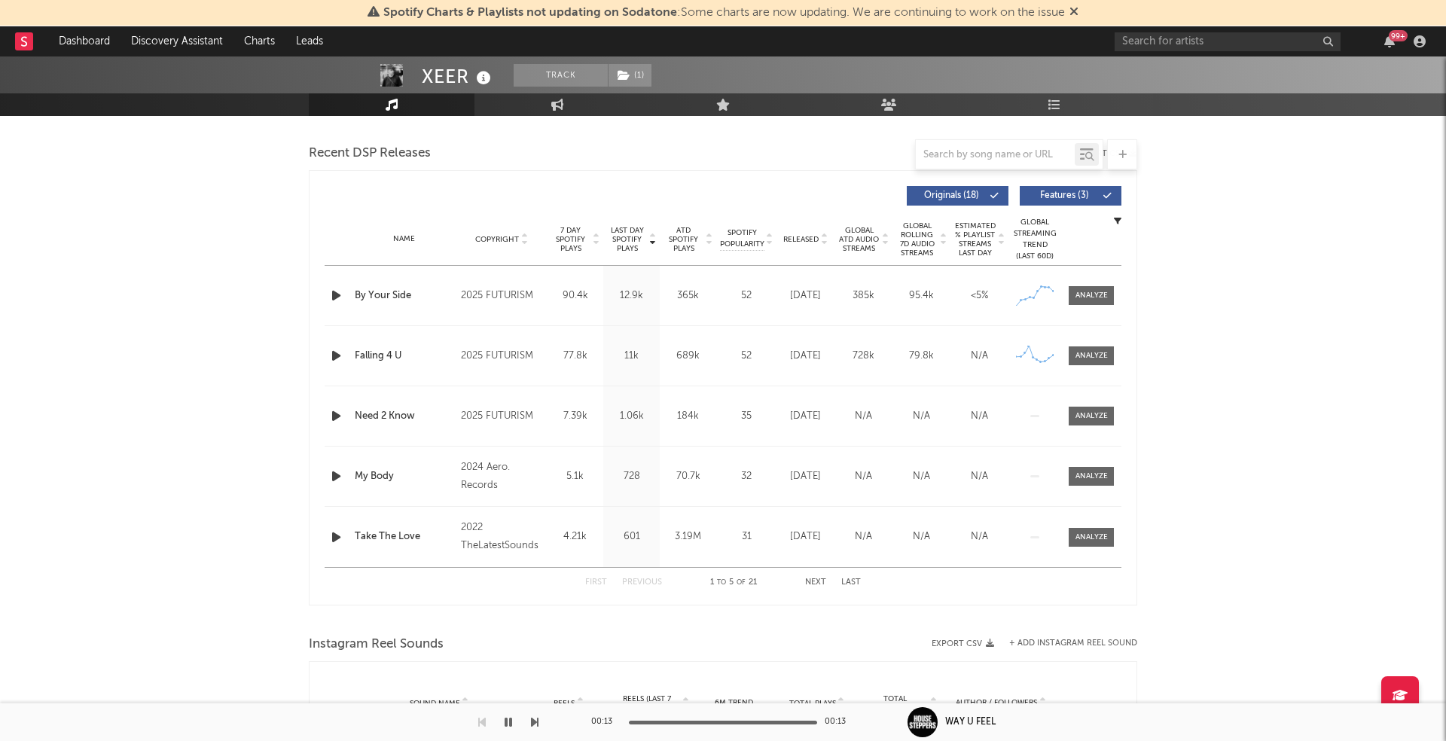
scroll to position [521, 0]
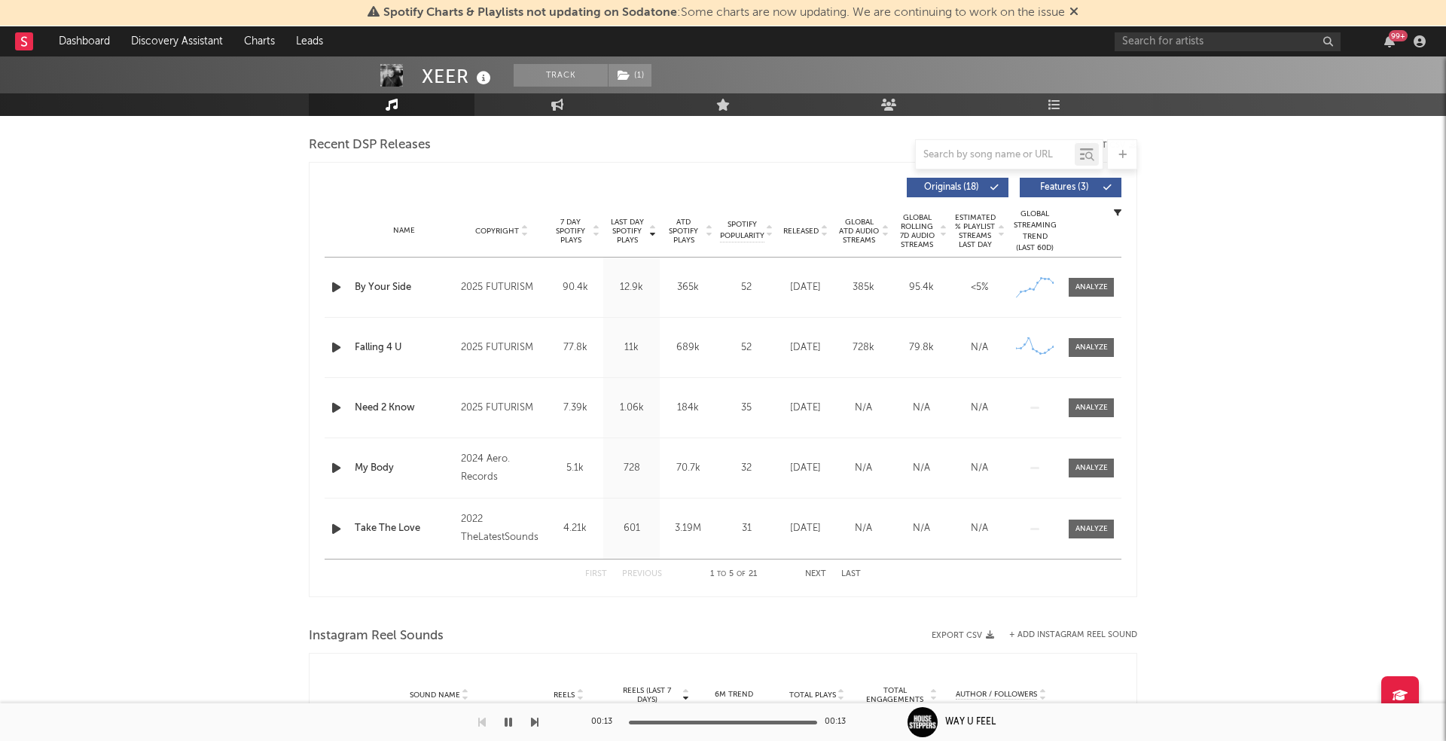
click at [336, 289] on icon "button" at bounding box center [336, 287] width 16 height 19
click at [1101, 279] on span at bounding box center [1091, 287] width 45 height 19
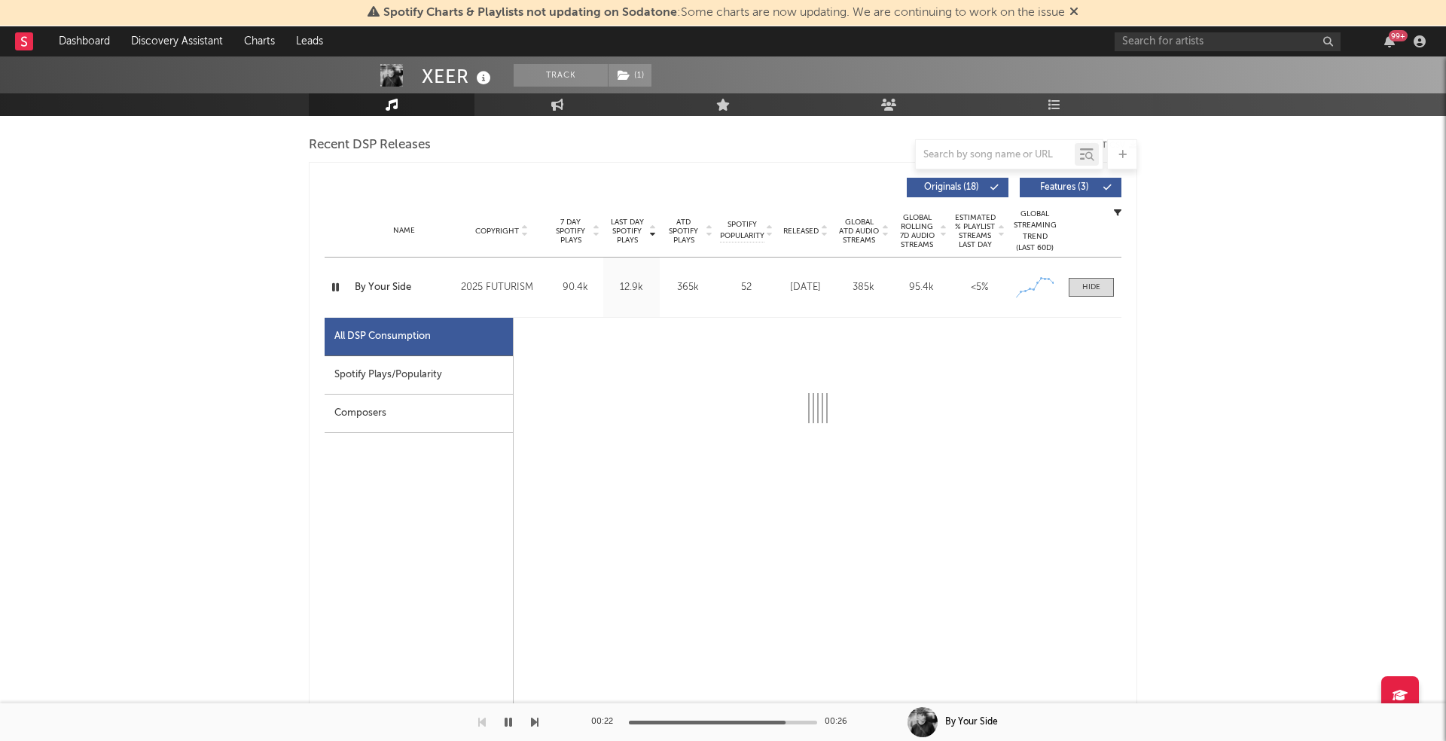
click at [412, 368] on div "Spotify Plays/Popularity" at bounding box center [419, 375] width 188 height 38
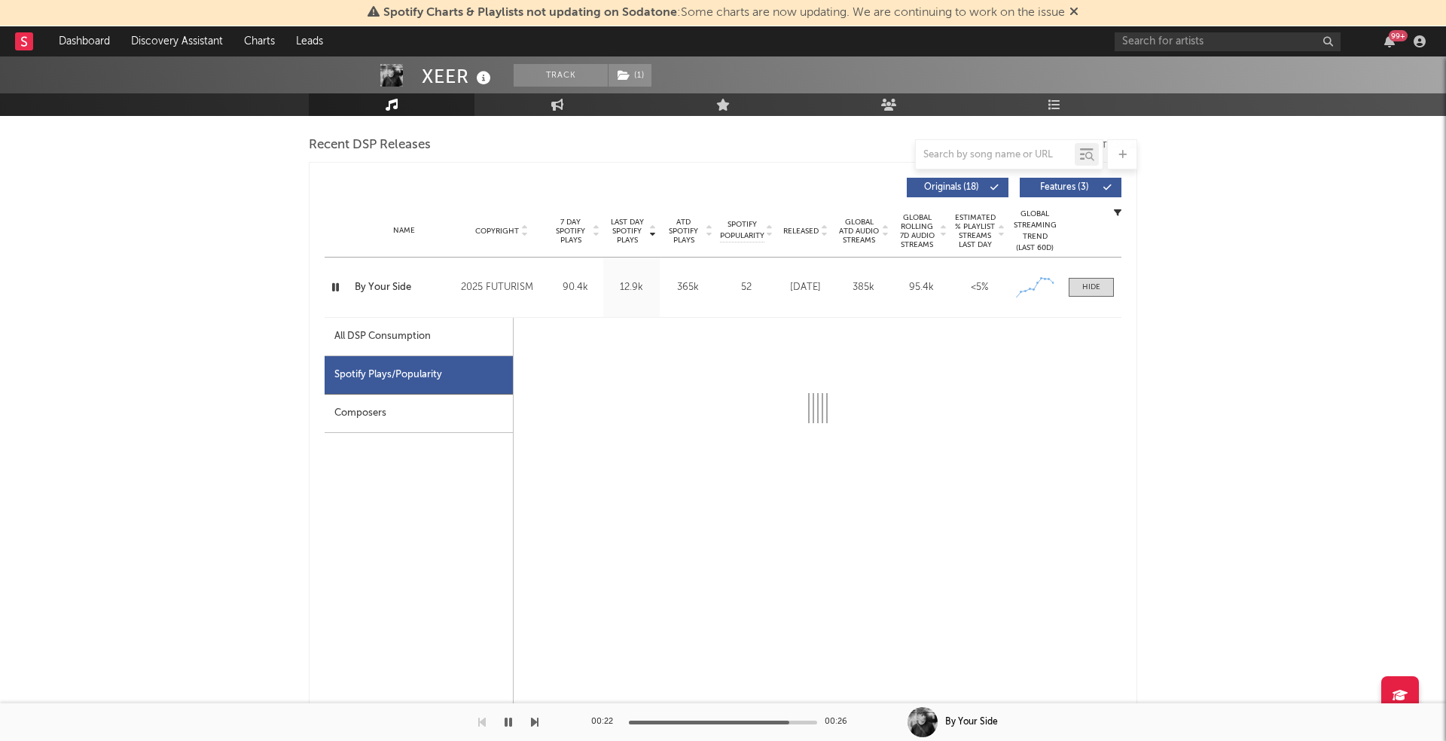
select select "1w"
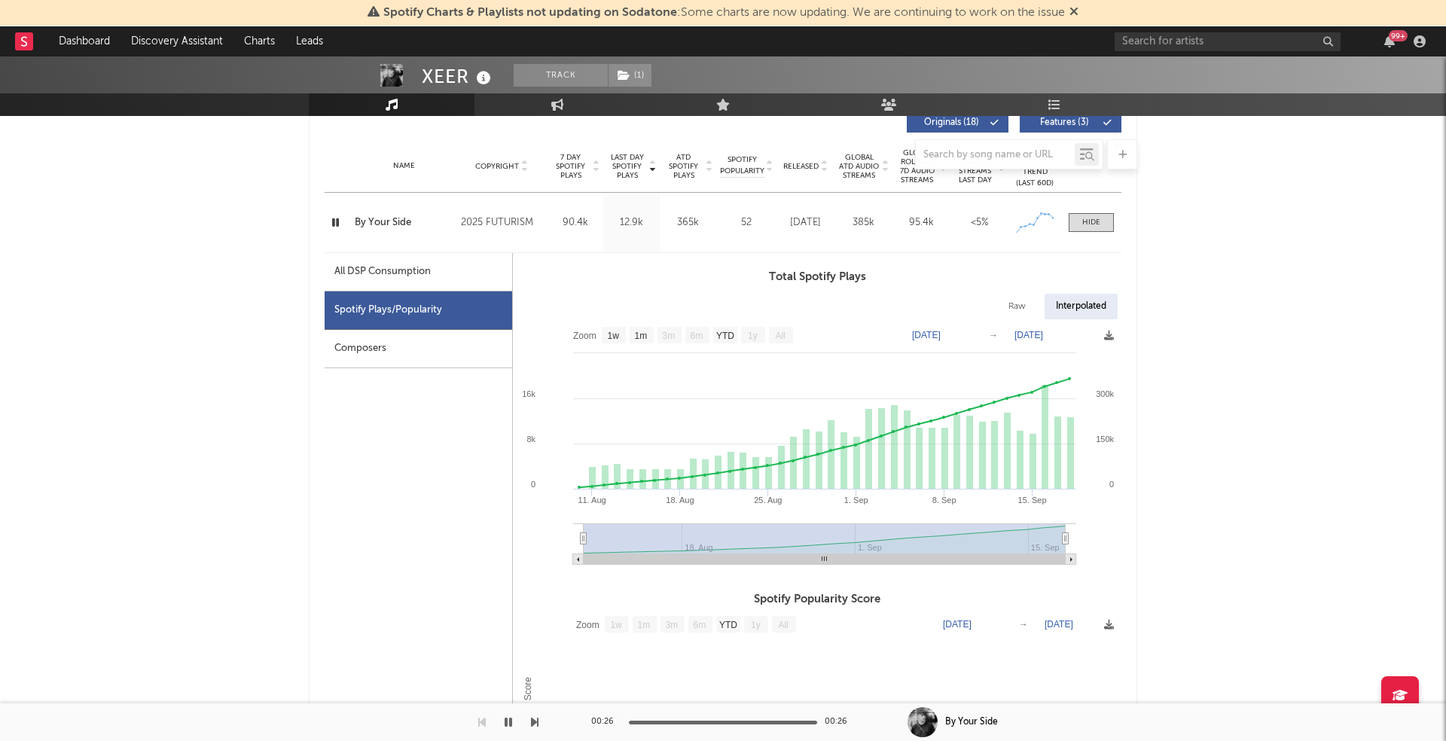
scroll to position [578, 0]
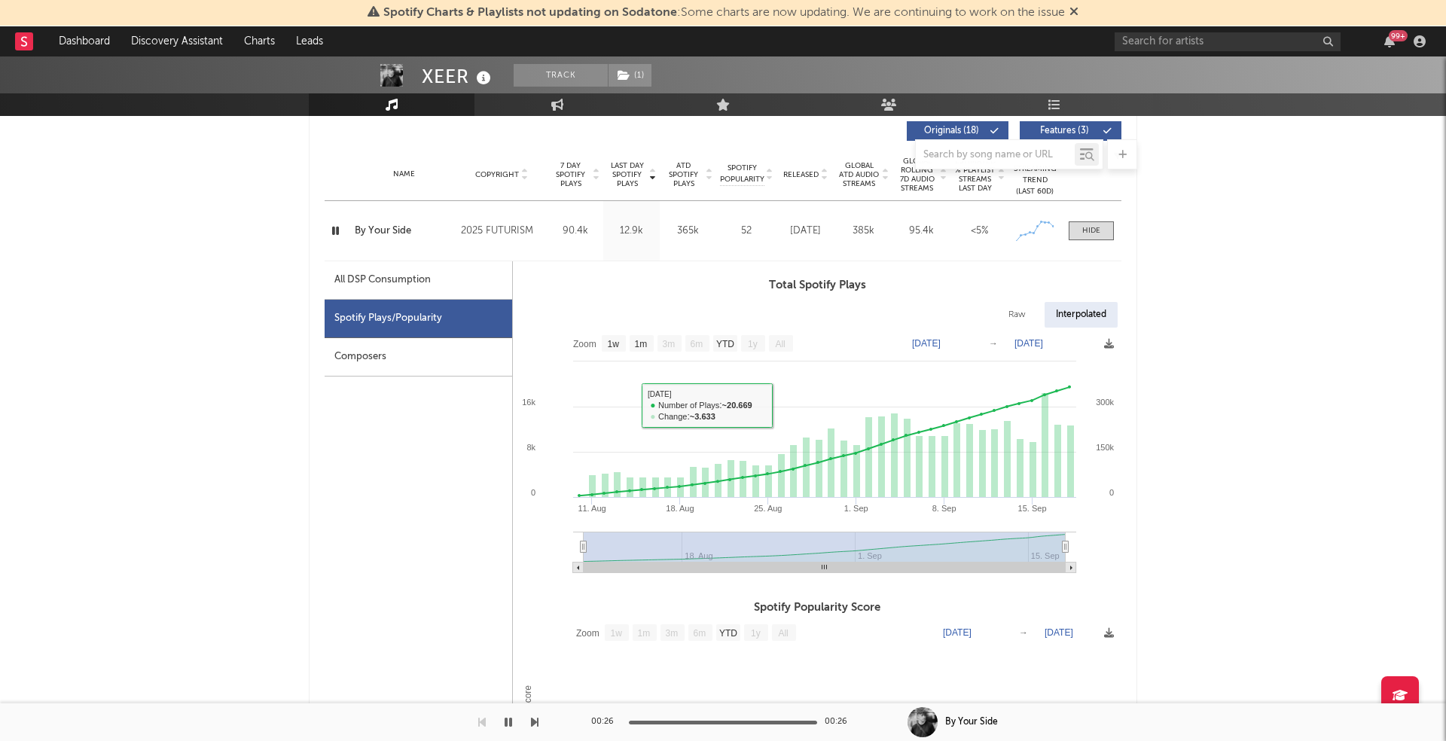
click at [387, 228] on div "By Your Side" at bounding box center [404, 231] width 99 height 15
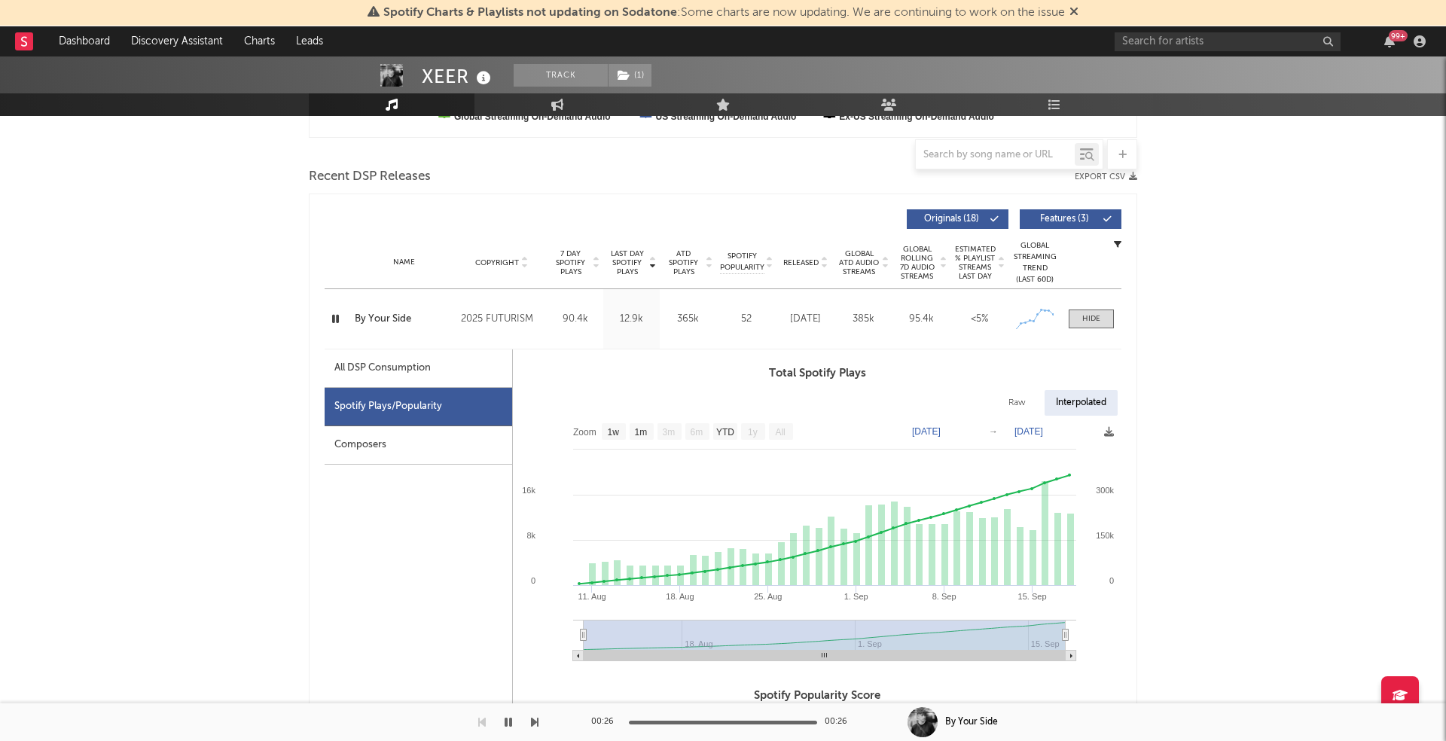
scroll to position [481, 0]
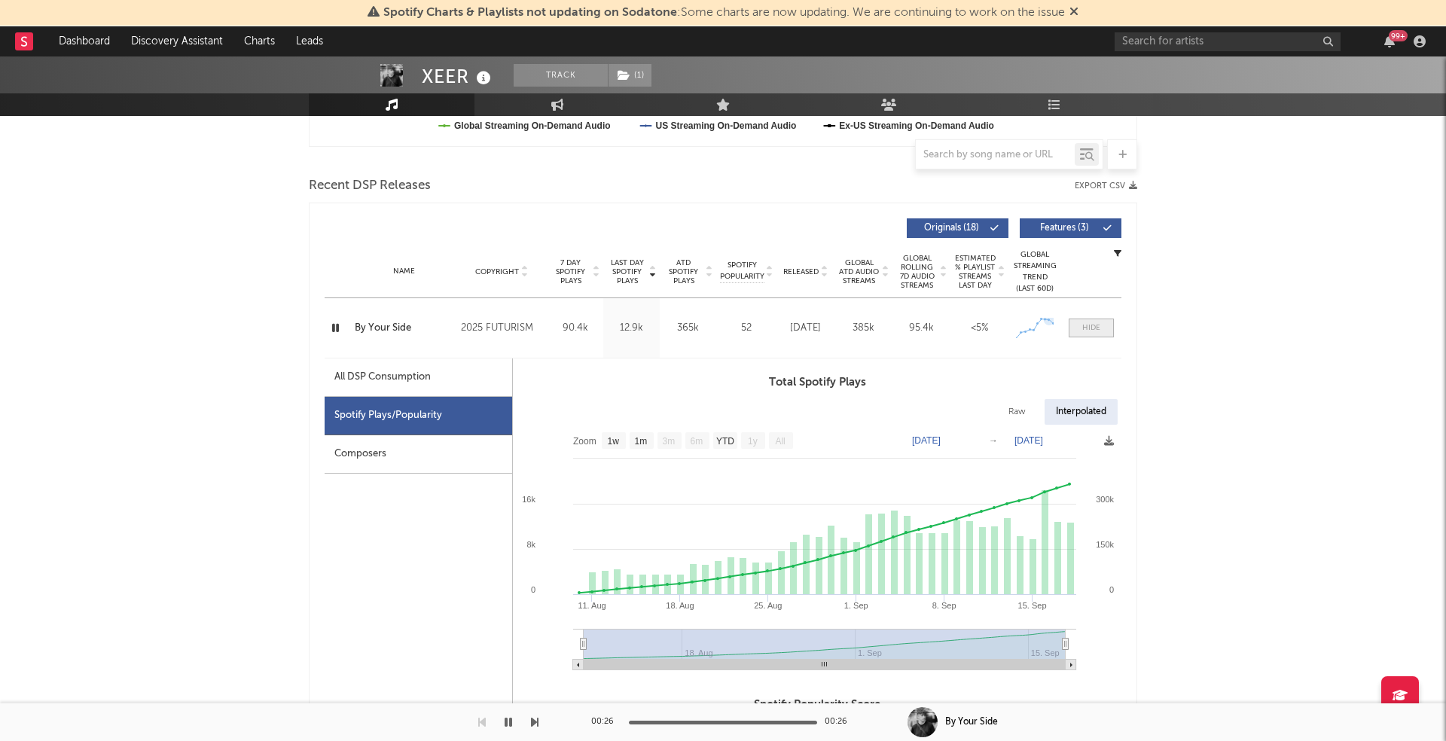
click at [1098, 319] on span at bounding box center [1091, 328] width 45 height 19
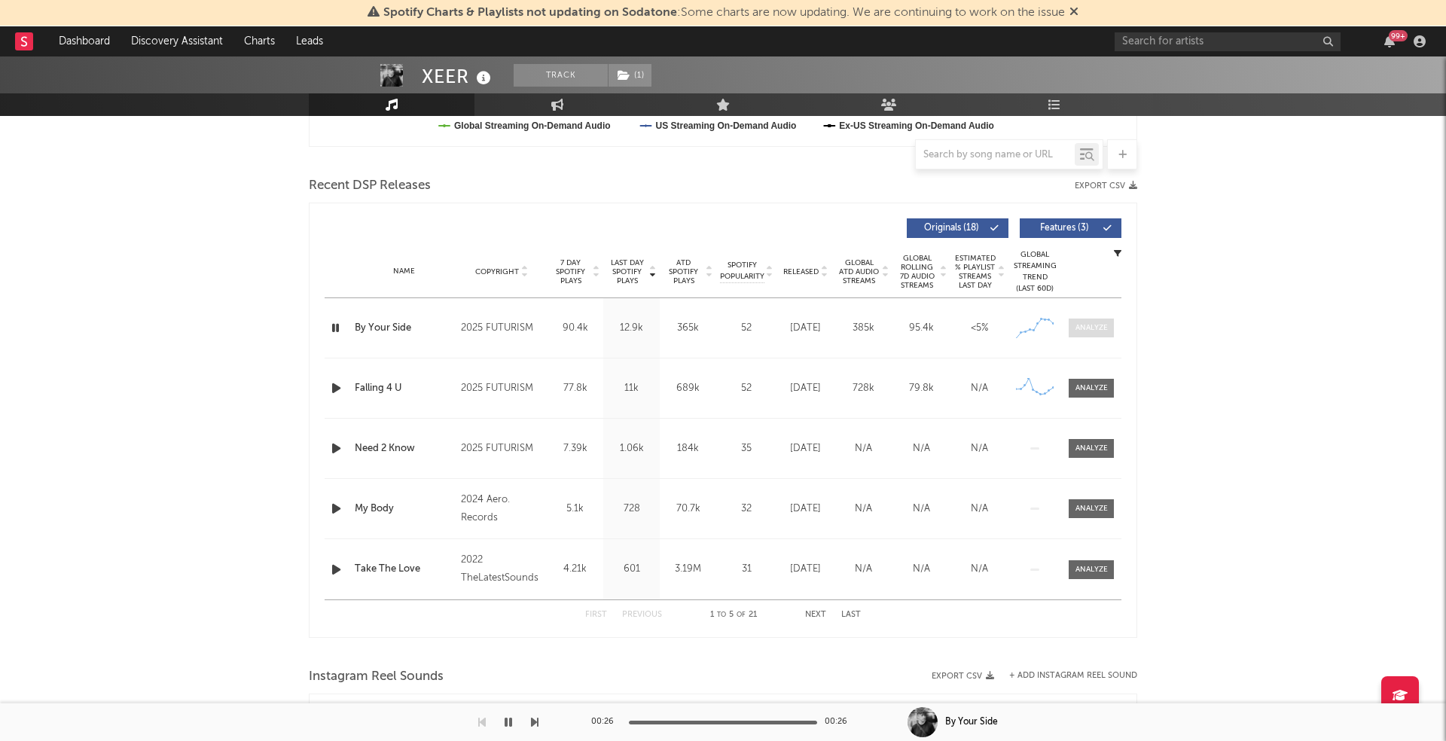
click at [1097, 319] on span at bounding box center [1091, 328] width 45 height 19
select select "1w"
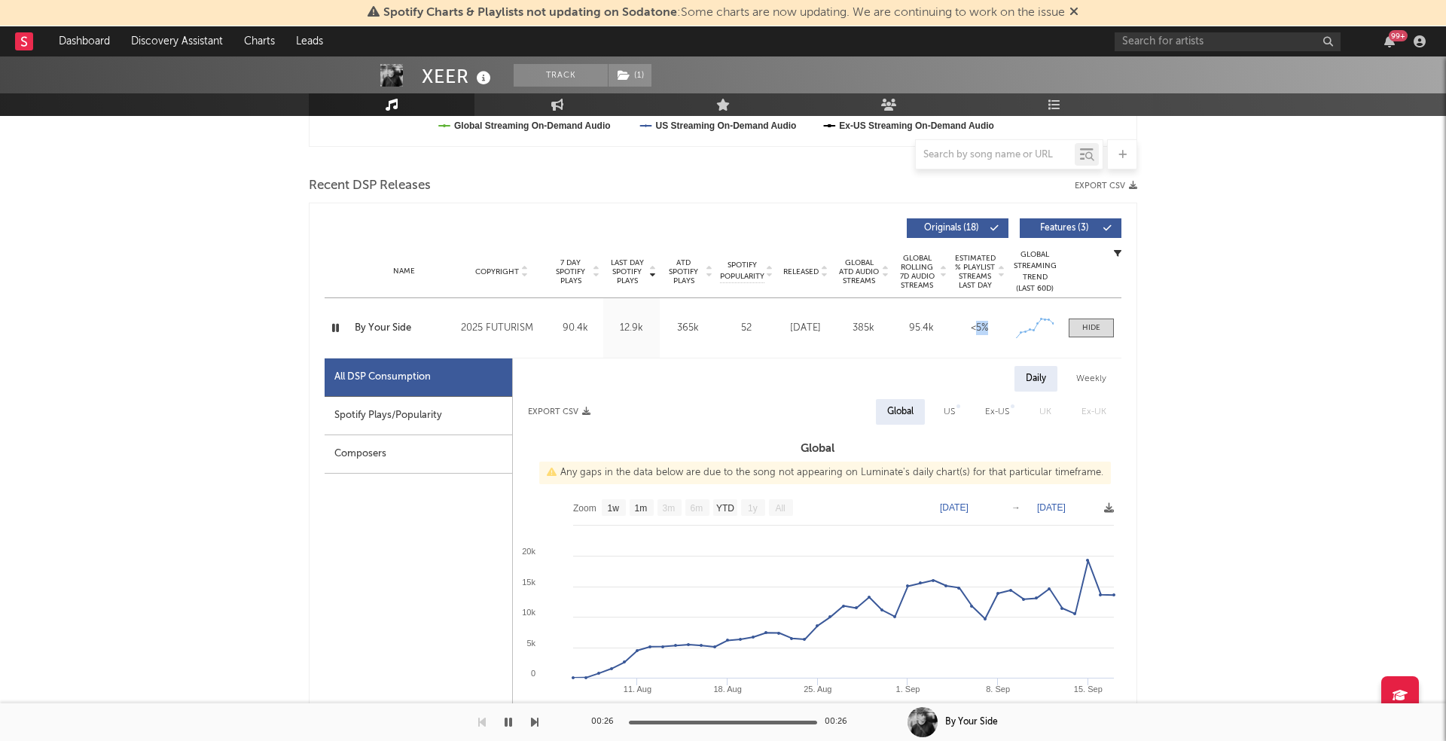
drag, startPoint x: 974, startPoint y: 325, endPoint x: 988, endPoint y: 325, distance: 14.3
click at [988, 325] on div "<5%" at bounding box center [979, 328] width 50 height 15
click at [406, 400] on div "Spotify Plays/Popularity" at bounding box center [419, 416] width 188 height 38
select select "1w"
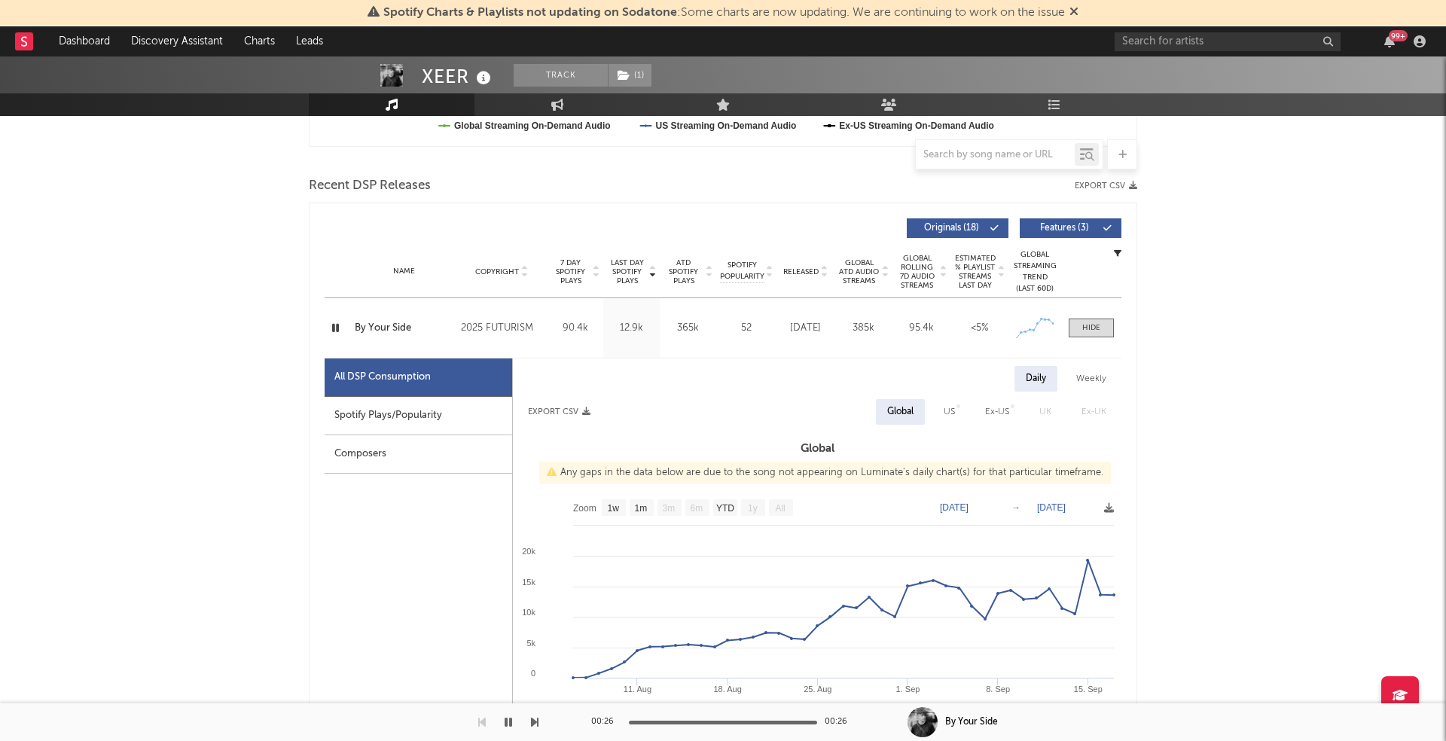
select select "1w"
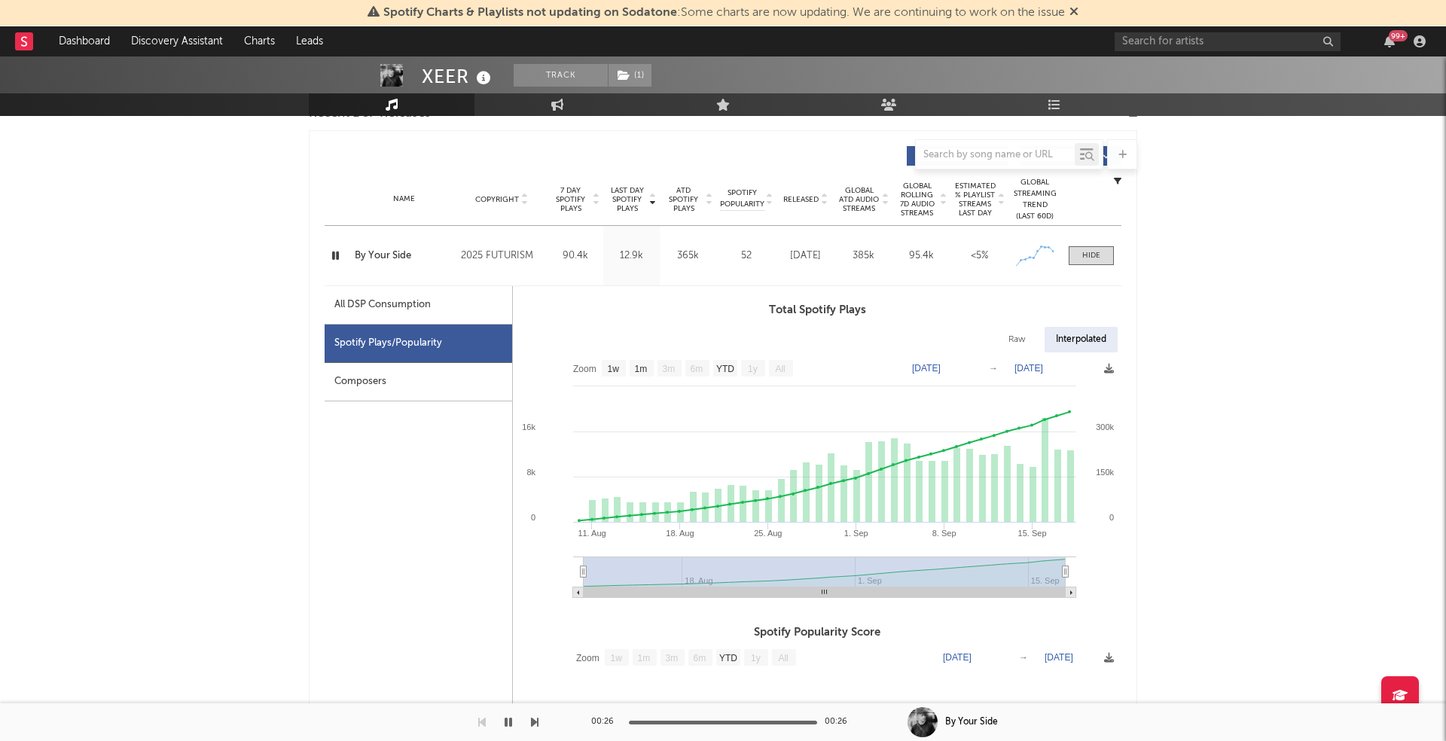
scroll to position [545, 0]
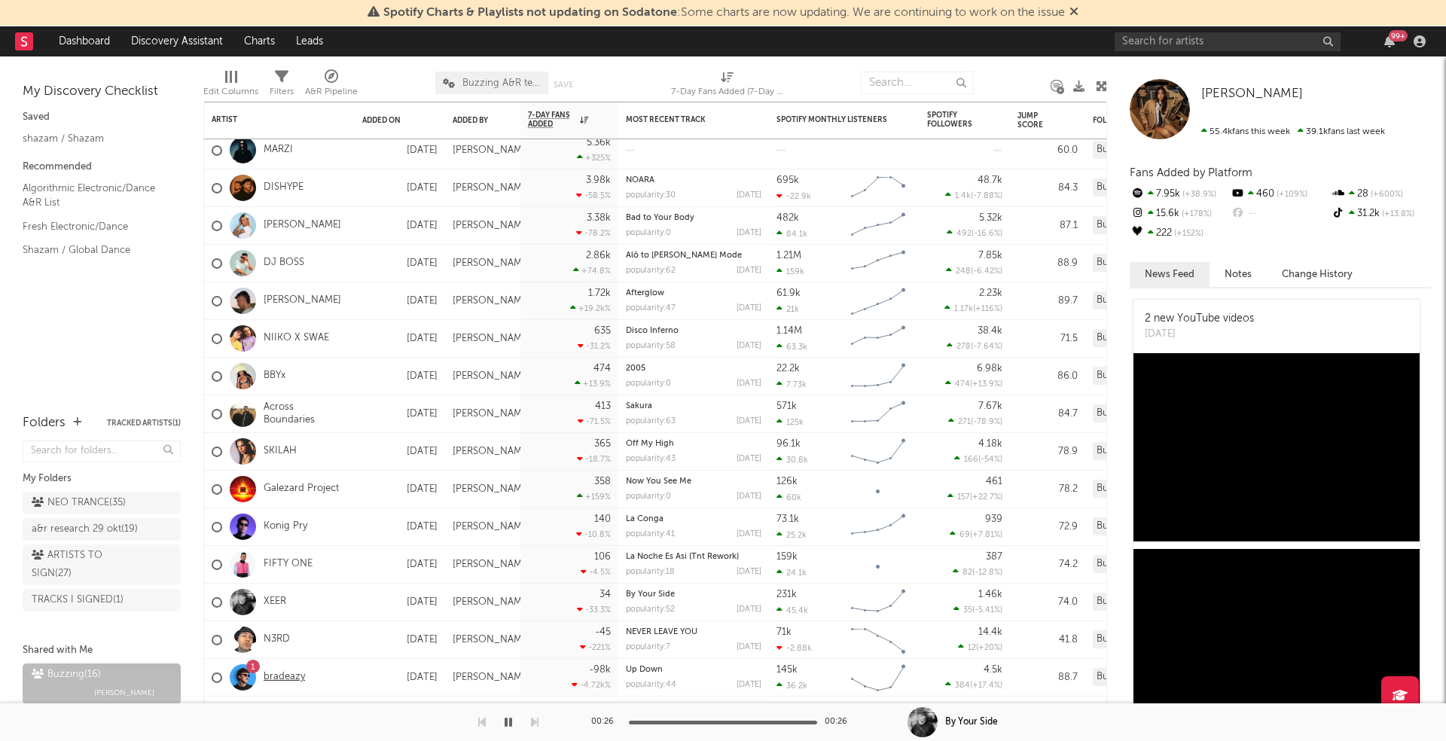
click at [279, 679] on link "bradeazy" at bounding box center [284, 677] width 41 height 13
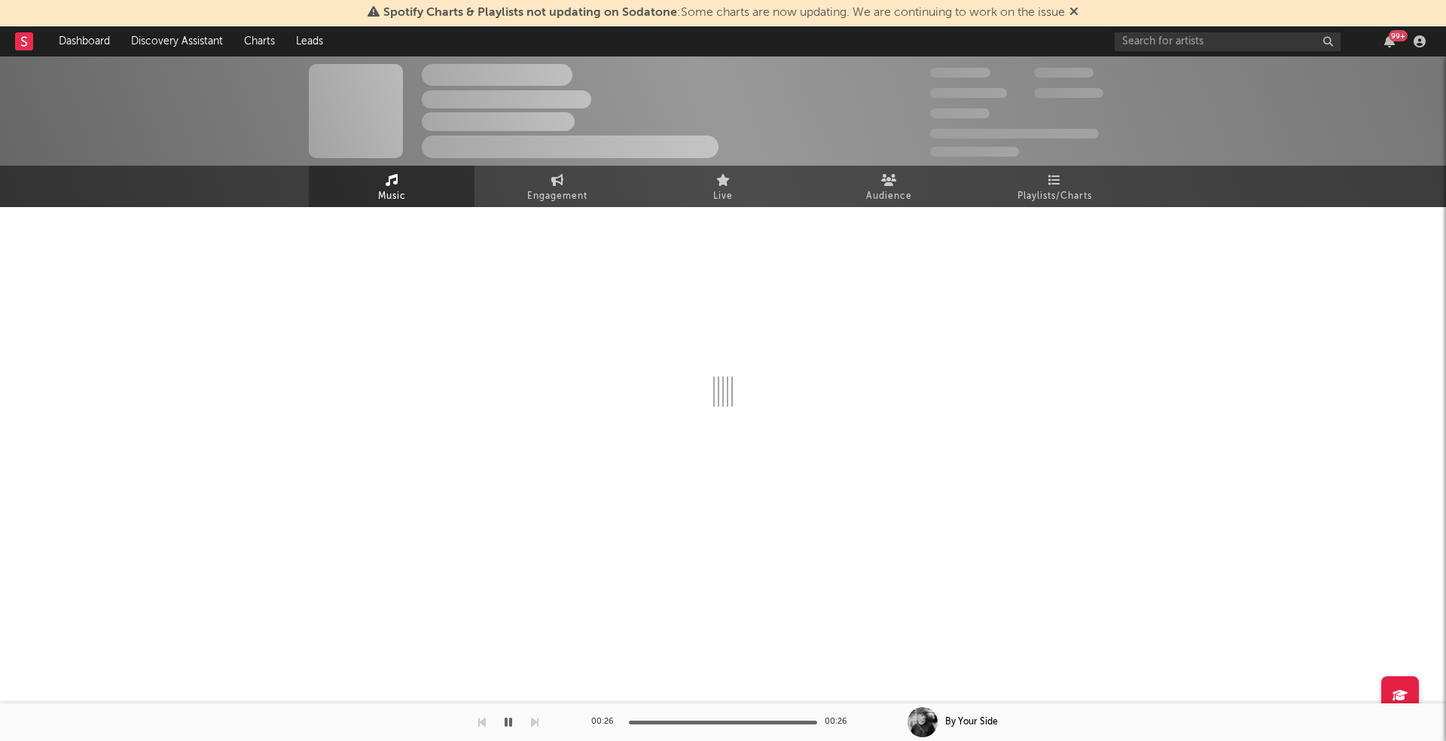
select select "6m"
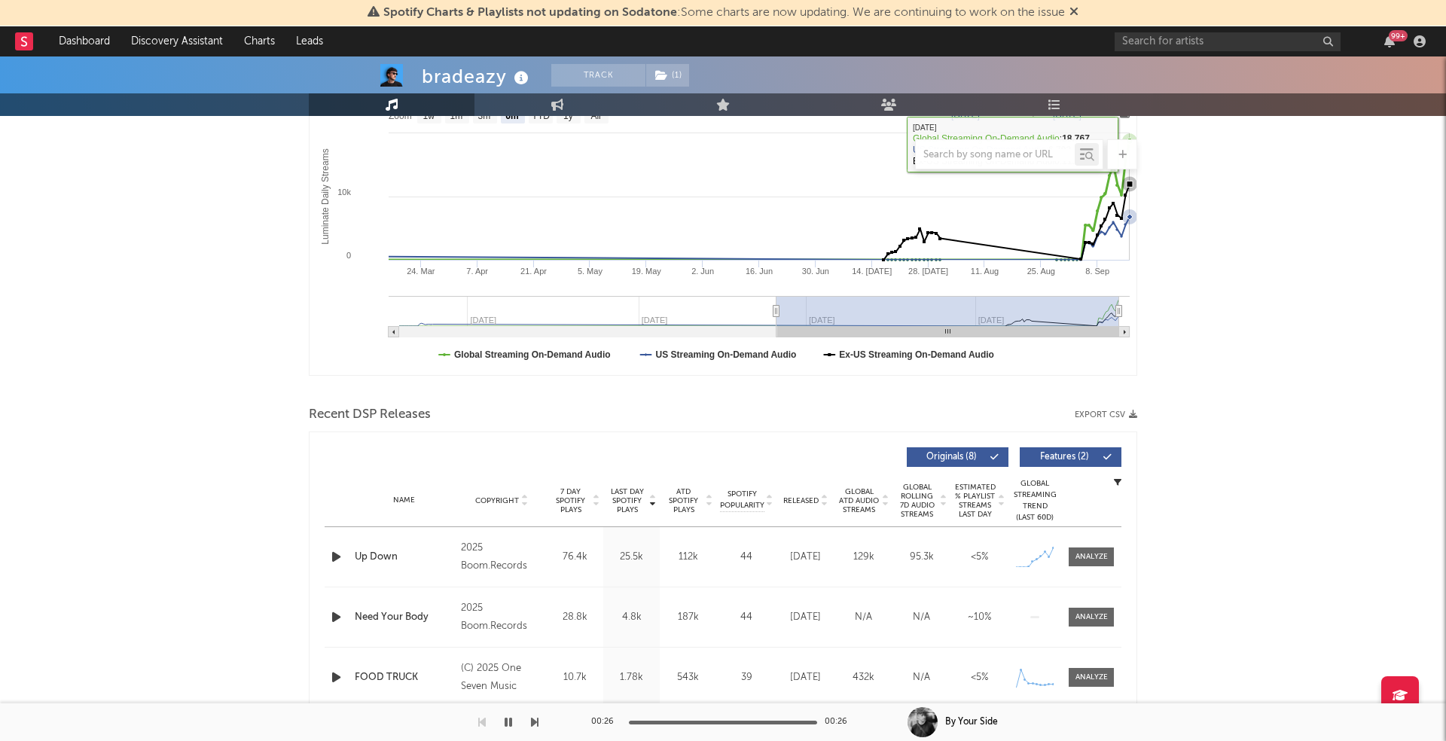
scroll to position [264, 0]
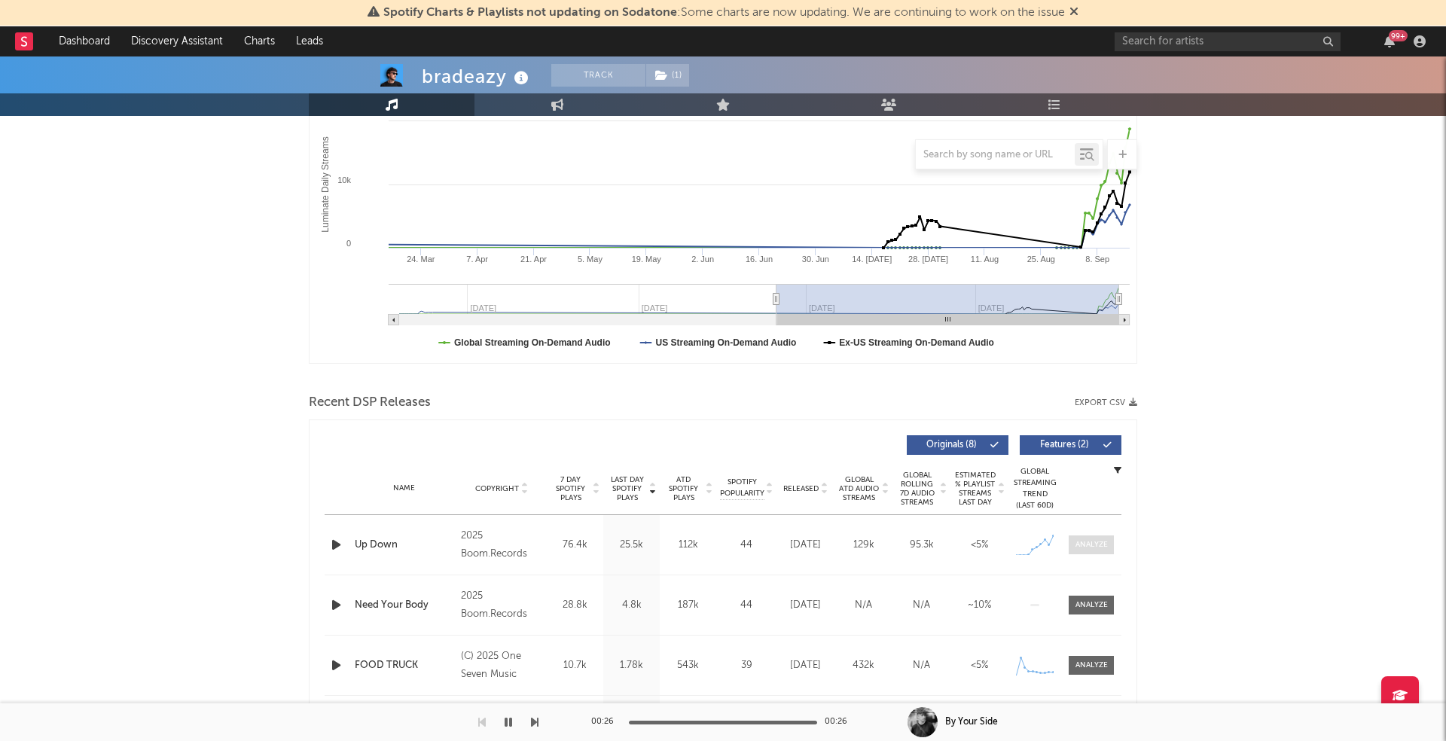
click at [1101, 542] on div at bounding box center [1092, 544] width 32 height 11
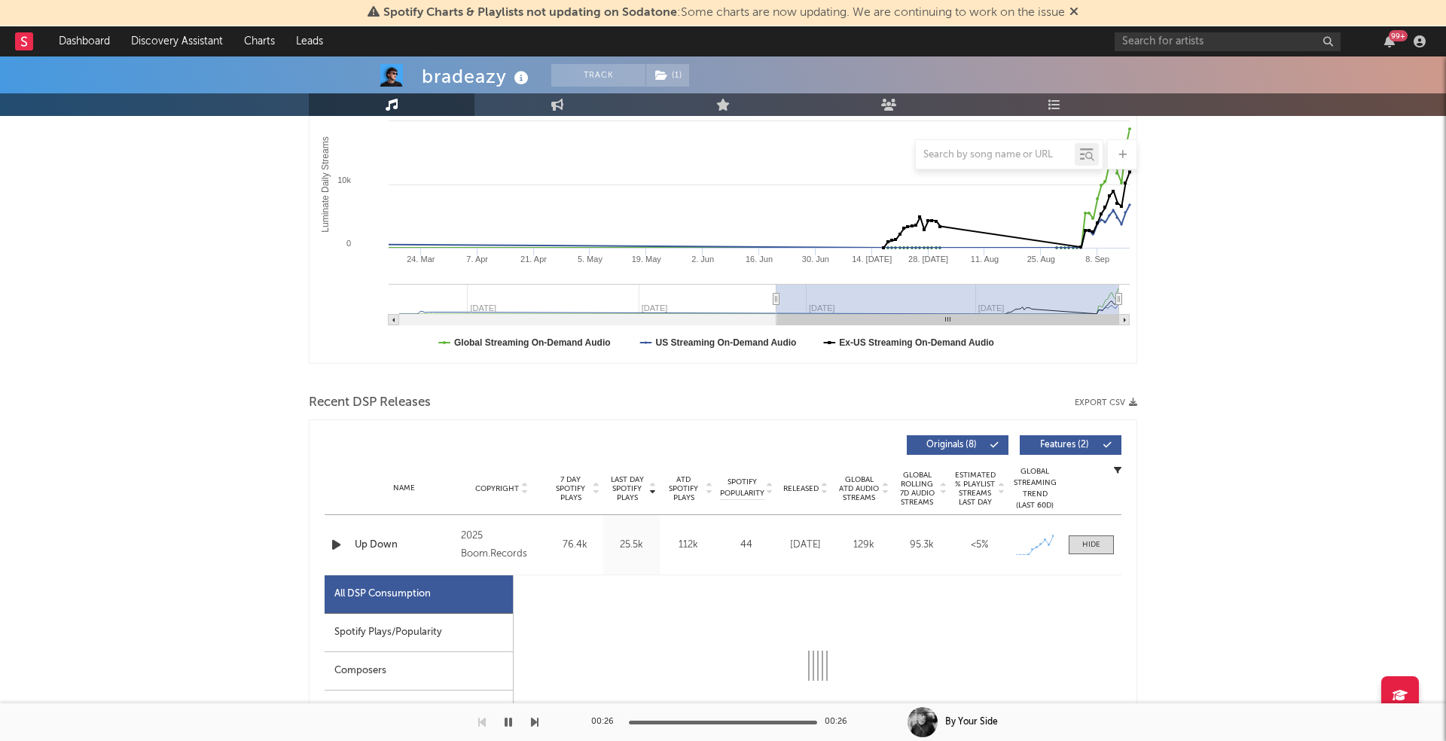
select select "1w"
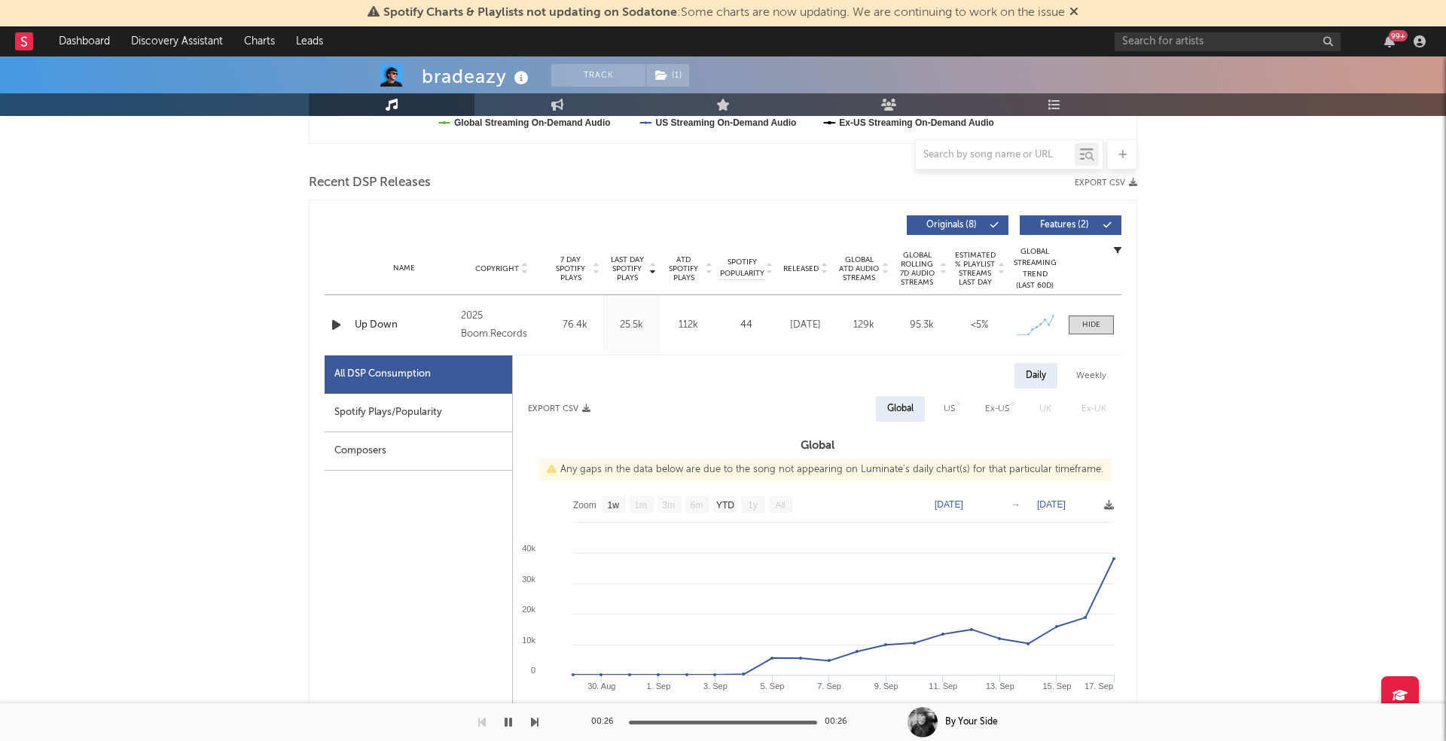
scroll to position [493, 0]
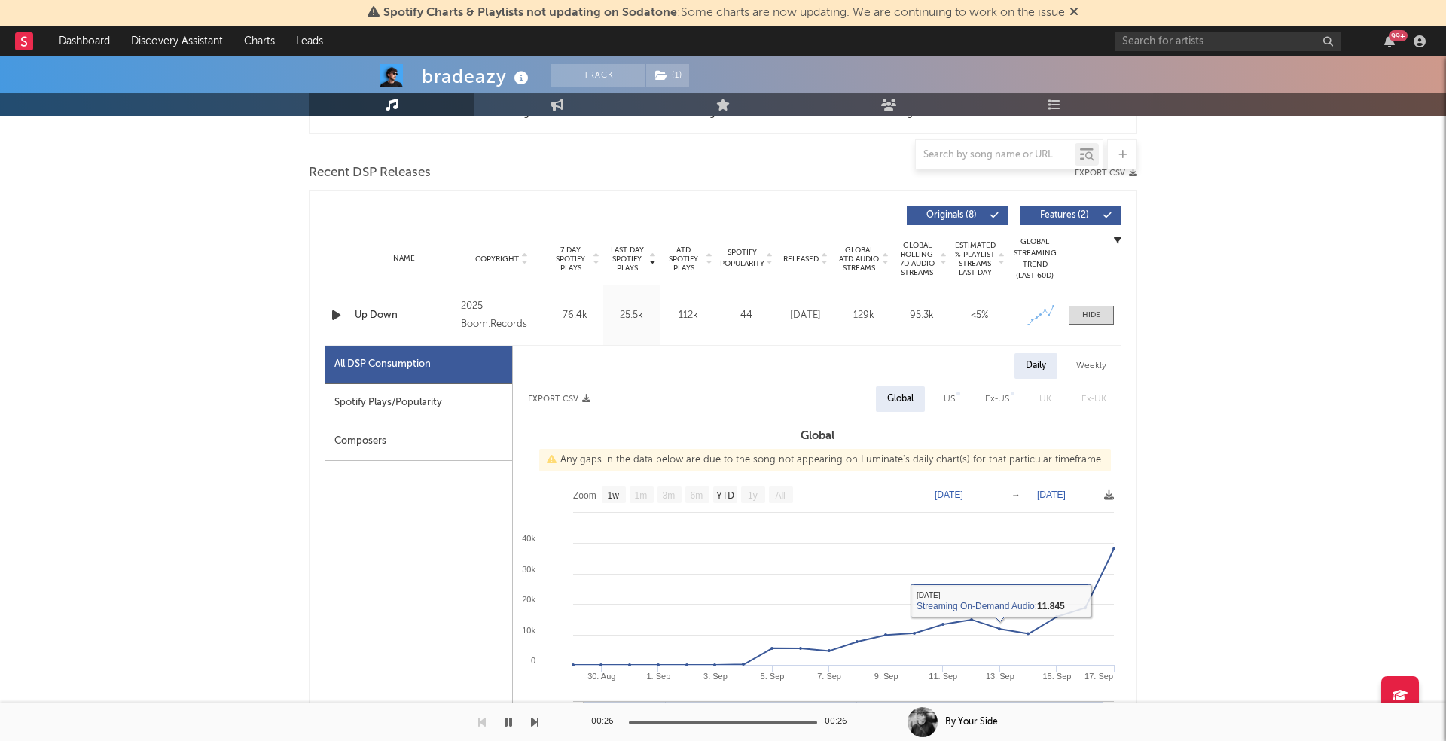
click at [396, 400] on div "Spotify Plays/Popularity" at bounding box center [419, 403] width 188 height 38
select select "1w"
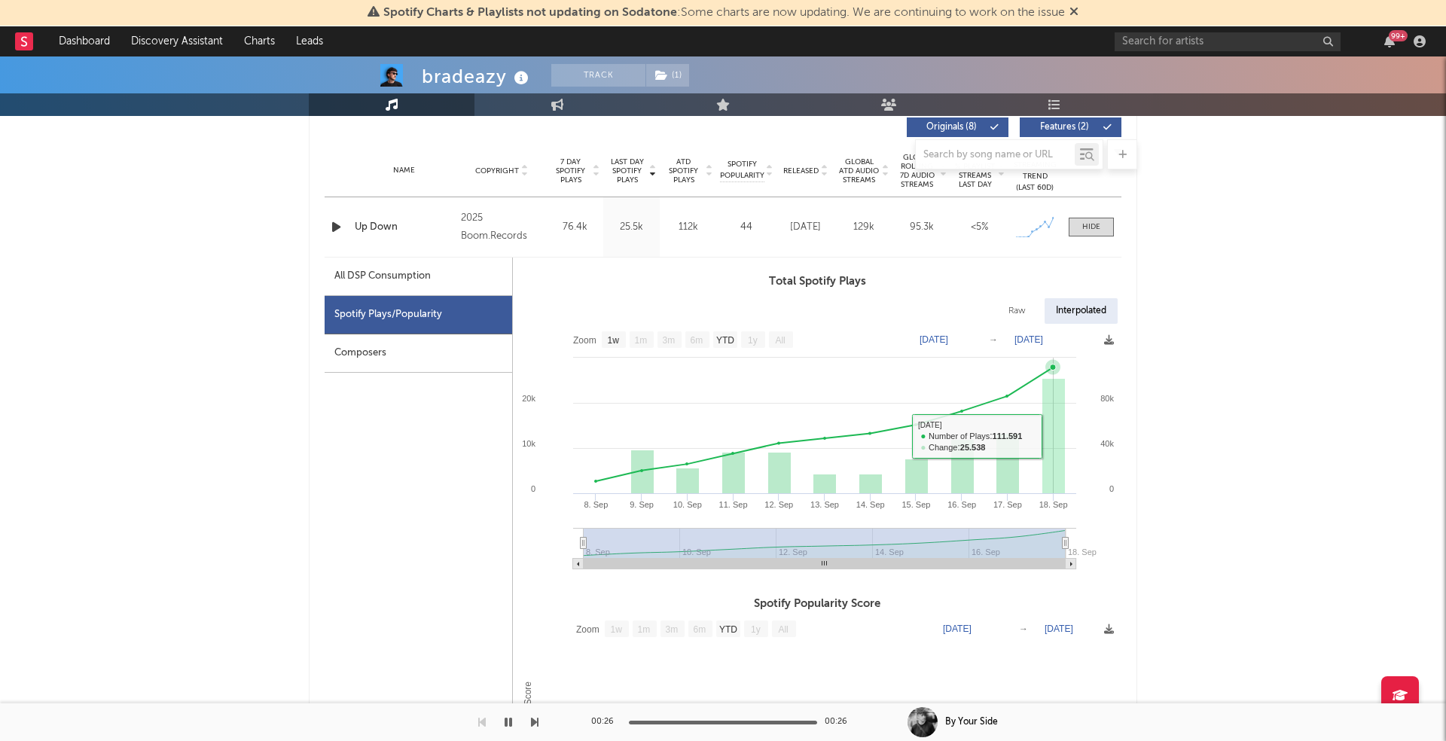
scroll to position [576, 0]
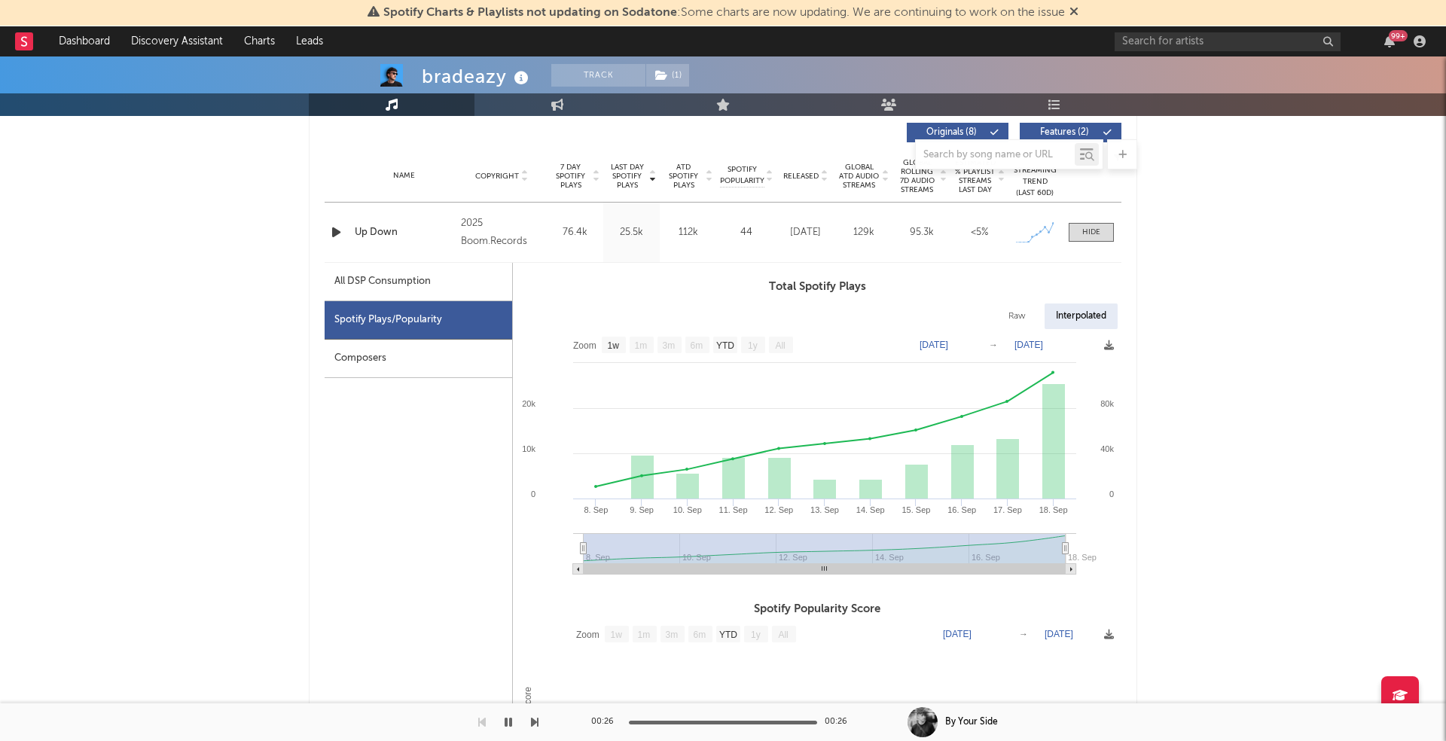
click at [331, 232] on icon "button" at bounding box center [336, 232] width 16 height 19
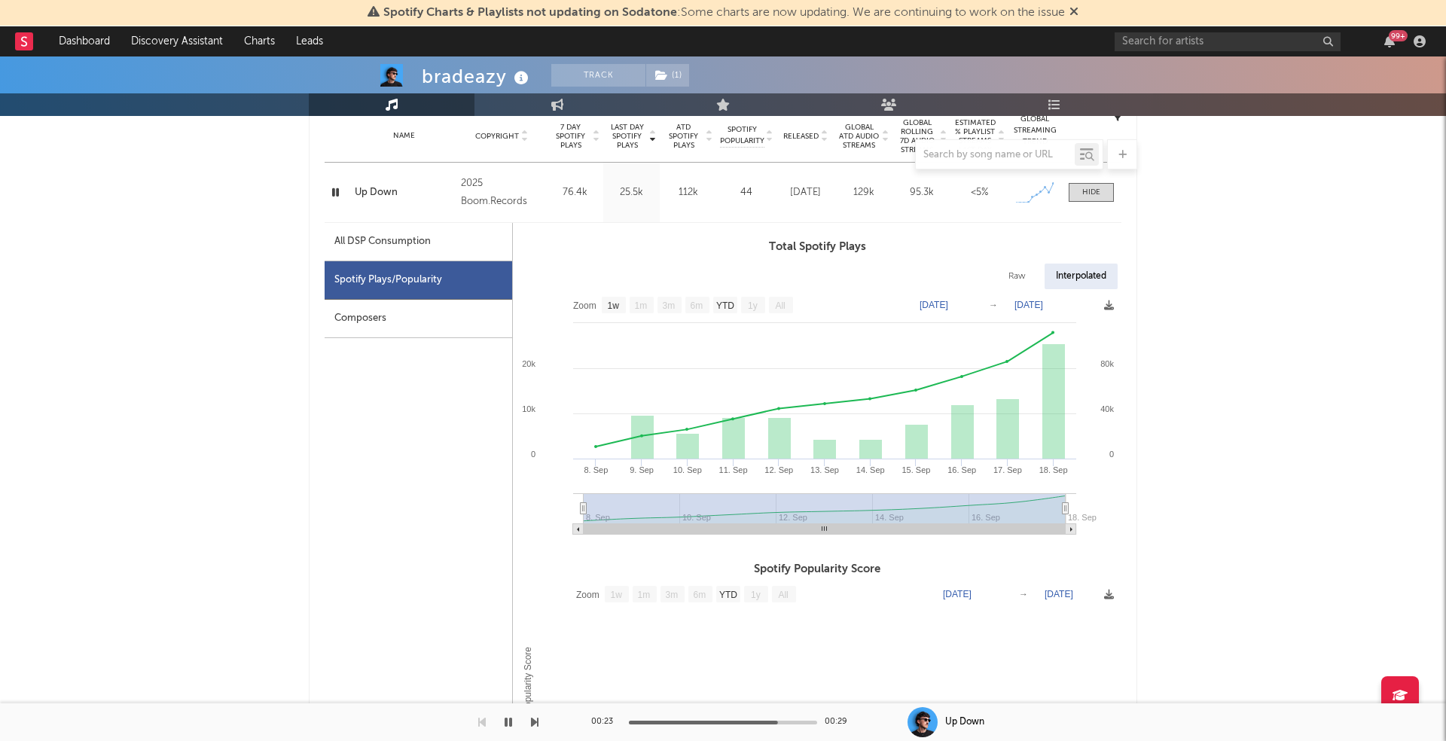
scroll to position [623, 0]
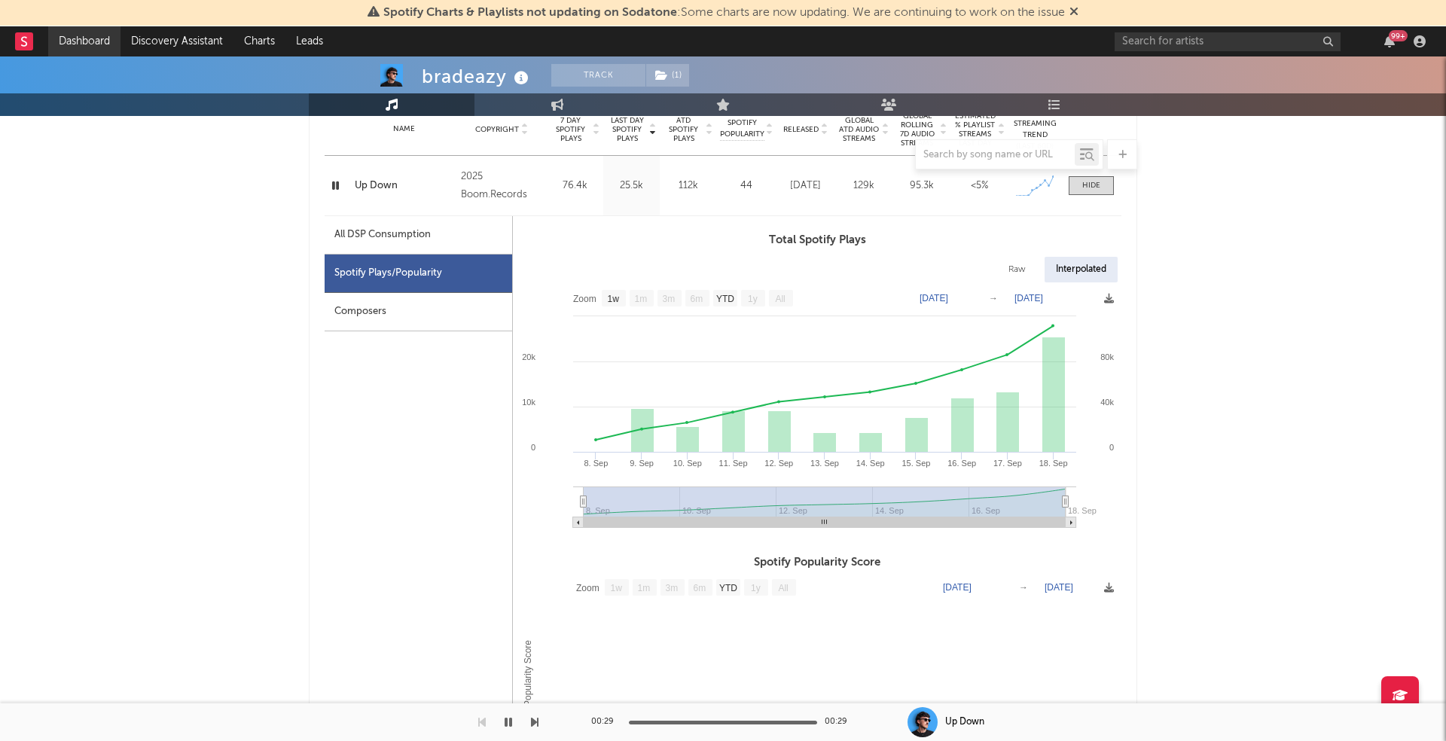
click at [74, 47] on link "Dashboard" at bounding box center [84, 41] width 72 height 30
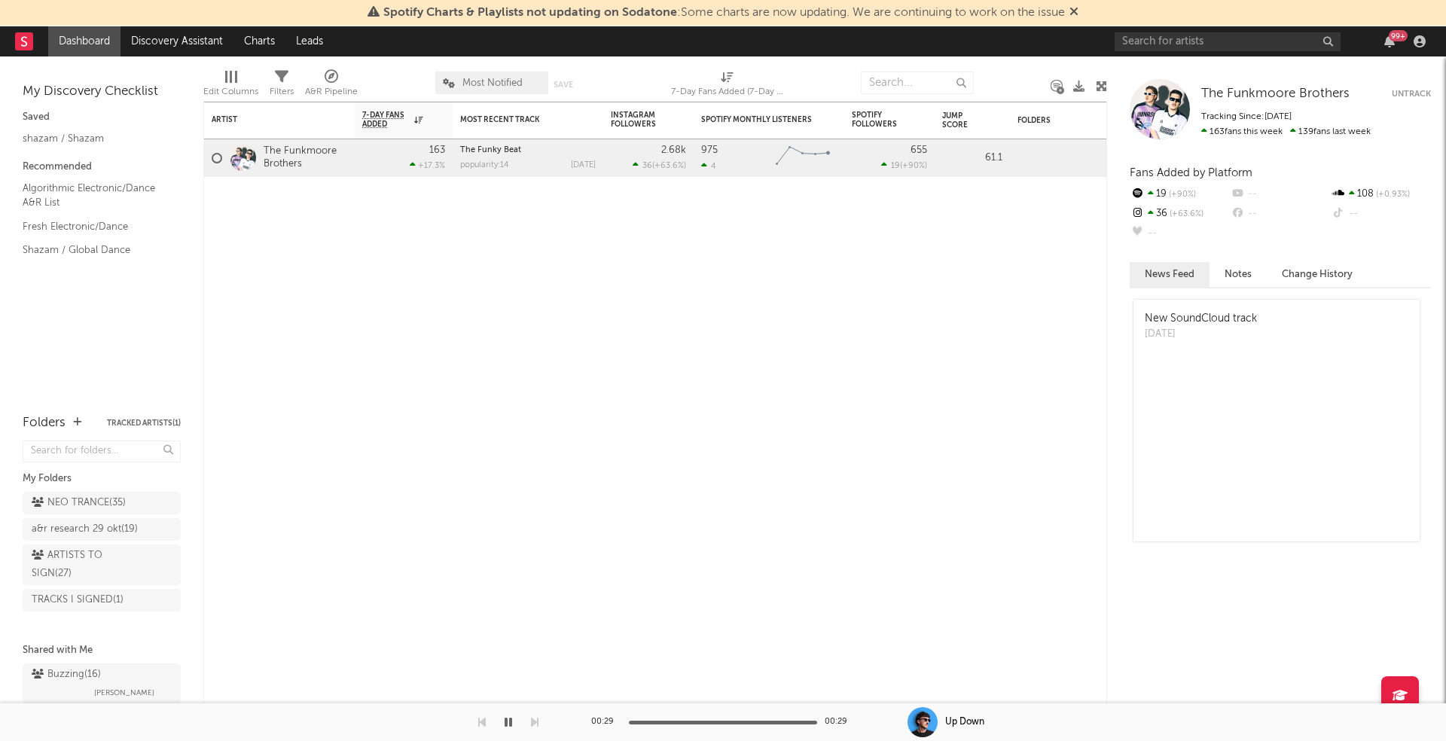
click at [94, 39] on link "Dashboard" at bounding box center [84, 41] width 72 height 30
click at [110, 635] on span "[PERSON_NAME]" at bounding box center [124, 644] width 60 height 18
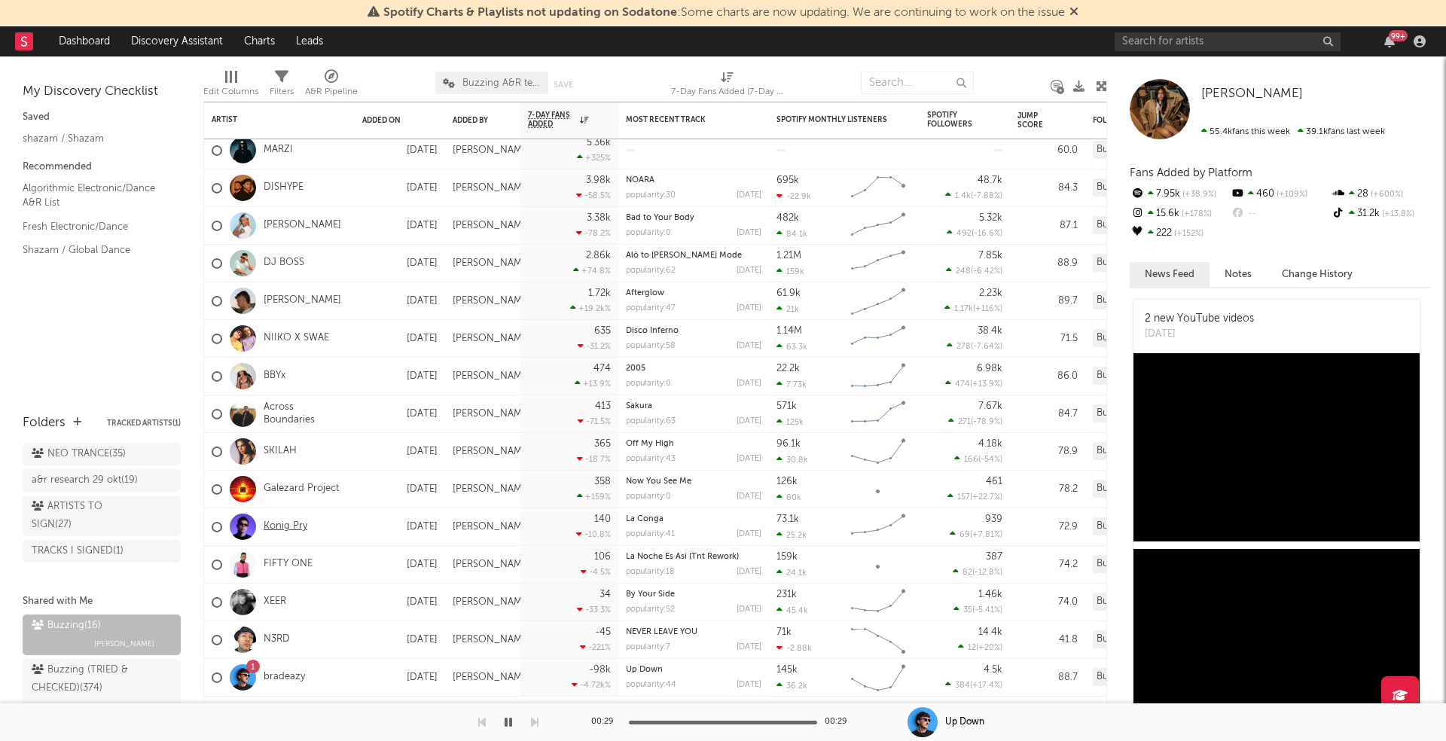
click at [296, 527] on link "Konig Pry" at bounding box center [286, 527] width 44 height 13
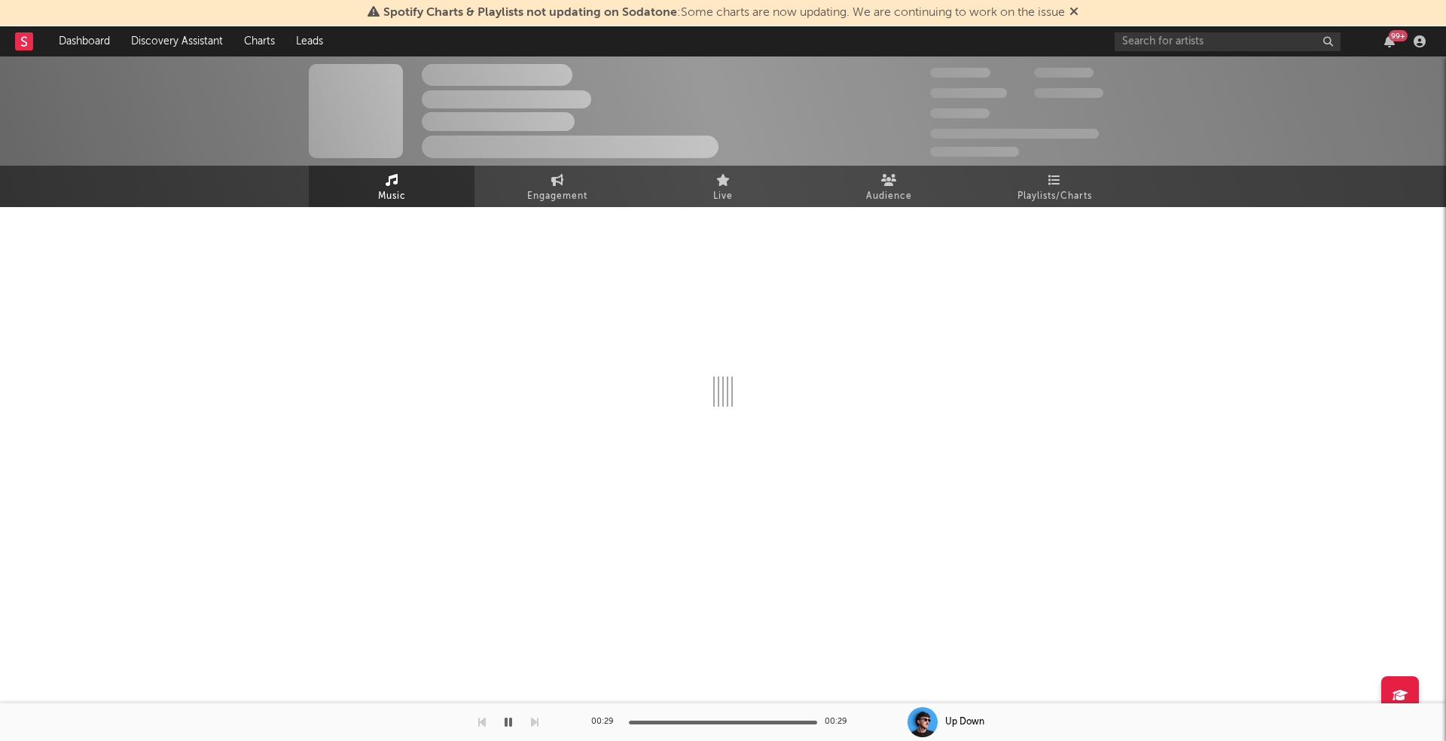
select select "1w"
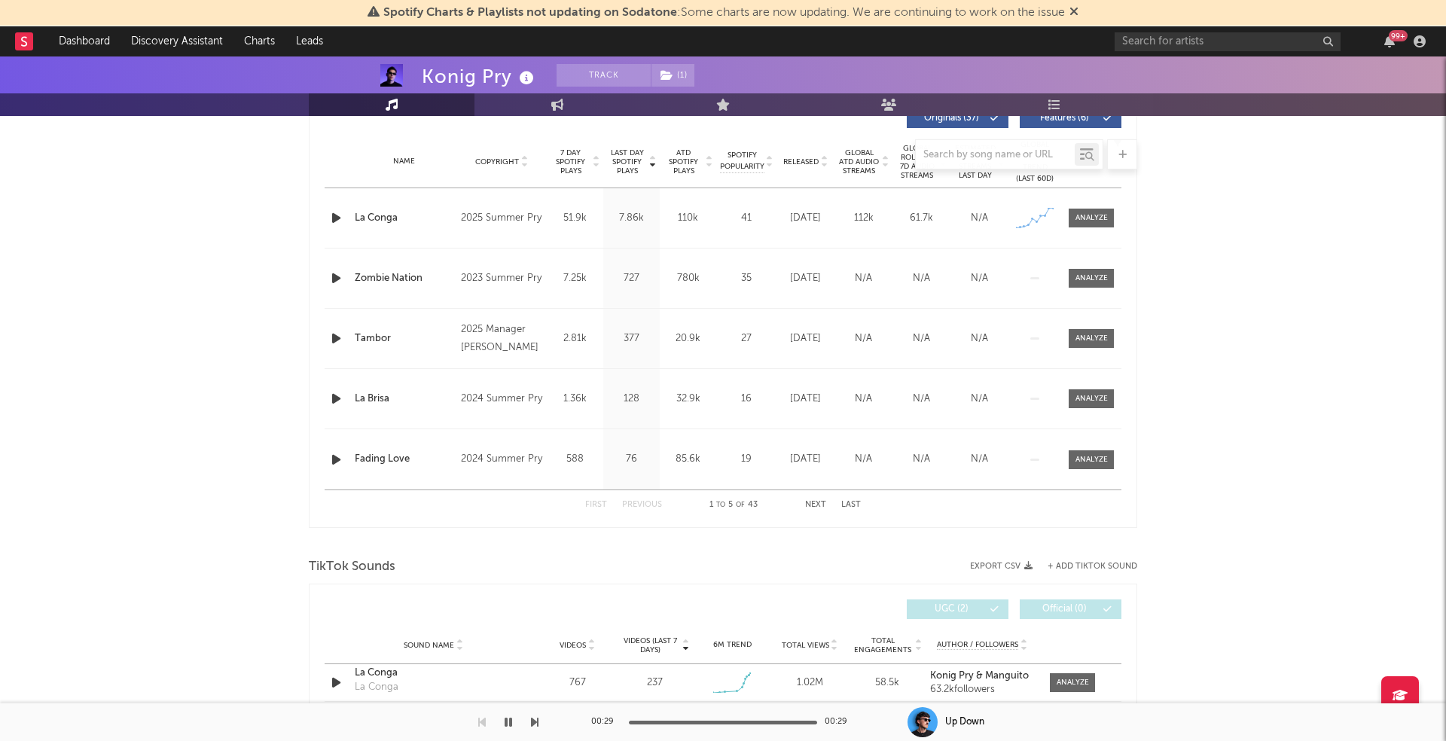
scroll to position [572, 0]
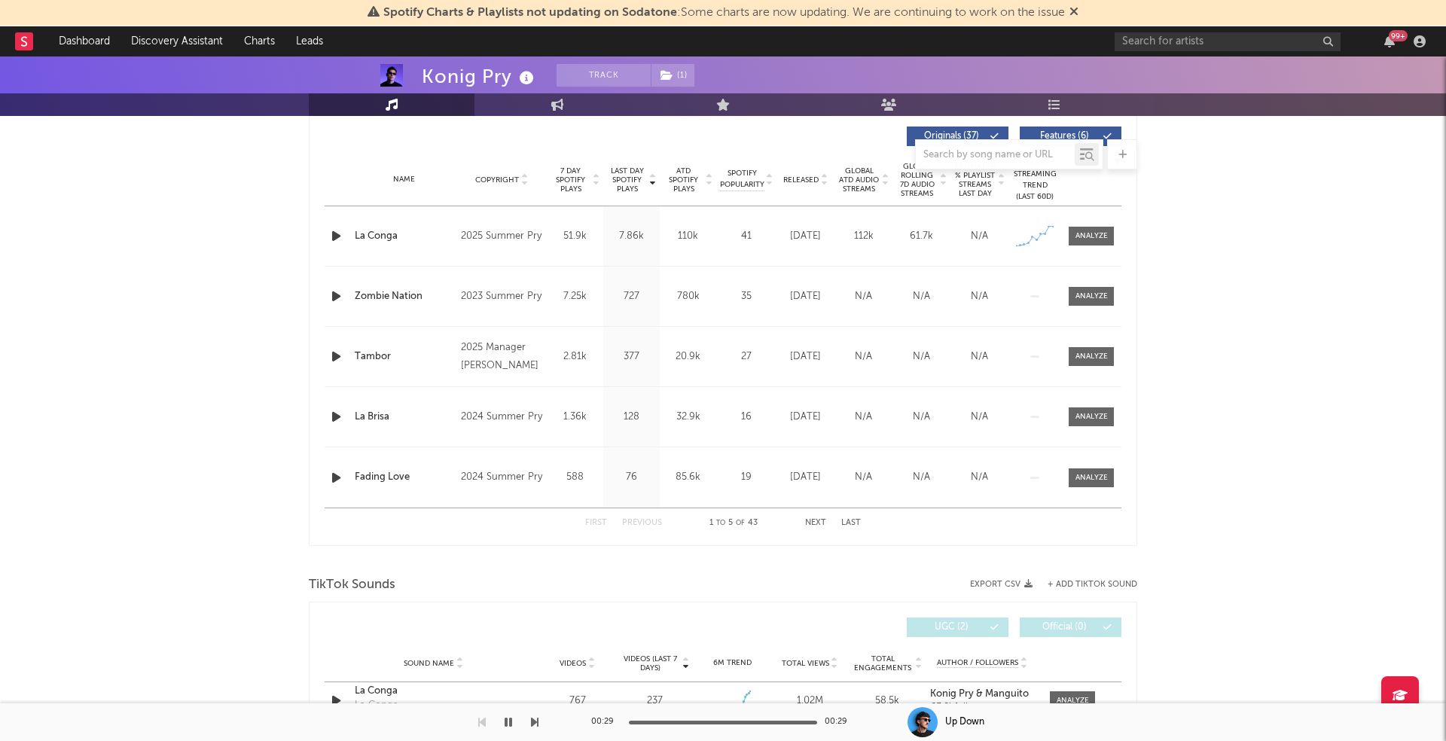
click at [337, 234] on icon "button" at bounding box center [336, 236] width 16 height 19
click at [1078, 243] on span at bounding box center [1091, 236] width 45 height 19
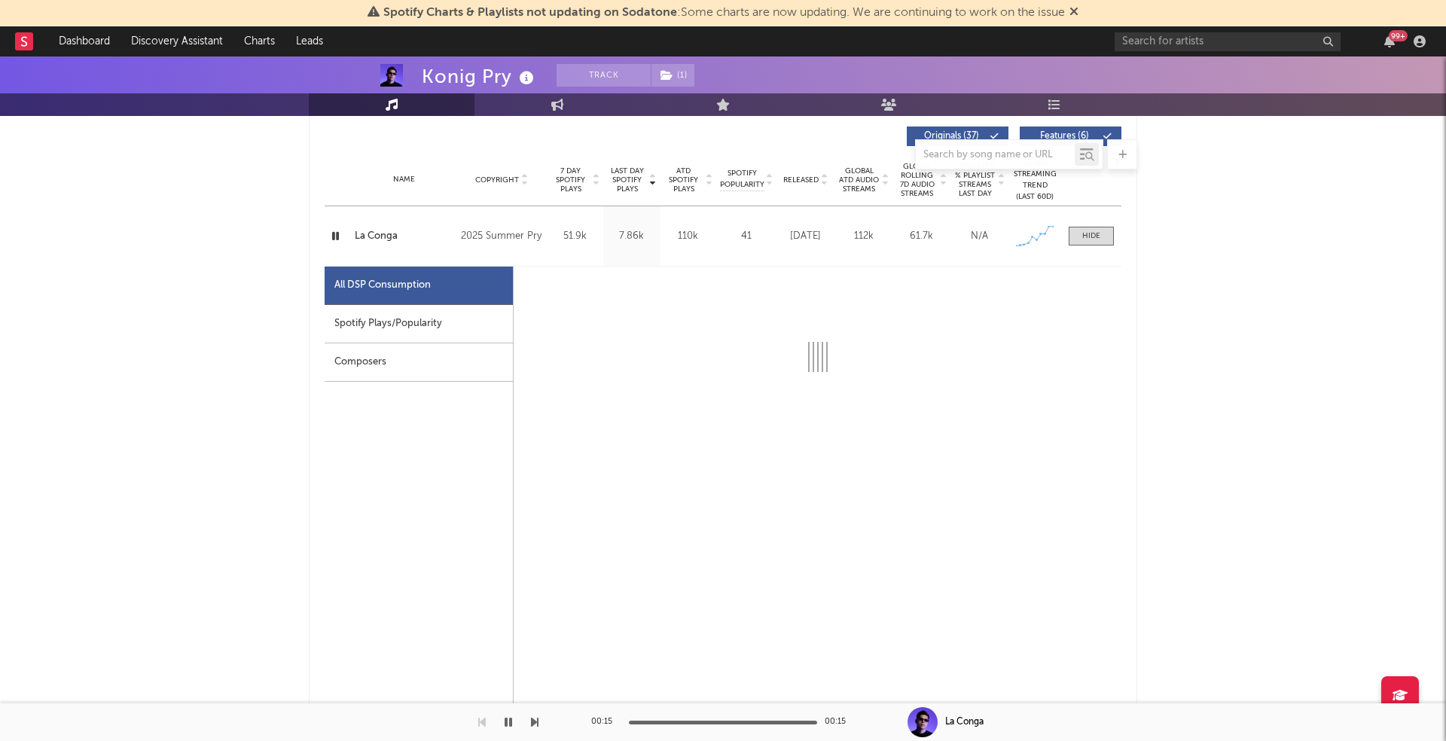
click at [401, 317] on div "Spotify Plays/Popularity" at bounding box center [419, 324] width 188 height 38
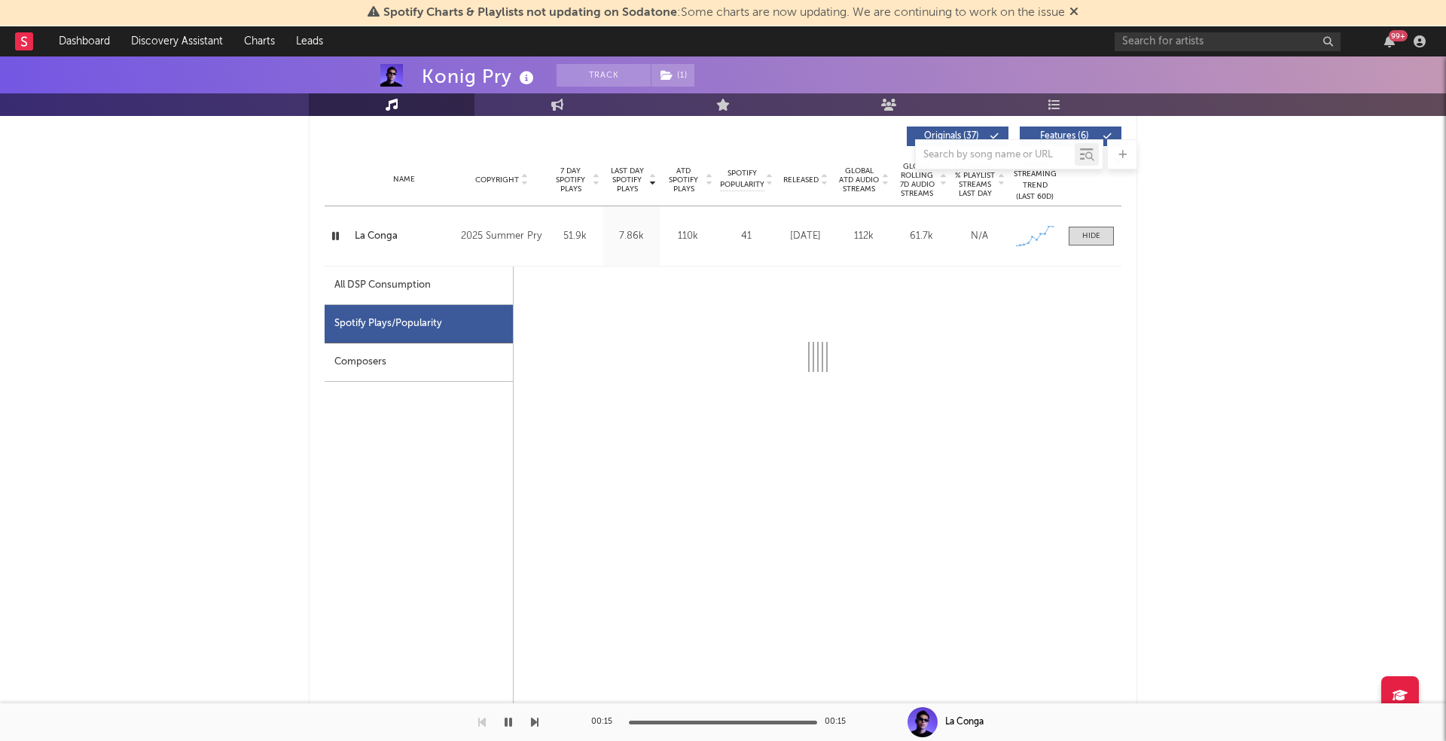
select select "1w"
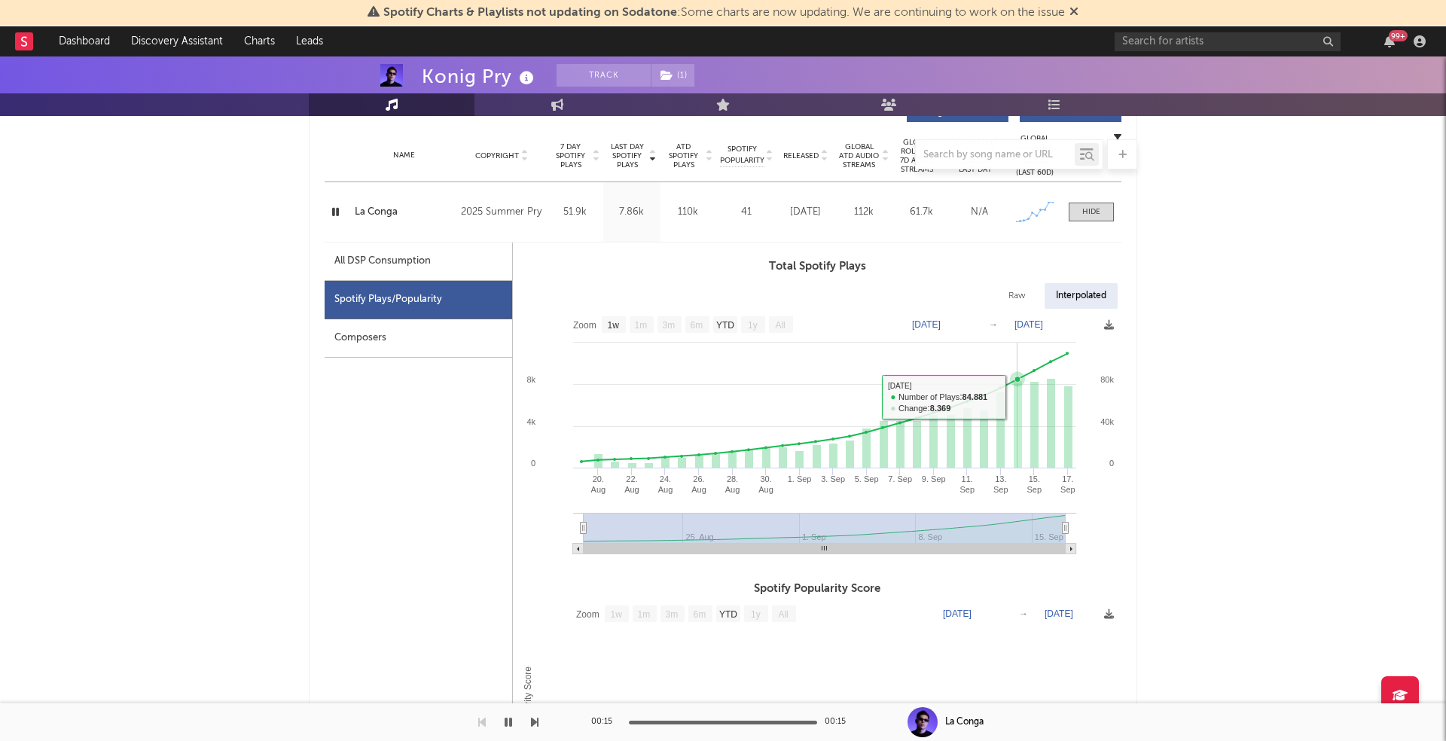
scroll to position [613, 0]
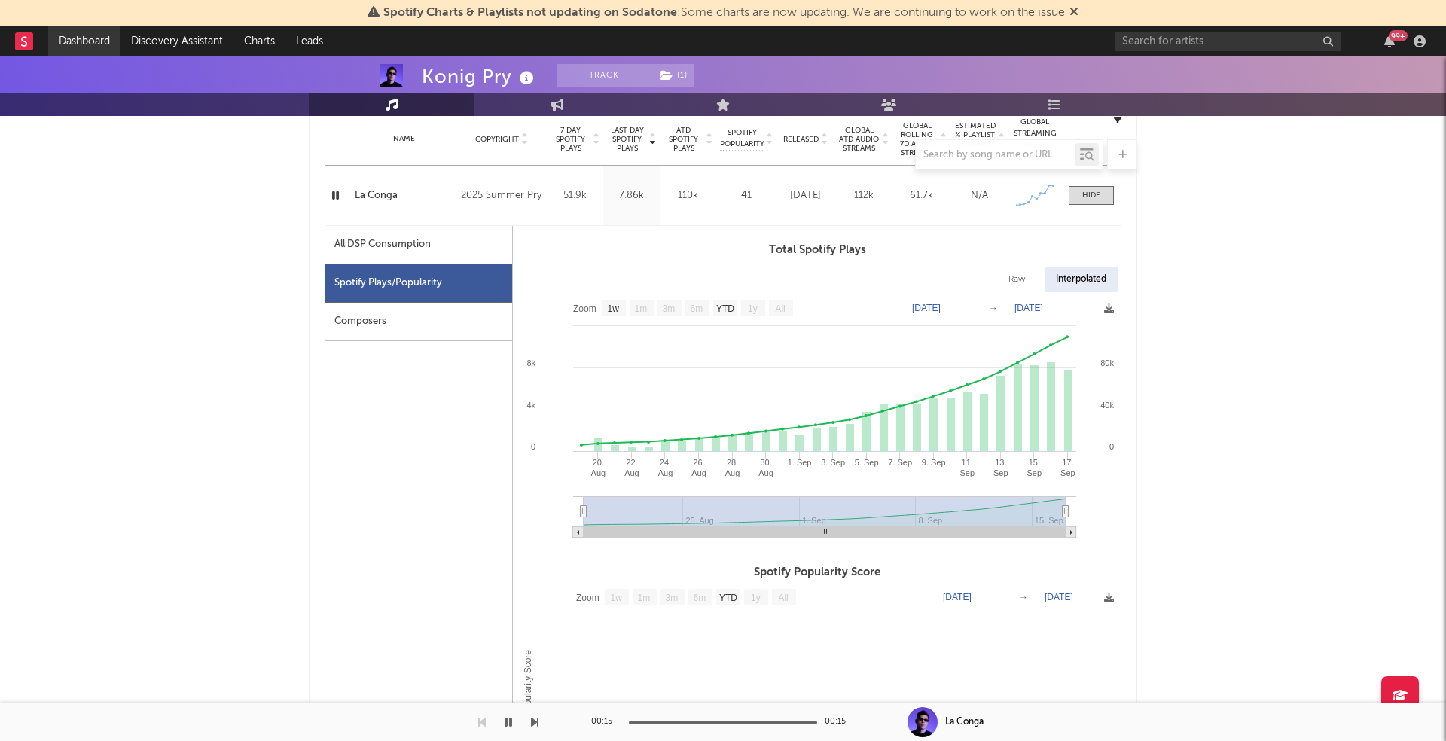
click at [78, 40] on link "Dashboard" at bounding box center [84, 41] width 72 height 30
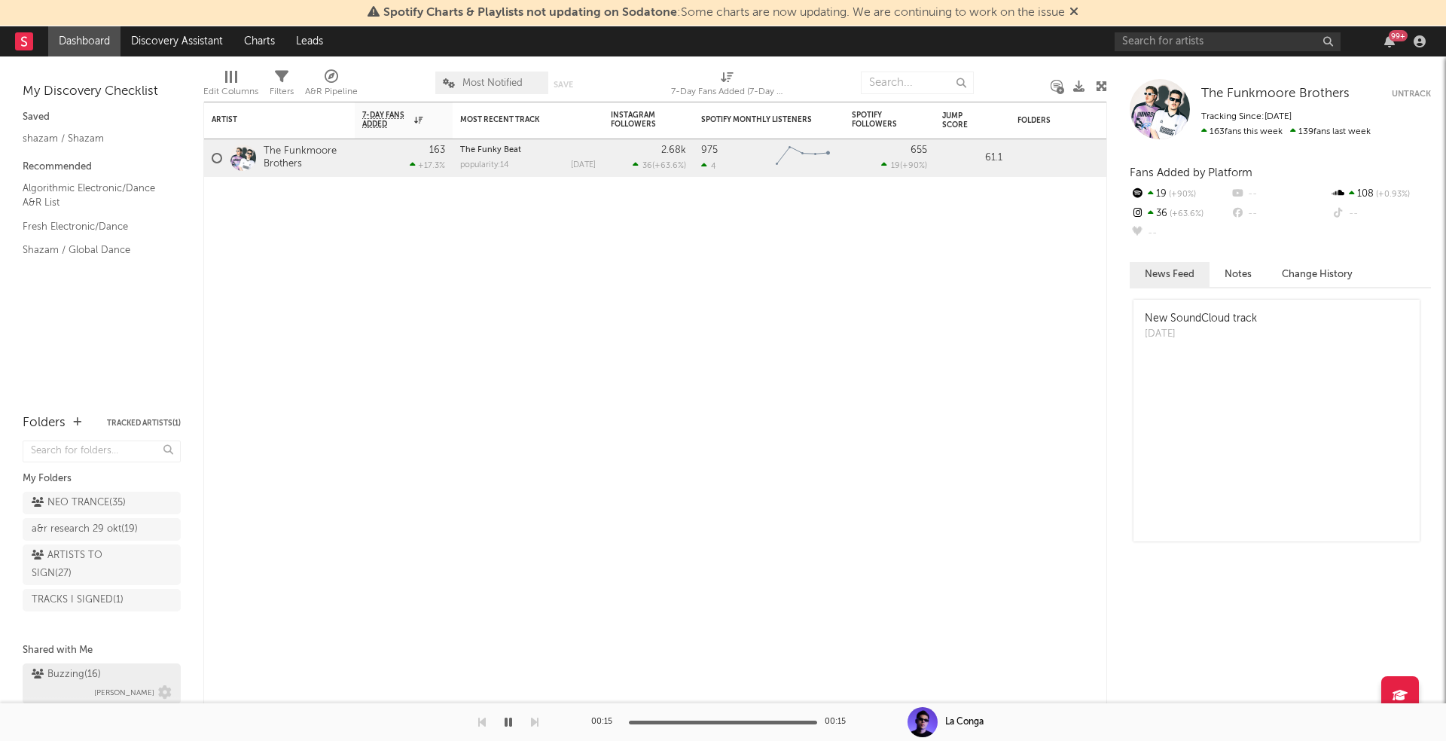
click at [105, 669] on div "Buzzing ( 16 ) [PERSON_NAME]" at bounding box center [102, 684] width 140 height 36
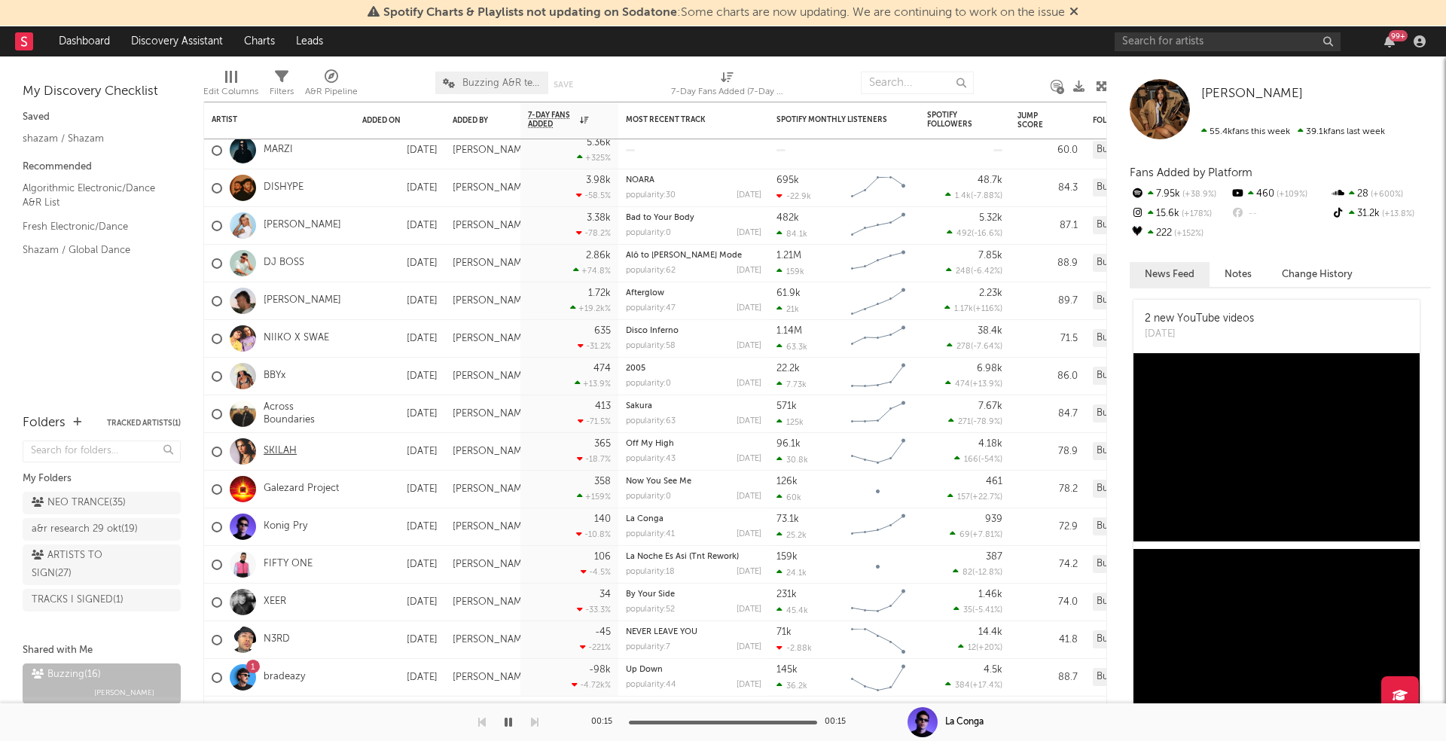
click at [282, 450] on link "SKILAH" at bounding box center [280, 451] width 33 height 13
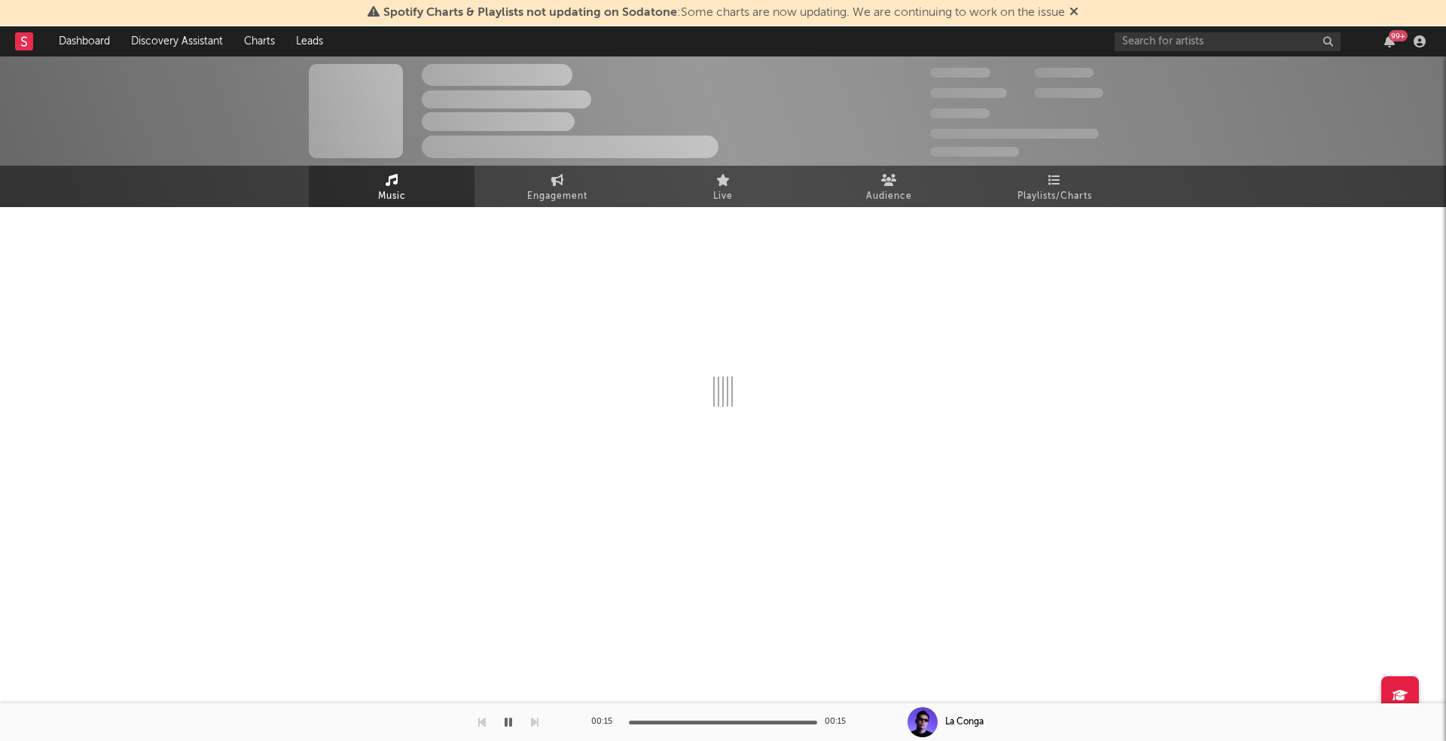
select select "6m"
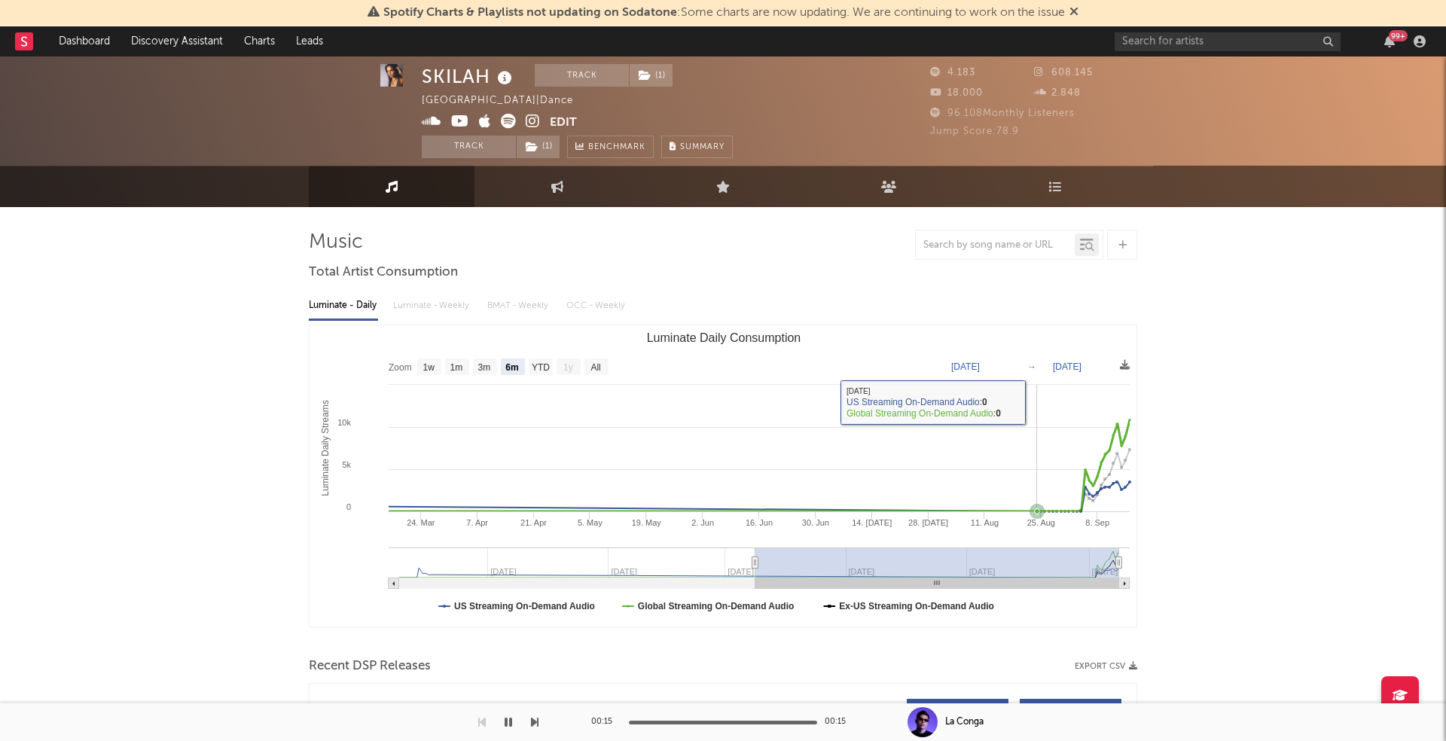
scroll to position [1, 0]
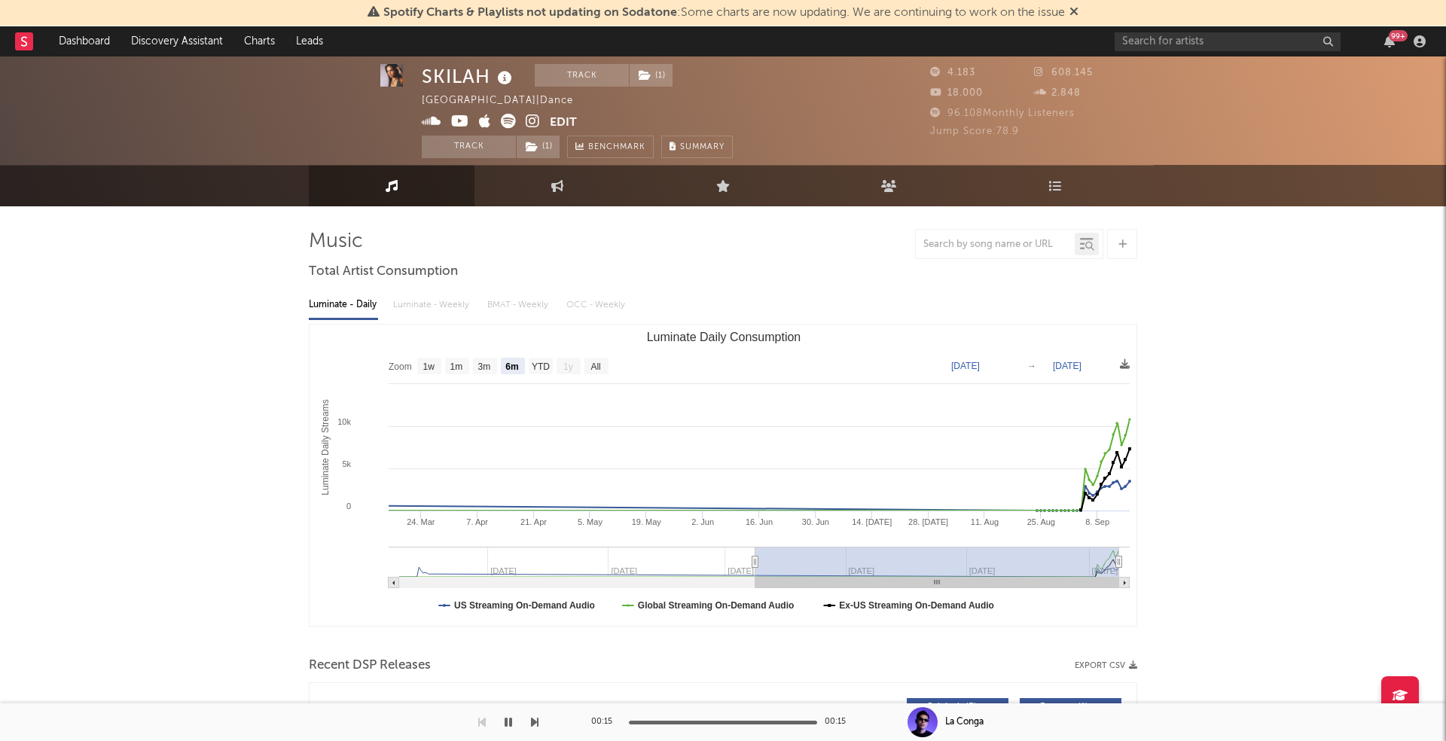
click at [398, 108] on span at bounding box center [356, 110] width 94 height 94
click at [388, 73] on img at bounding box center [391, 75] width 23 height 23
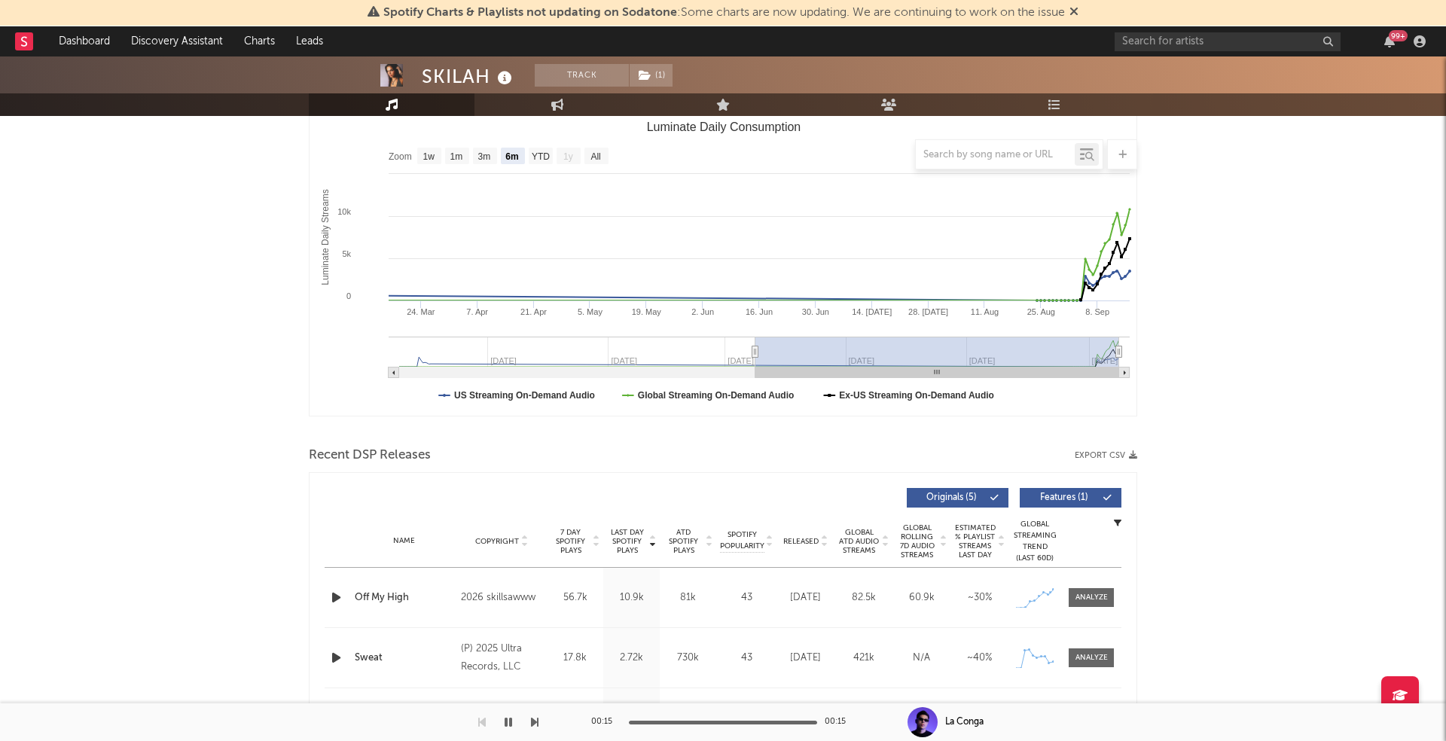
scroll to position [463, 0]
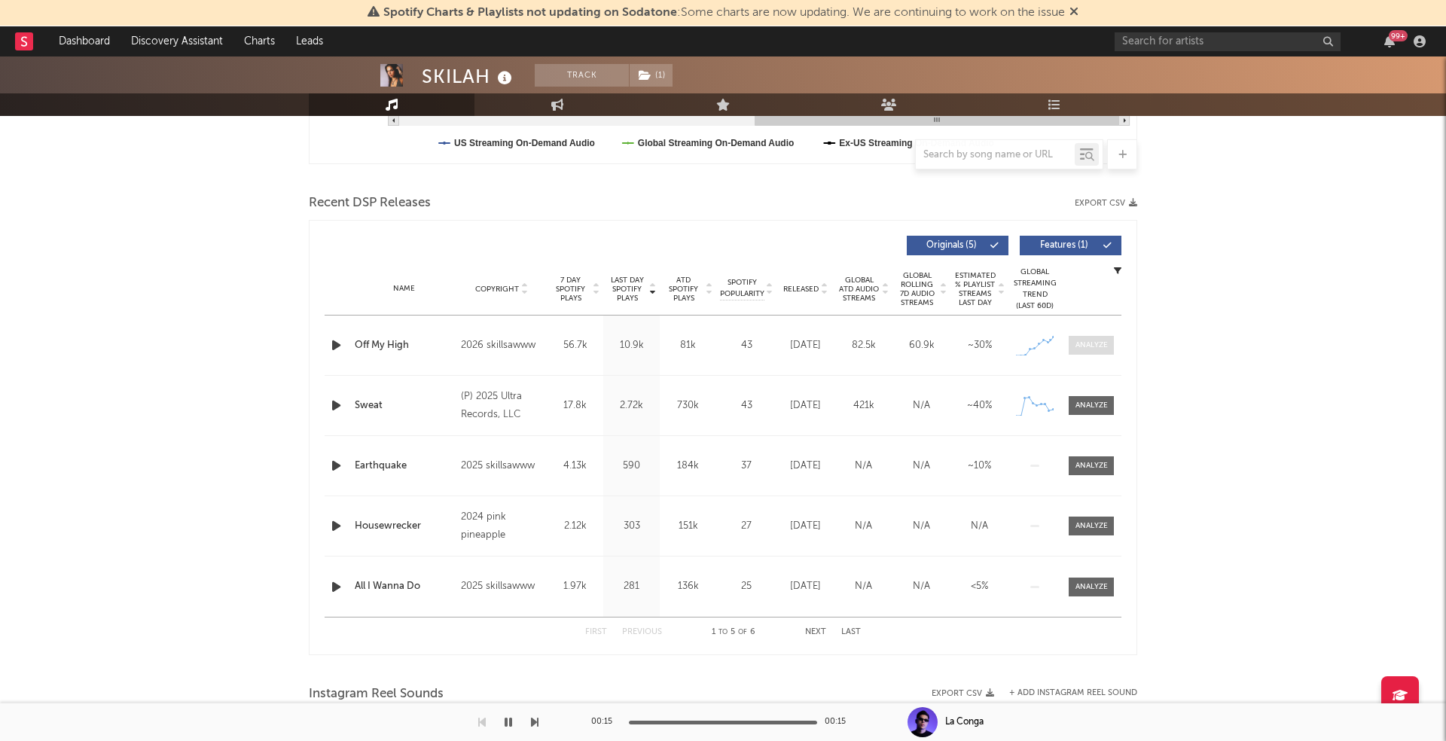
click at [1101, 346] on div at bounding box center [1092, 345] width 32 height 11
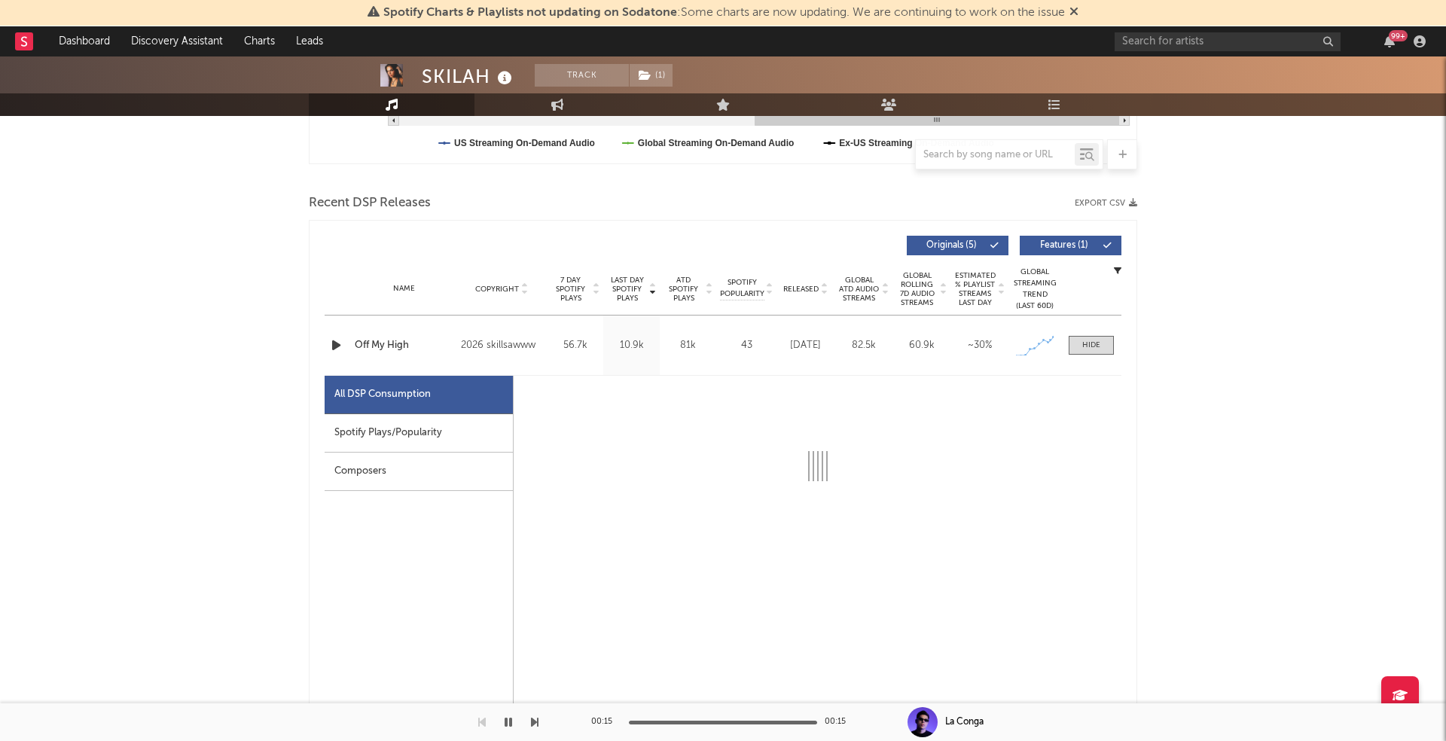
select select "1w"
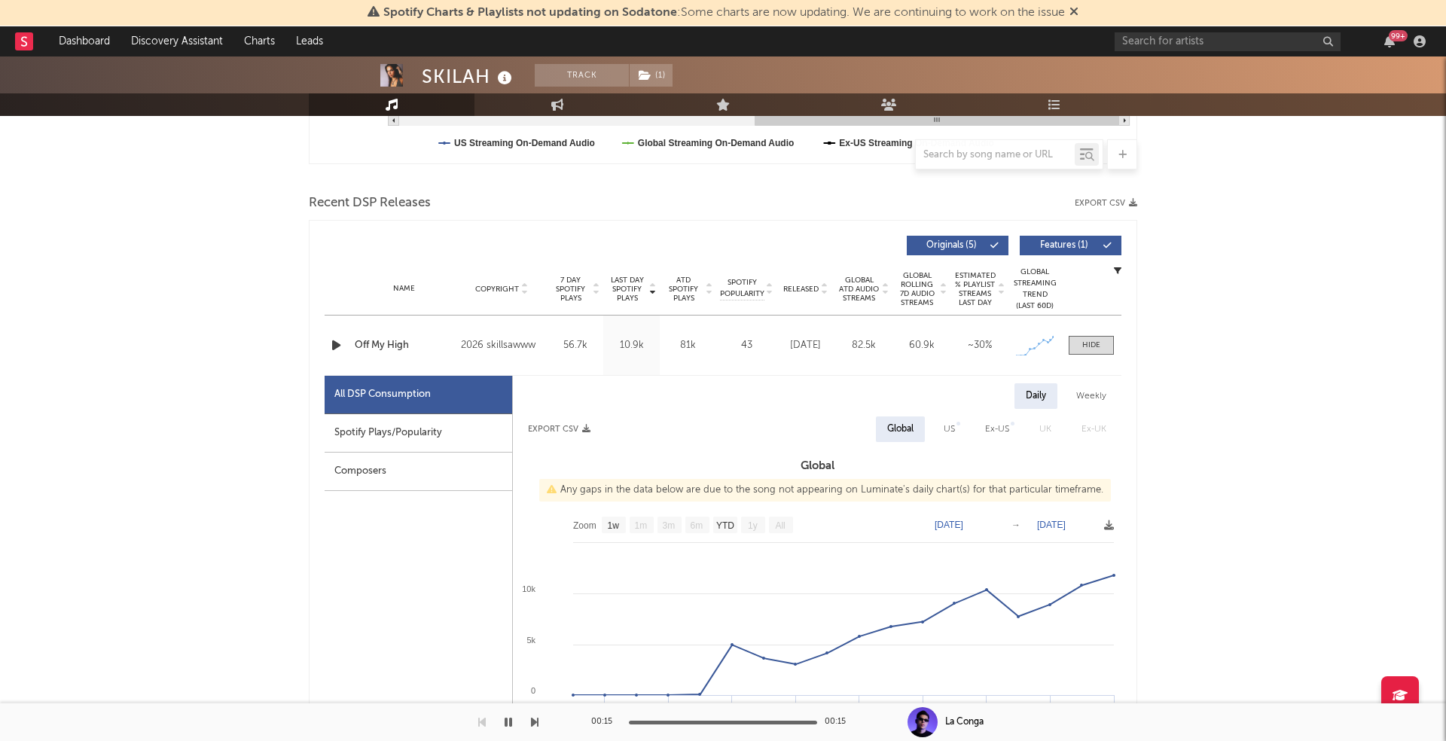
click at [365, 430] on div "Spotify Plays/Popularity" at bounding box center [419, 433] width 188 height 38
select select "1w"
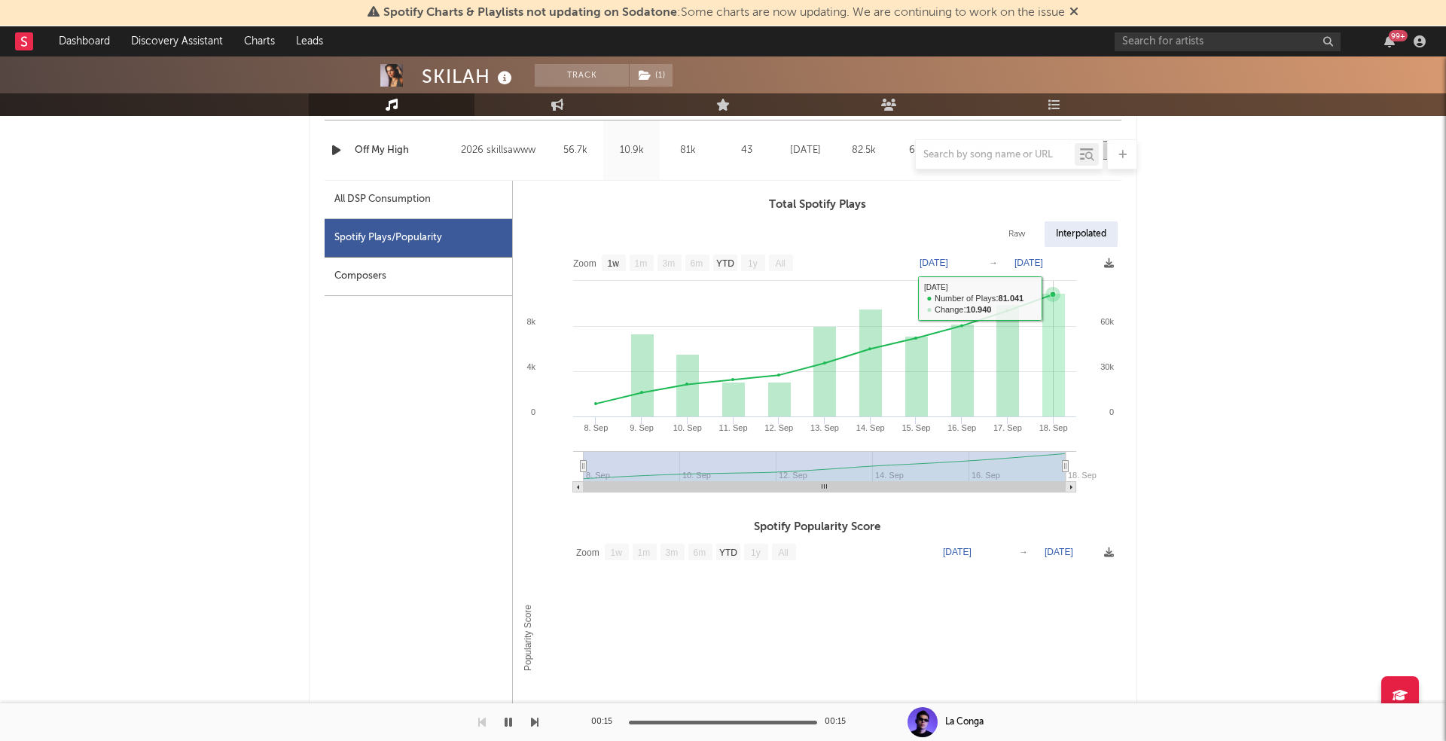
scroll to position [658, 0]
click at [337, 151] on div at bounding box center [723, 154] width 829 height 30
click at [247, 186] on div "SKILAH Track ( 1 ) [GEOGRAPHIC_DATA] | Dance Edit Track ( 1 ) Benchmark Summary…" at bounding box center [723, 676] width 1446 height 2554
click at [332, 145] on div at bounding box center [723, 154] width 829 height 30
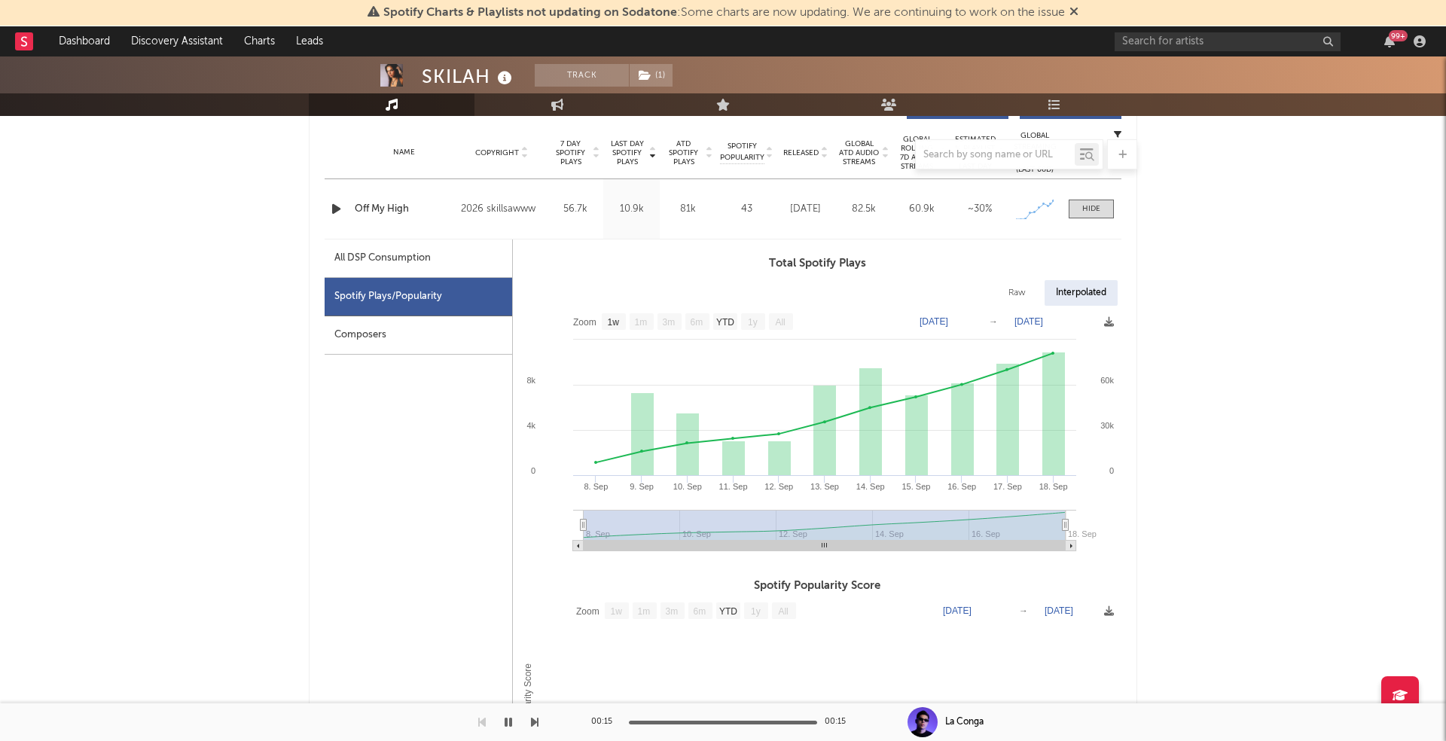
scroll to position [578, 0]
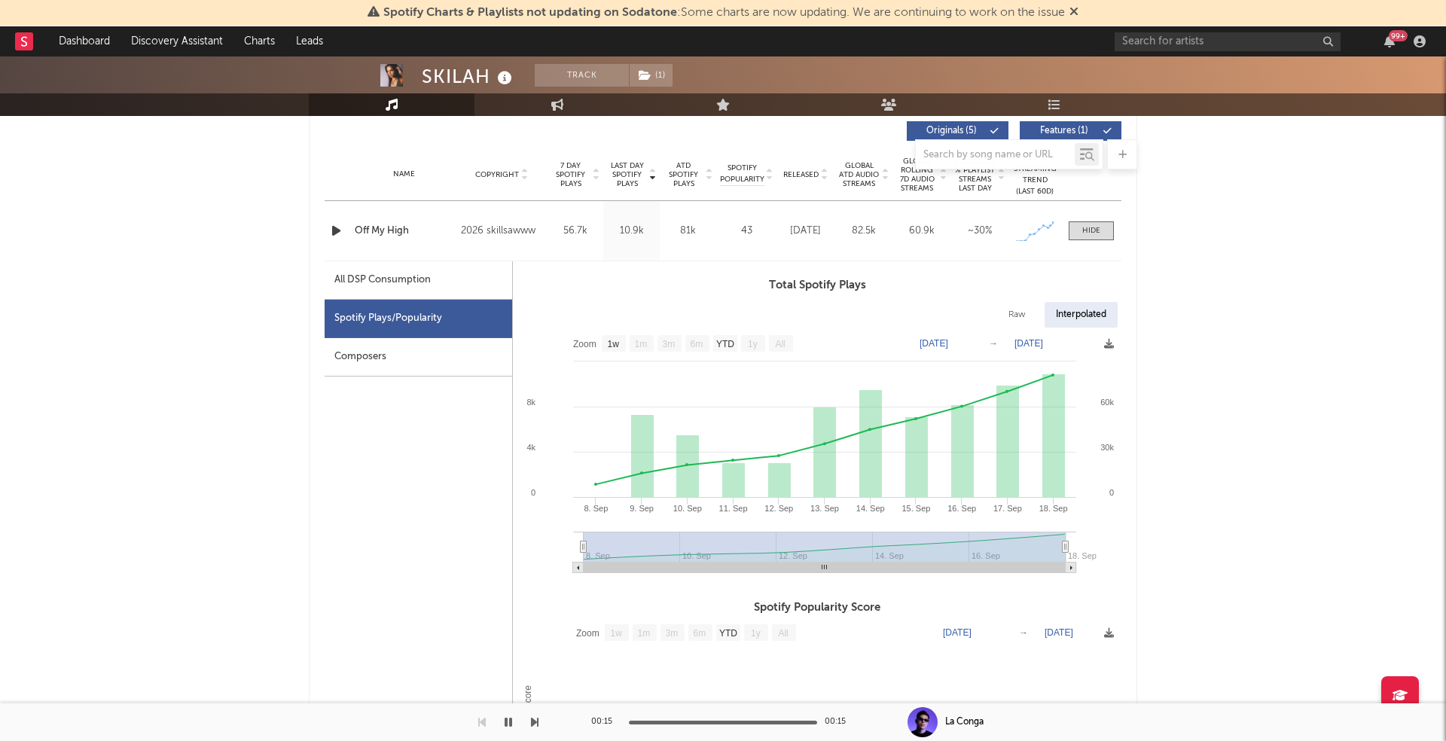
click at [343, 224] on div at bounding box center [337, 230] width 19 height 19
click at [329, 229] on icon "button" at bounding box center [336, 230] width 16 height 19
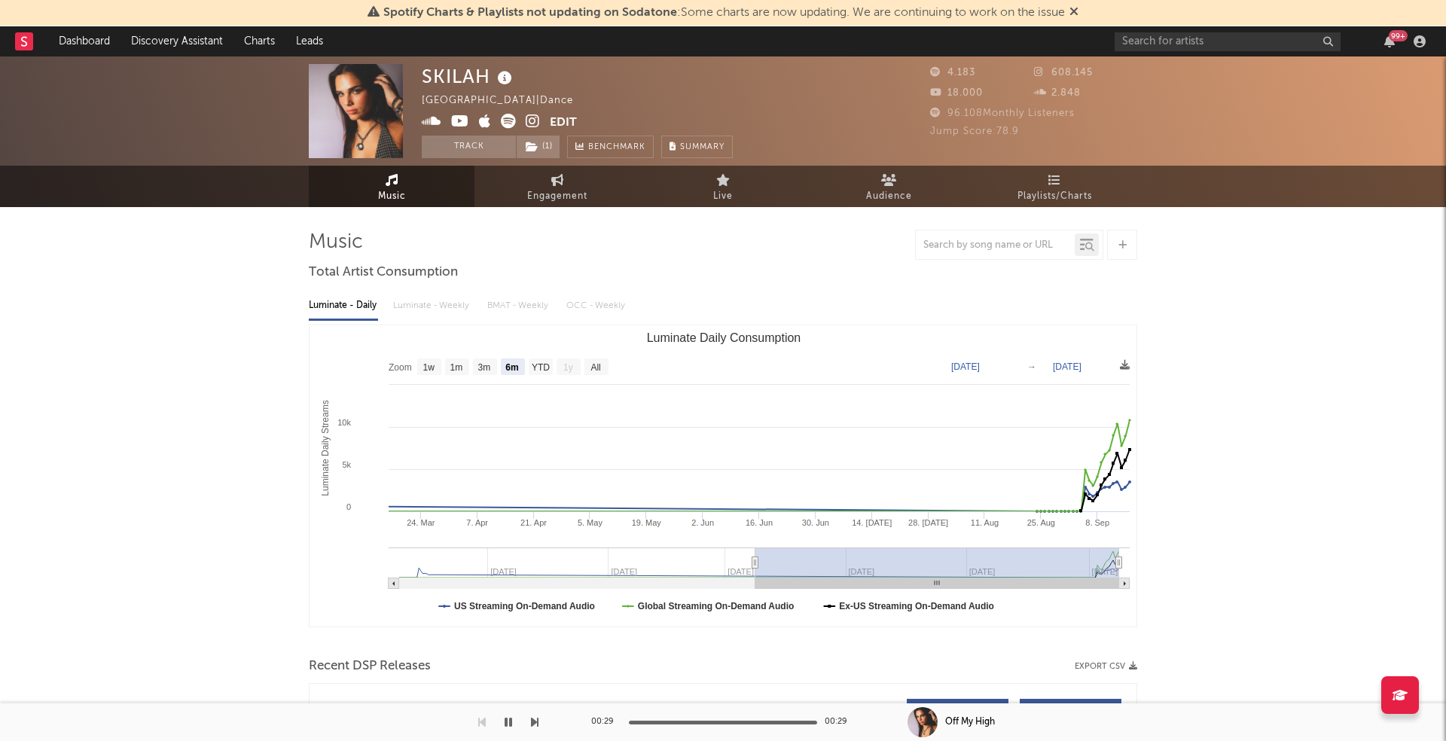
click at [503, 73] on icon at bounding box center [505, 78] width 22 height 21
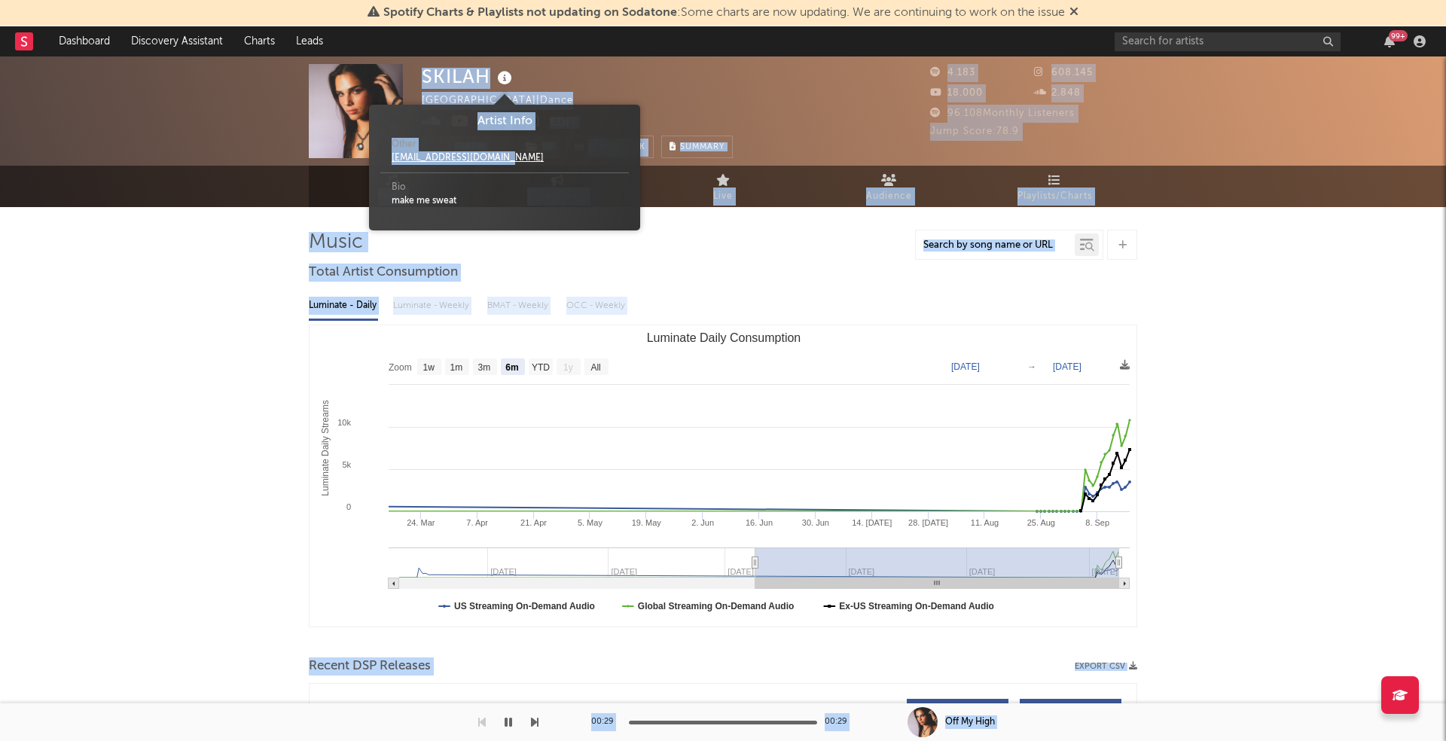
drag, startPoint x: 530, startPoint y: 153, endPoint x: 365, endPoint y: 153, distance: 165.7
click at [552, 138] on div "Other [EMAIL_ADDRESS][DOMAIN_NAME]" at bounding box center [504, 151] width 249 height 43
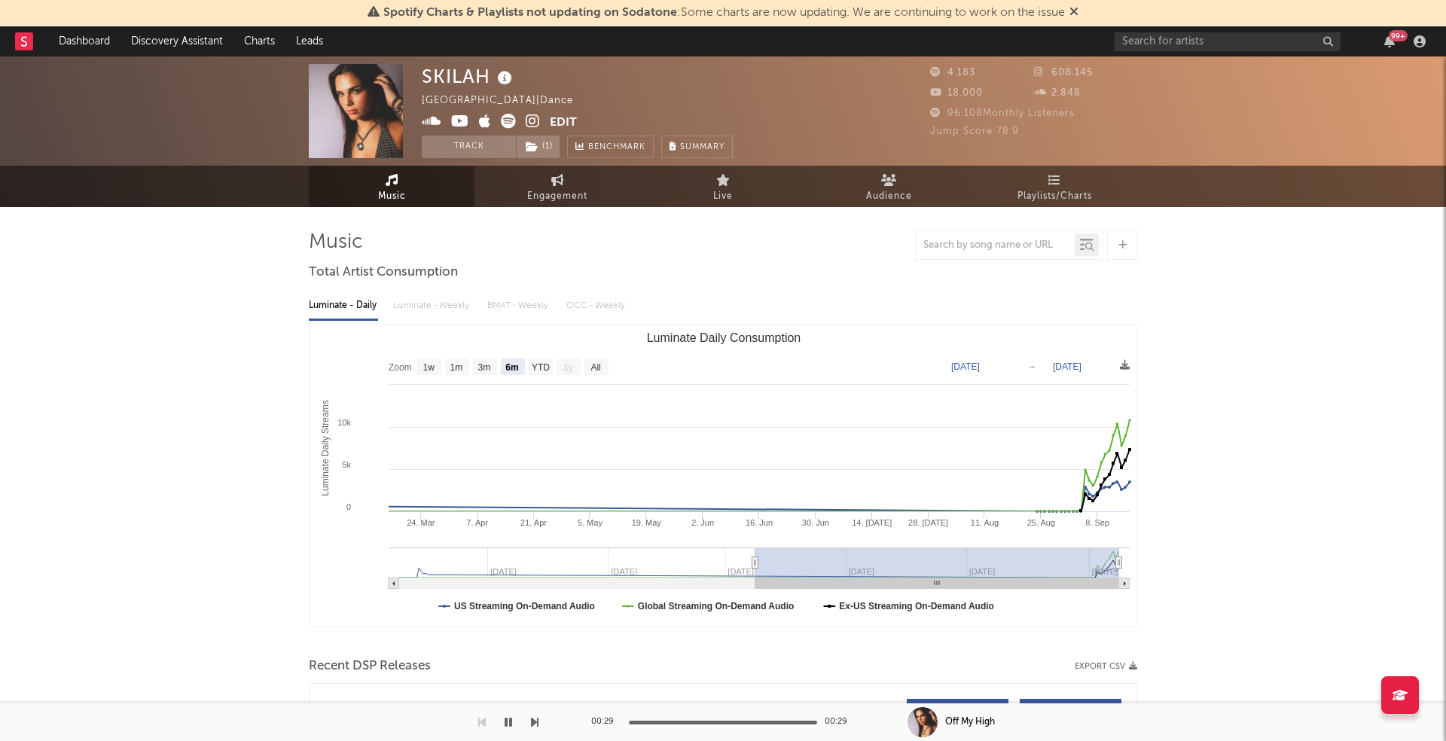
click at [270, 133] on div "SKILAH [GEOGRAPHIC_DATA] | Dance Edit Track ( 1 ) Benchmark Summary 4.183 608.1…" at bounding box center [723, 110] width 1446 height 109
click at [535, 124] on icon at bounding box center [533, 121] width 14 height 15
